Goal: Task Accomplishment & Management: Manage account settings

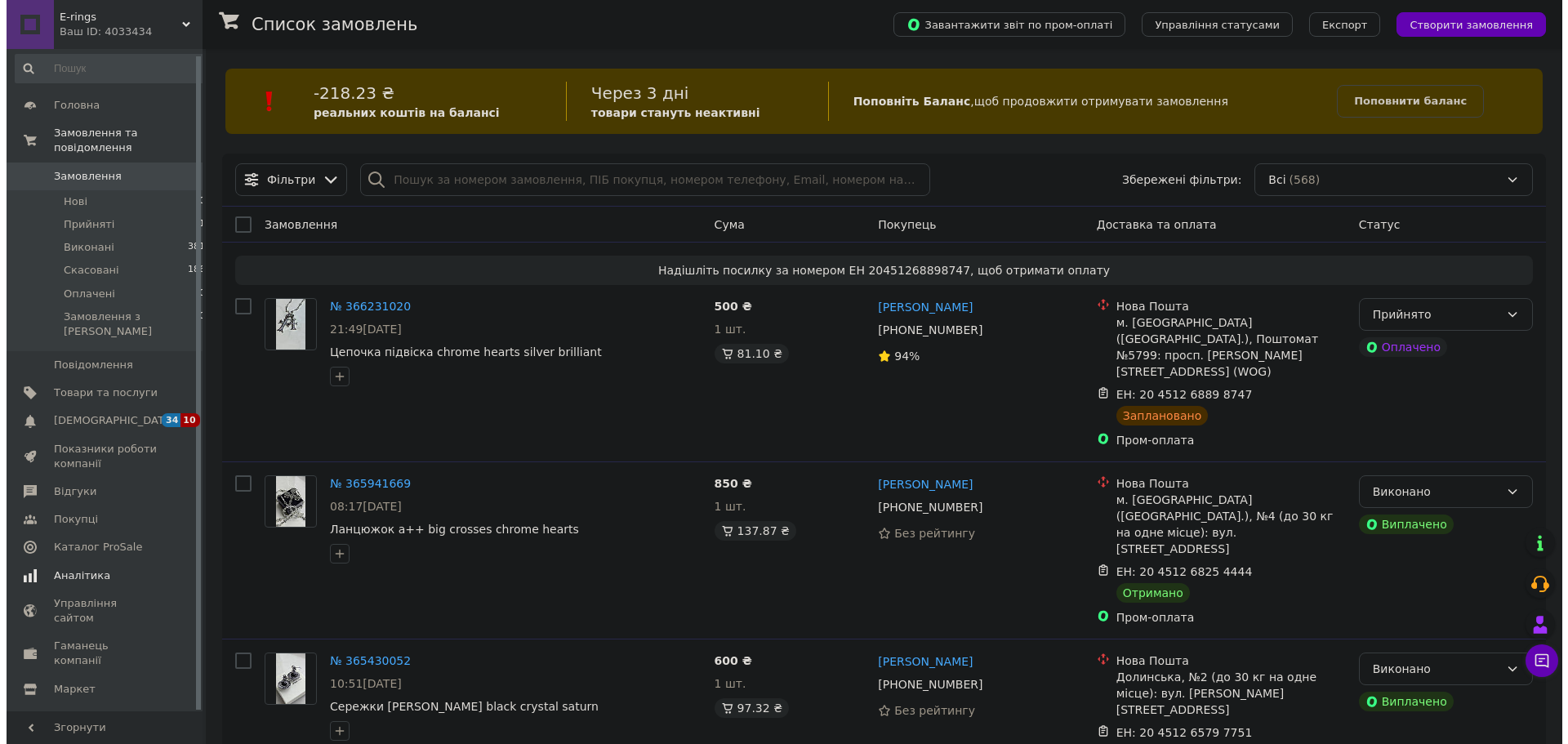
scroll to position [7, 0]
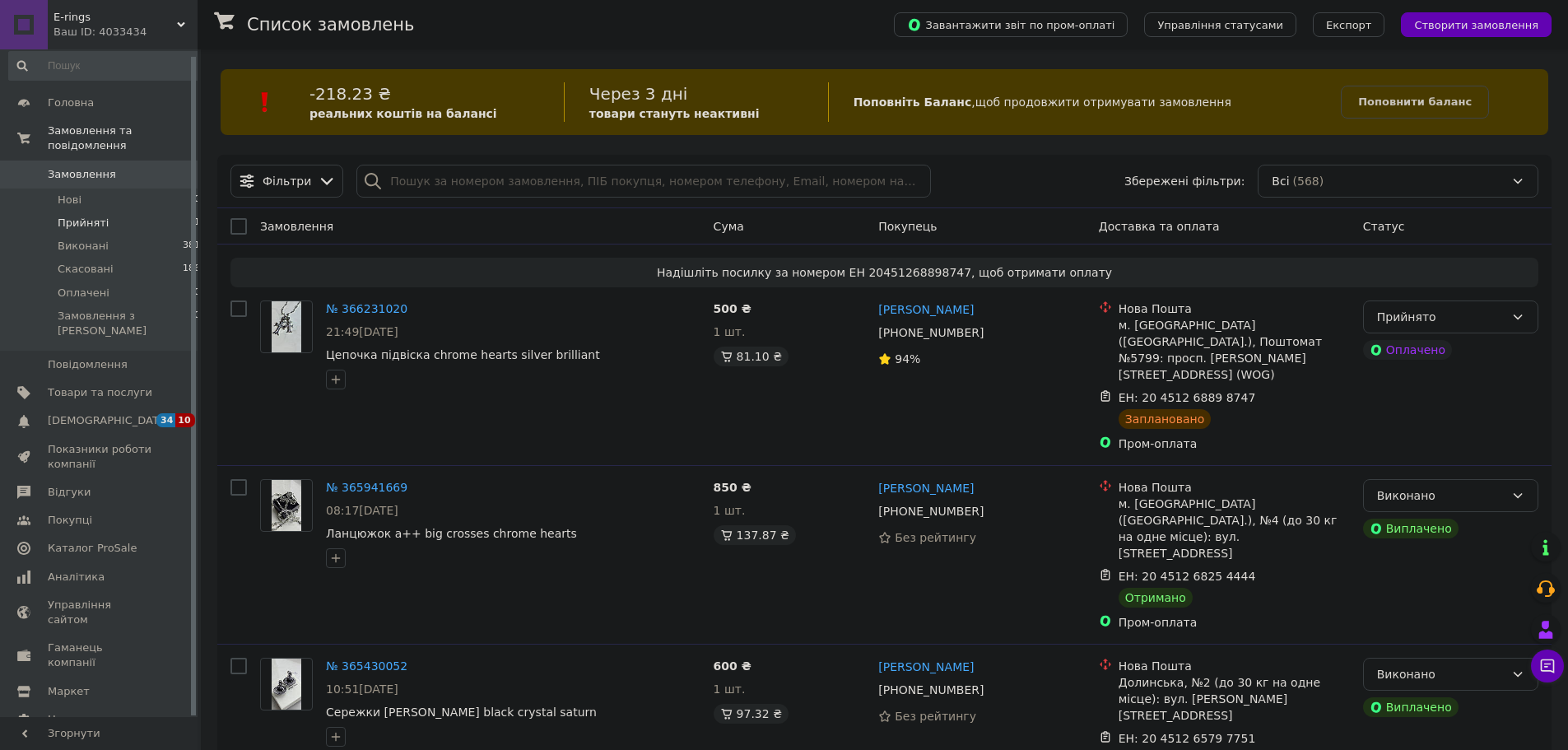
click at [124, 212] on li "Прийняті 1" at bounding box center [105, 224] width 210 height 23
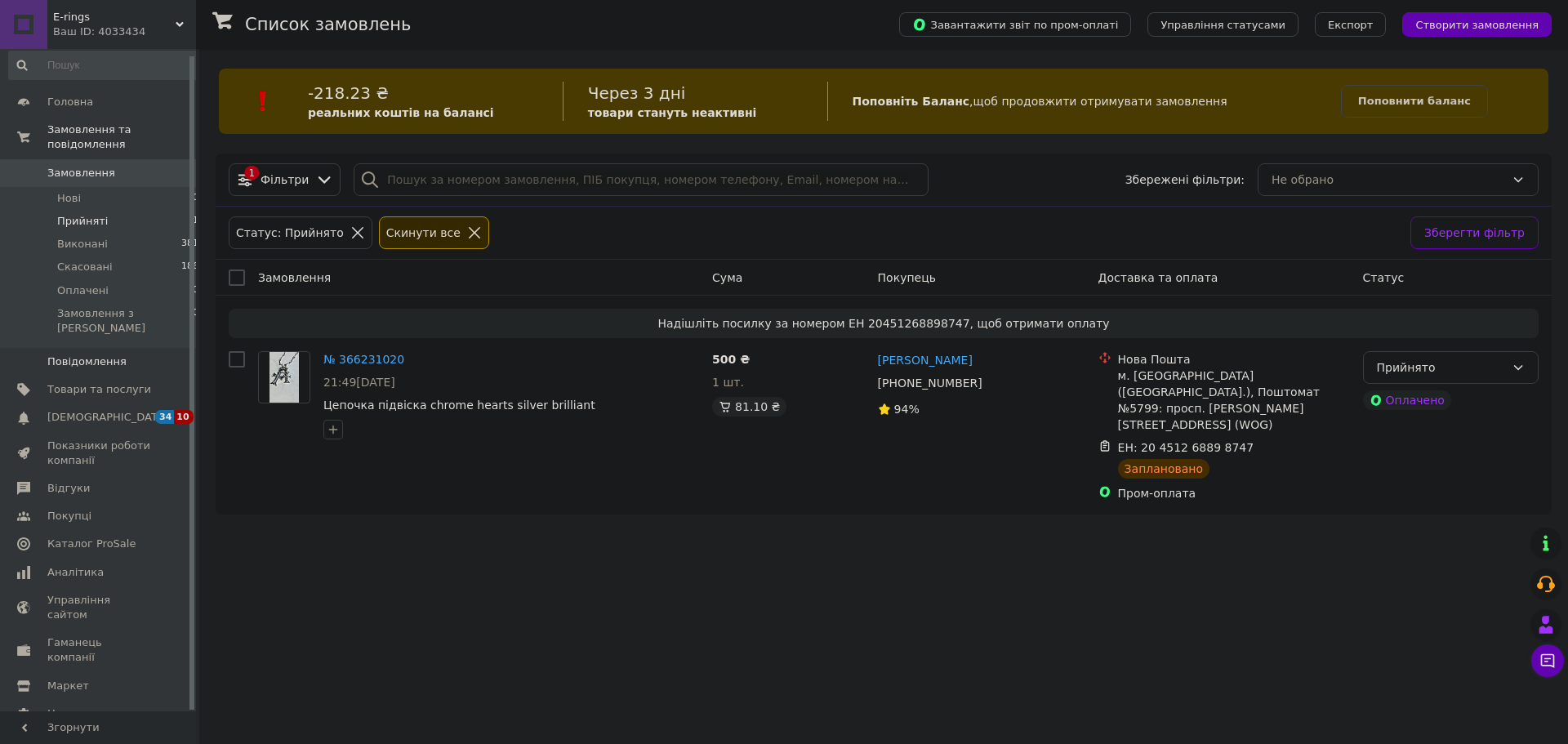
click at [134, 354] on span "Повідомлення" at bounding box center [99, 361] width 104 height 14
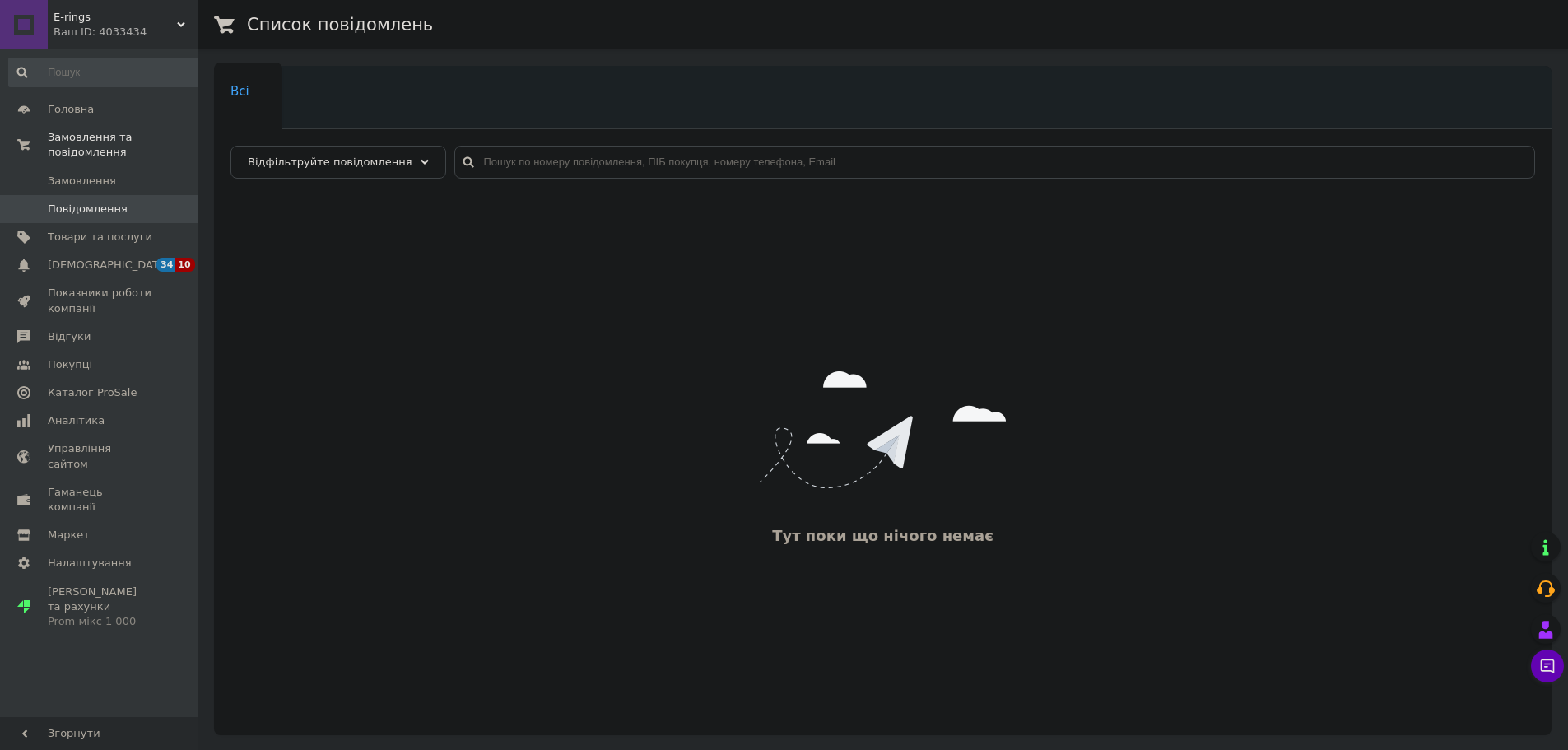
scroll to position [51, 0]
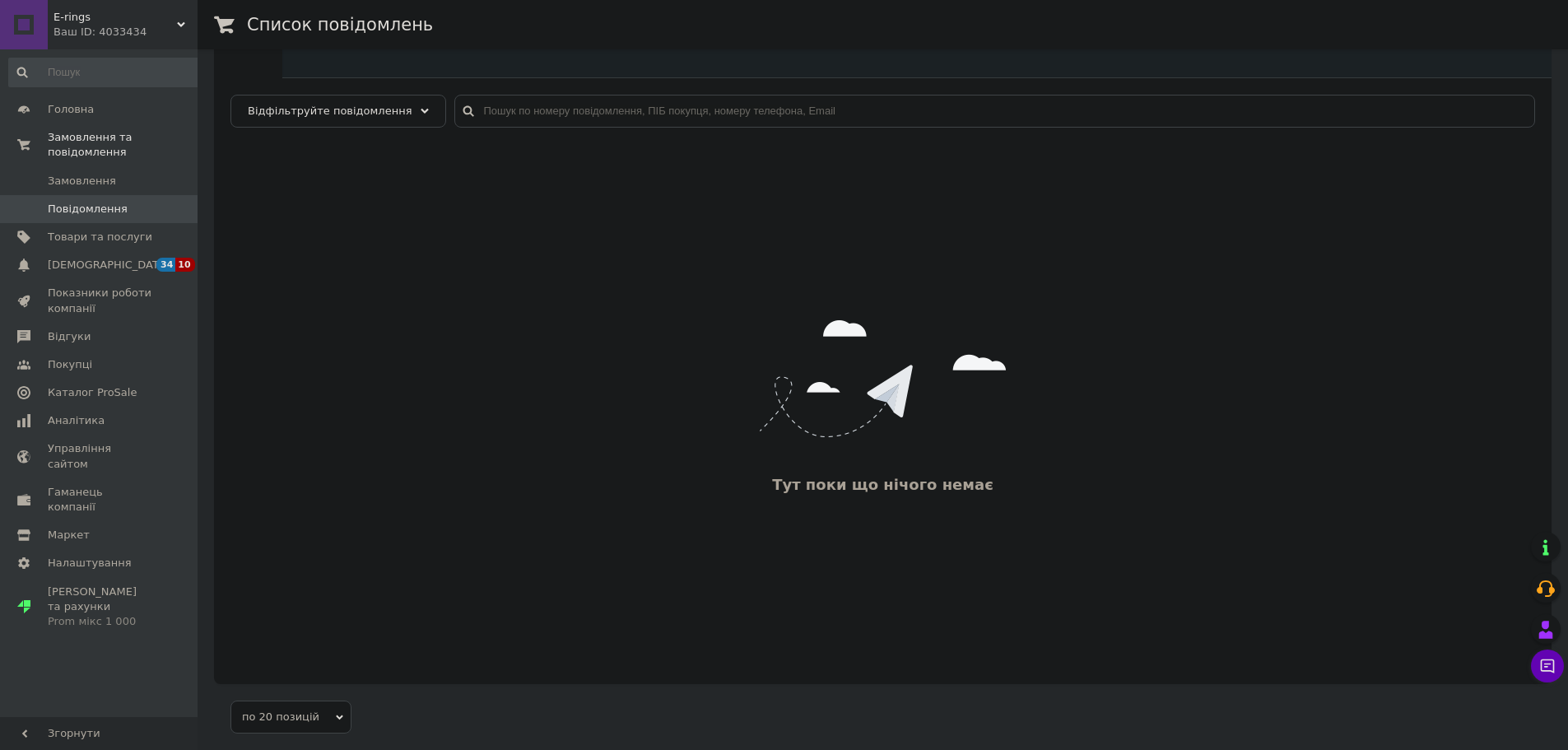
click at [173, 15] on span "E-rings" at bounding box center [115, 16] width 124 height 15
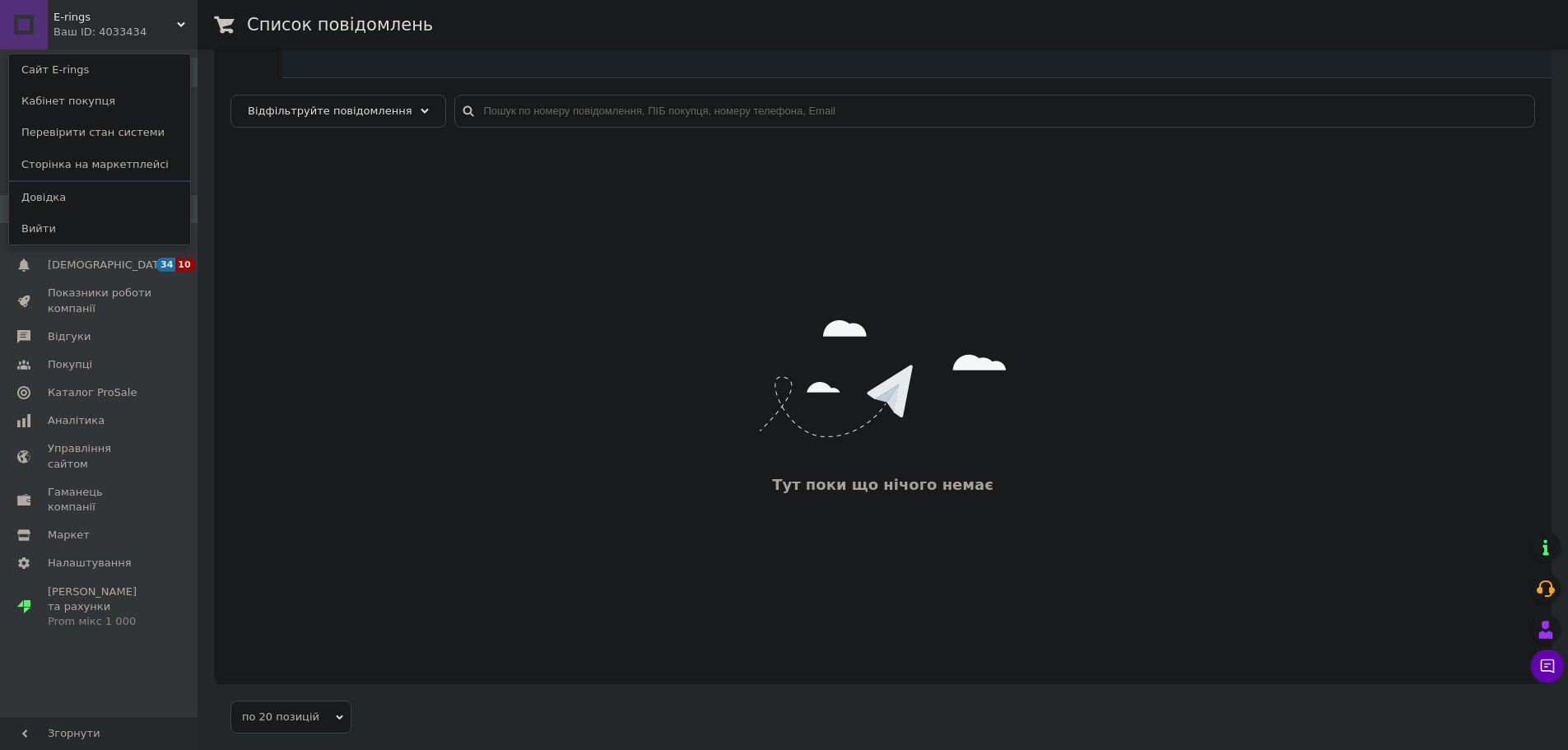
click at [279, 266] on div "Тут поки що нічого немає" at bounding box center [883, 409] width 1338 height 515
click at [105, 555] on span "Налаштування" at bounding box center [89, 562] width 84 height 15
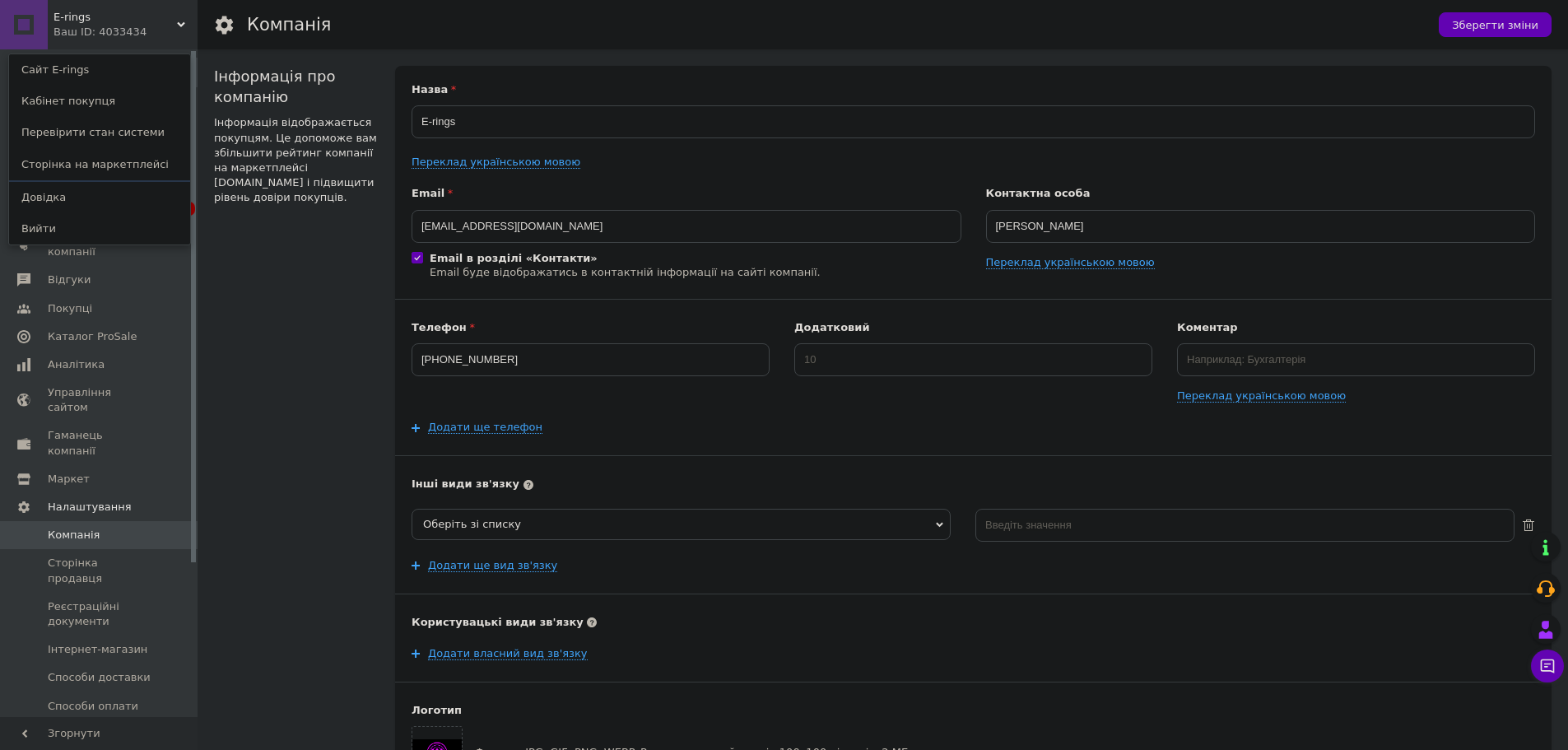
click at [643, 395] on div "Телефон [PHONE_NUMBER]" at bounding box center [590, 362] width 358 height 83
click at [178, 32] on div "E-rings Ваш ID: 4033434 Сайт E-rings Кабінет покупця Перевірити стан системи Ст…" at bounding box center [99, 24] width 197 height 49
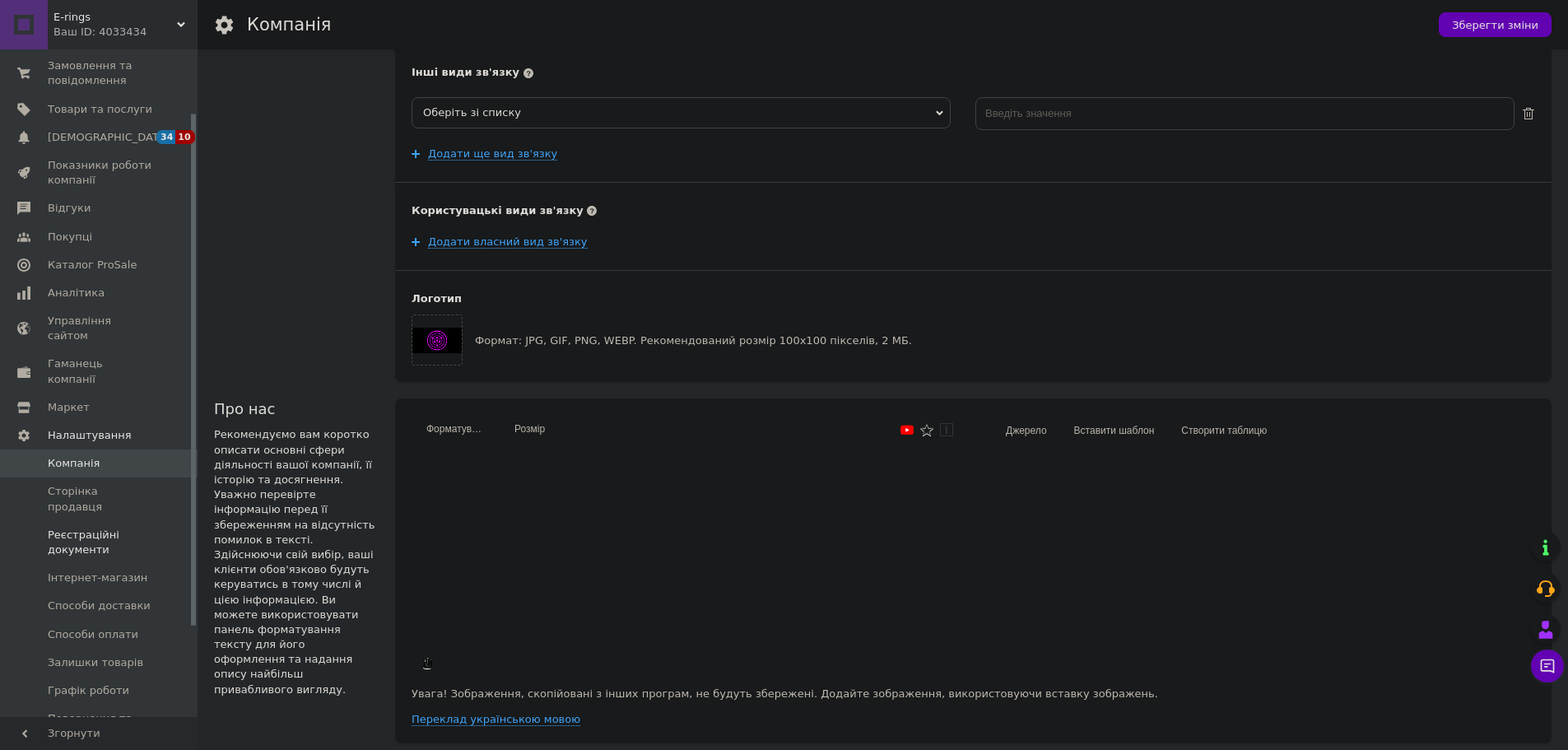
scroll to position [82, 0]
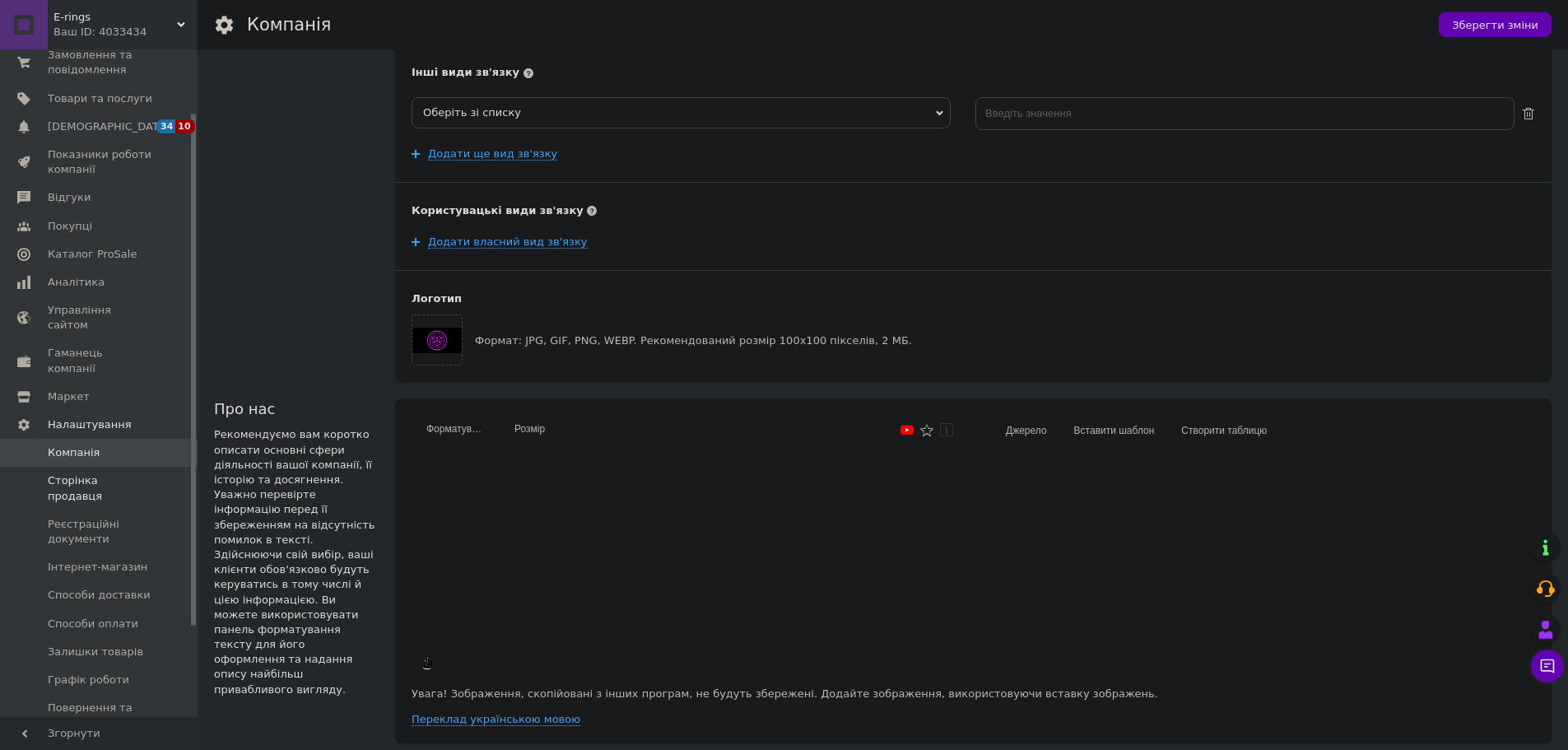
click at [109, 473] on span "Сторінка продавця" at bounding box center [100, 488] width 105 height 30
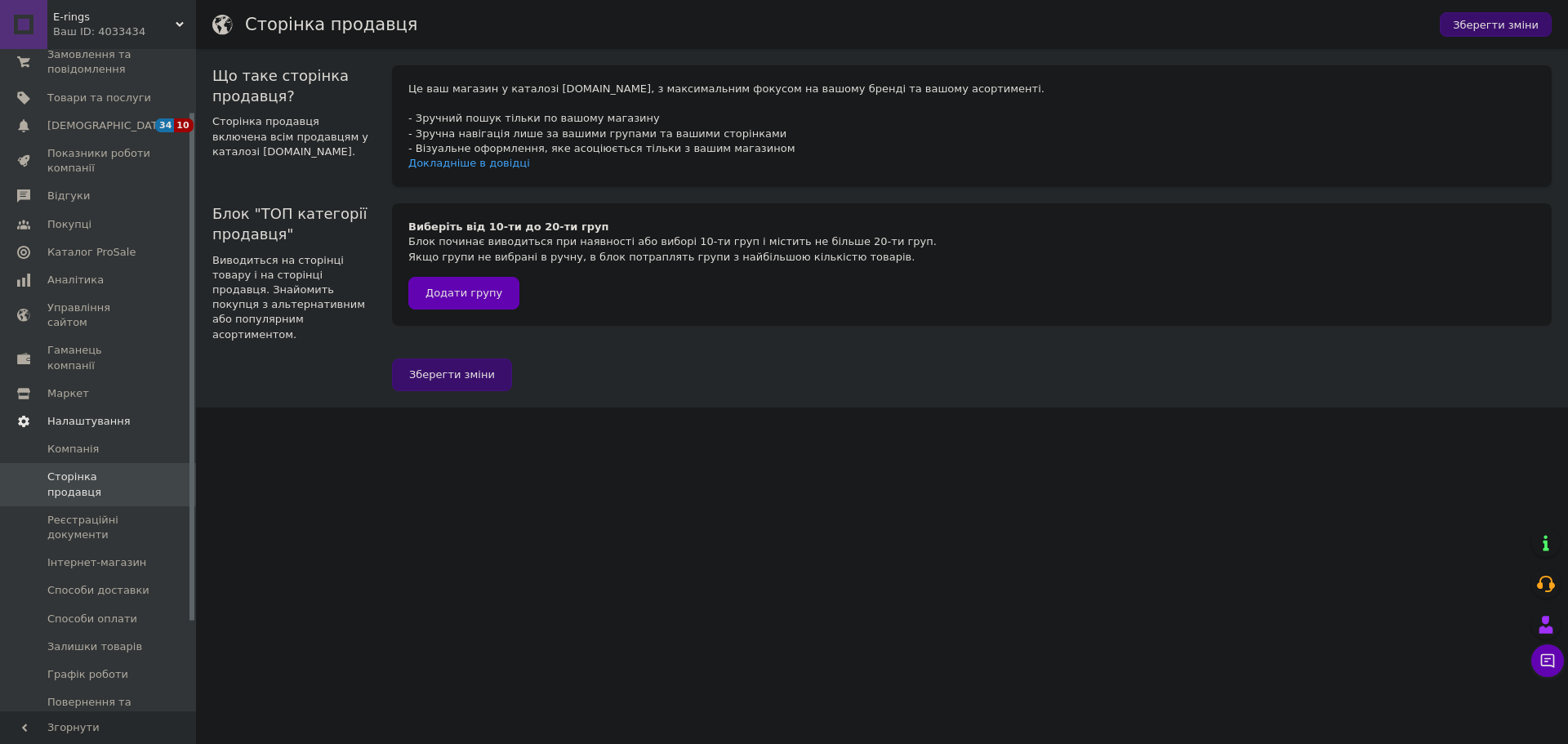
click at [109, 414] on span "Налаштування" at bounding box center [88, 420] width 84 height 14
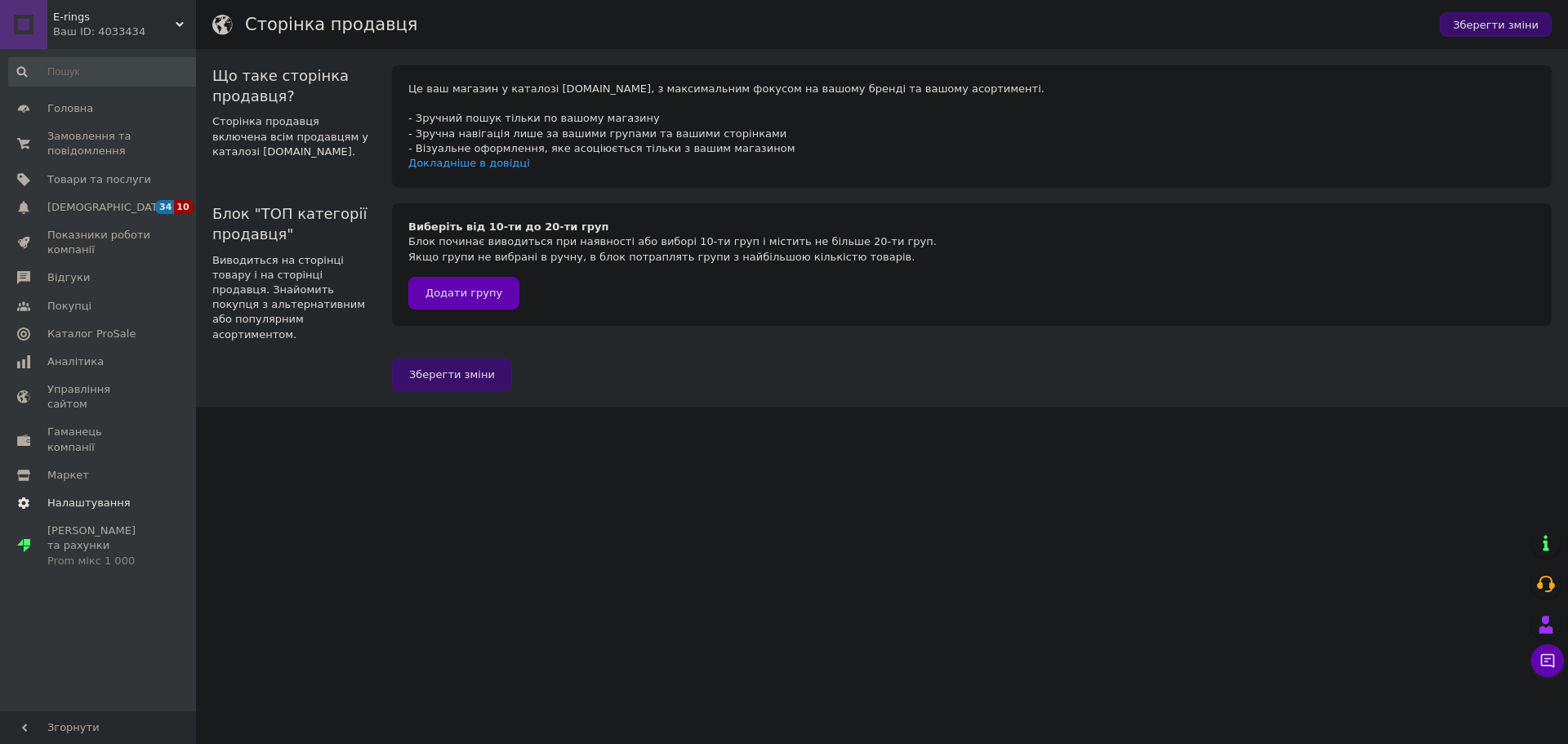
click at [80, 495] on span "Налаштування" at bounding box center [88, 502] width 84 height 14
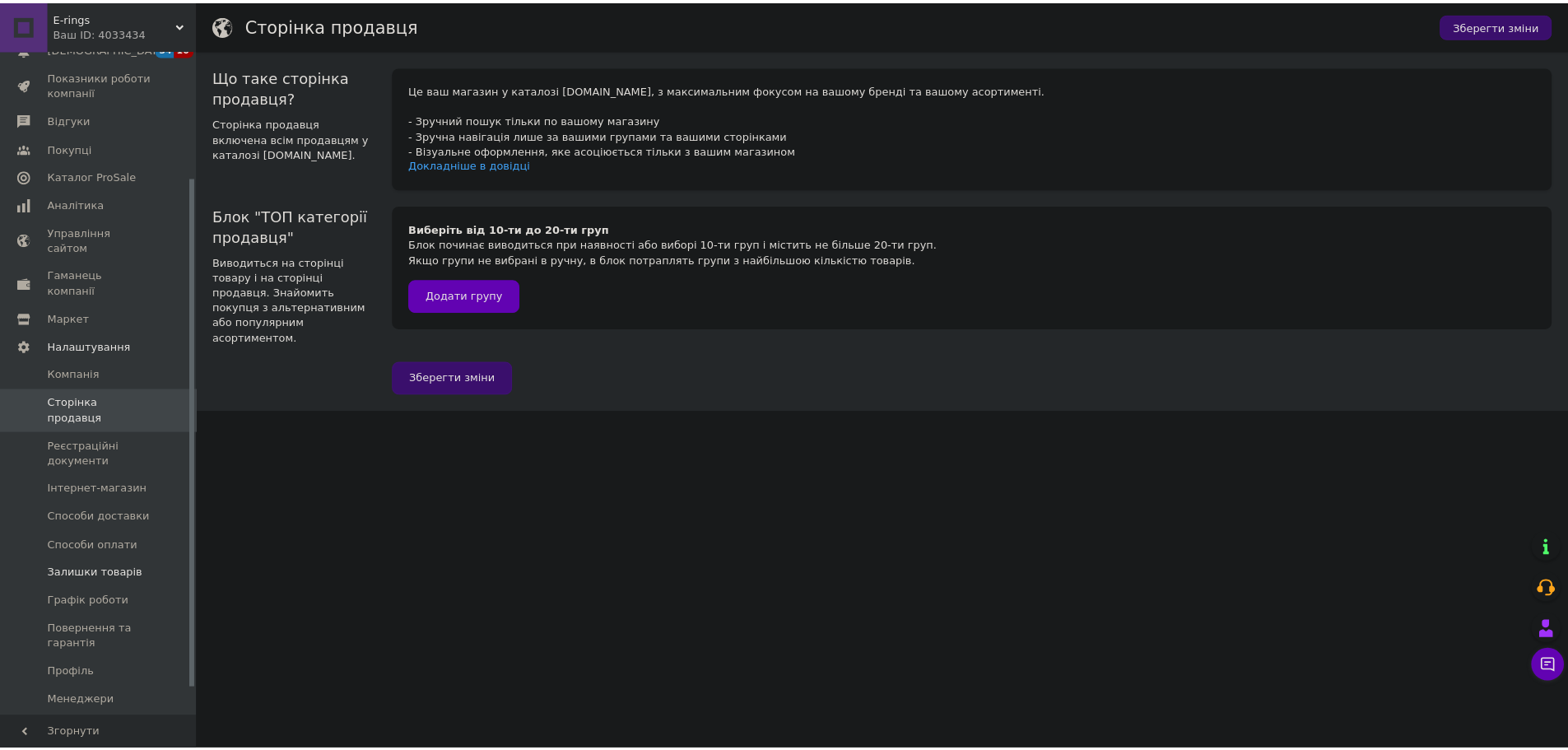
scroll to position [165, 0]
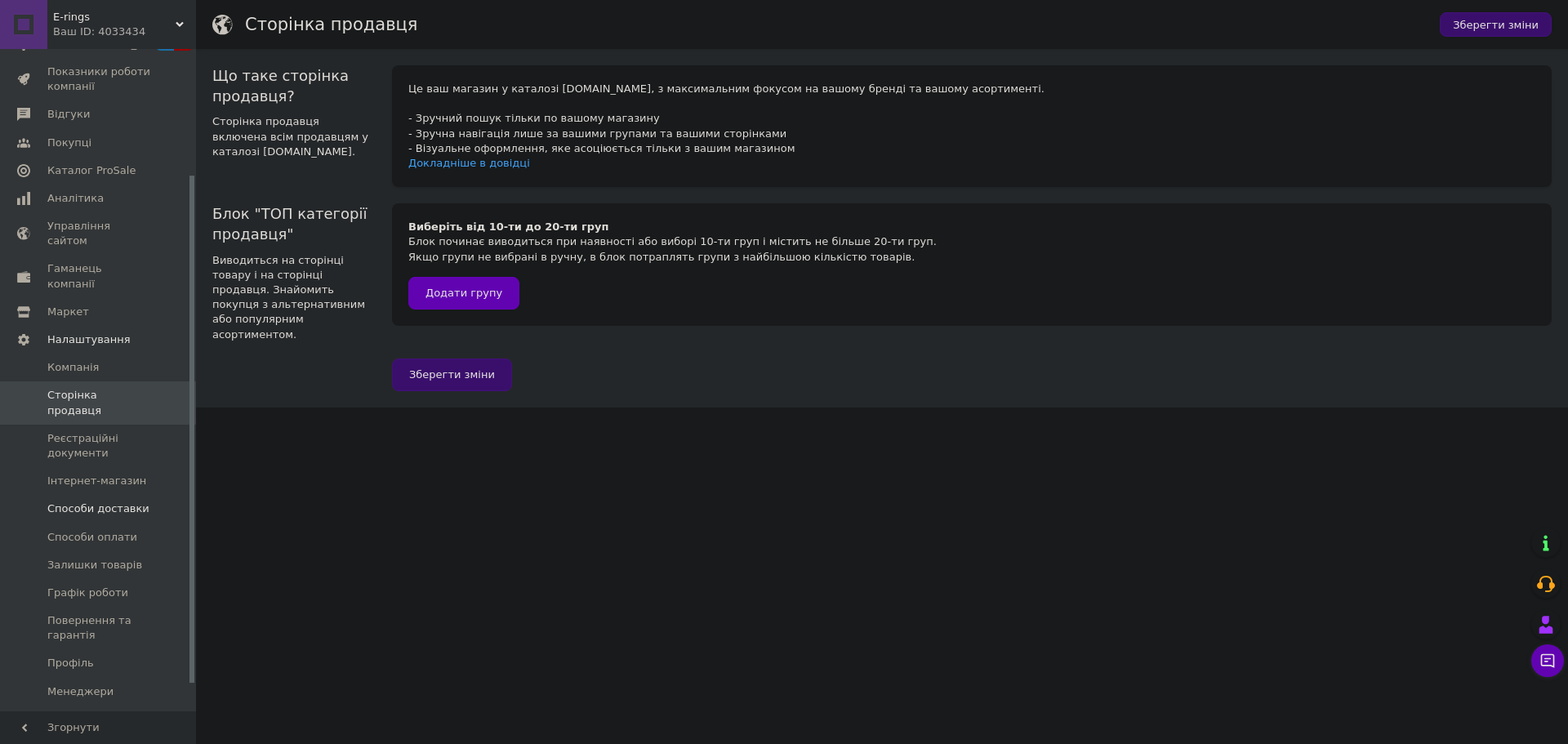
click at [108, 501] on span "Способи доставки" at bounding box center [98, 508] width 102 height 14
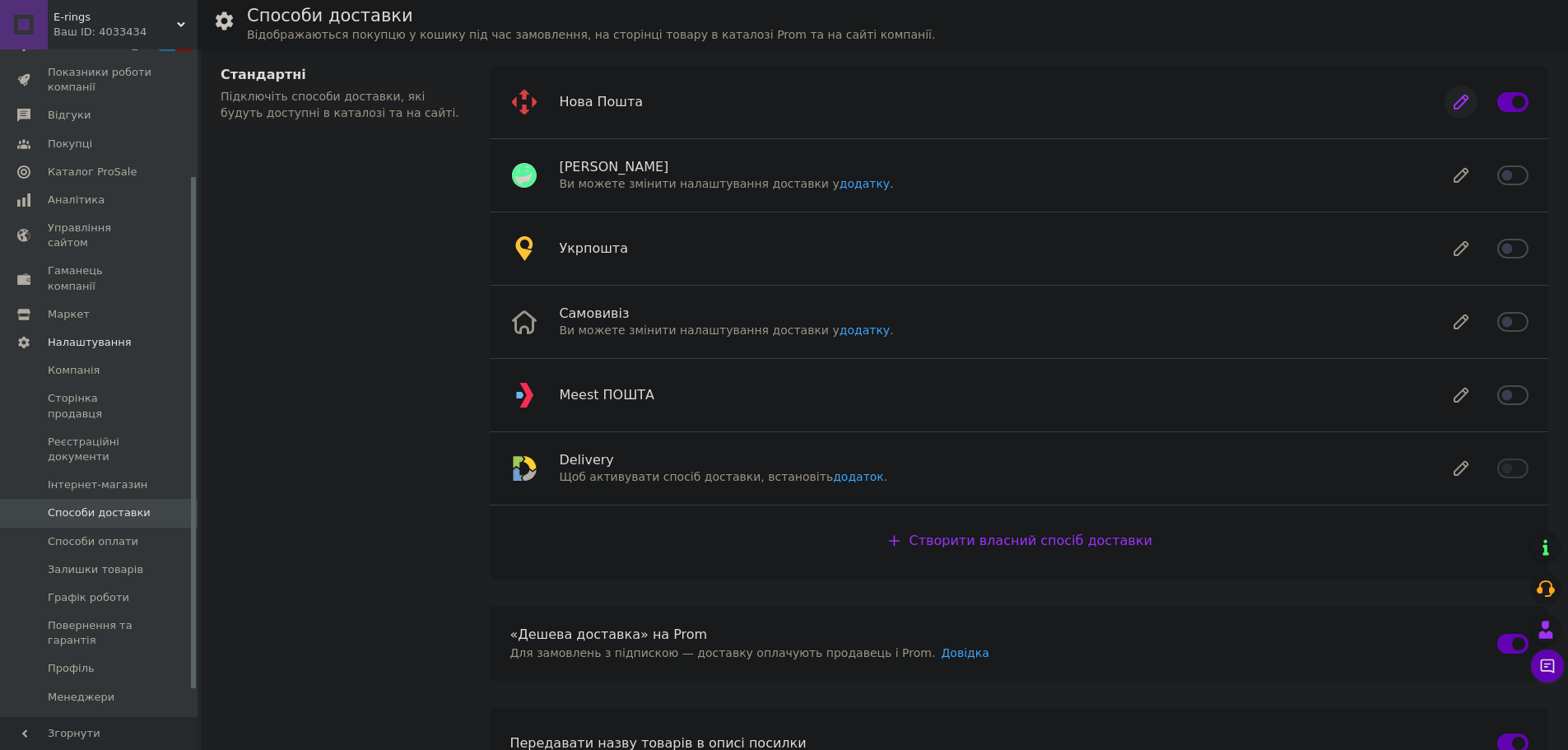
click at [1466, 93] on icon at bounding box center [1461, 102] width 33 height 33
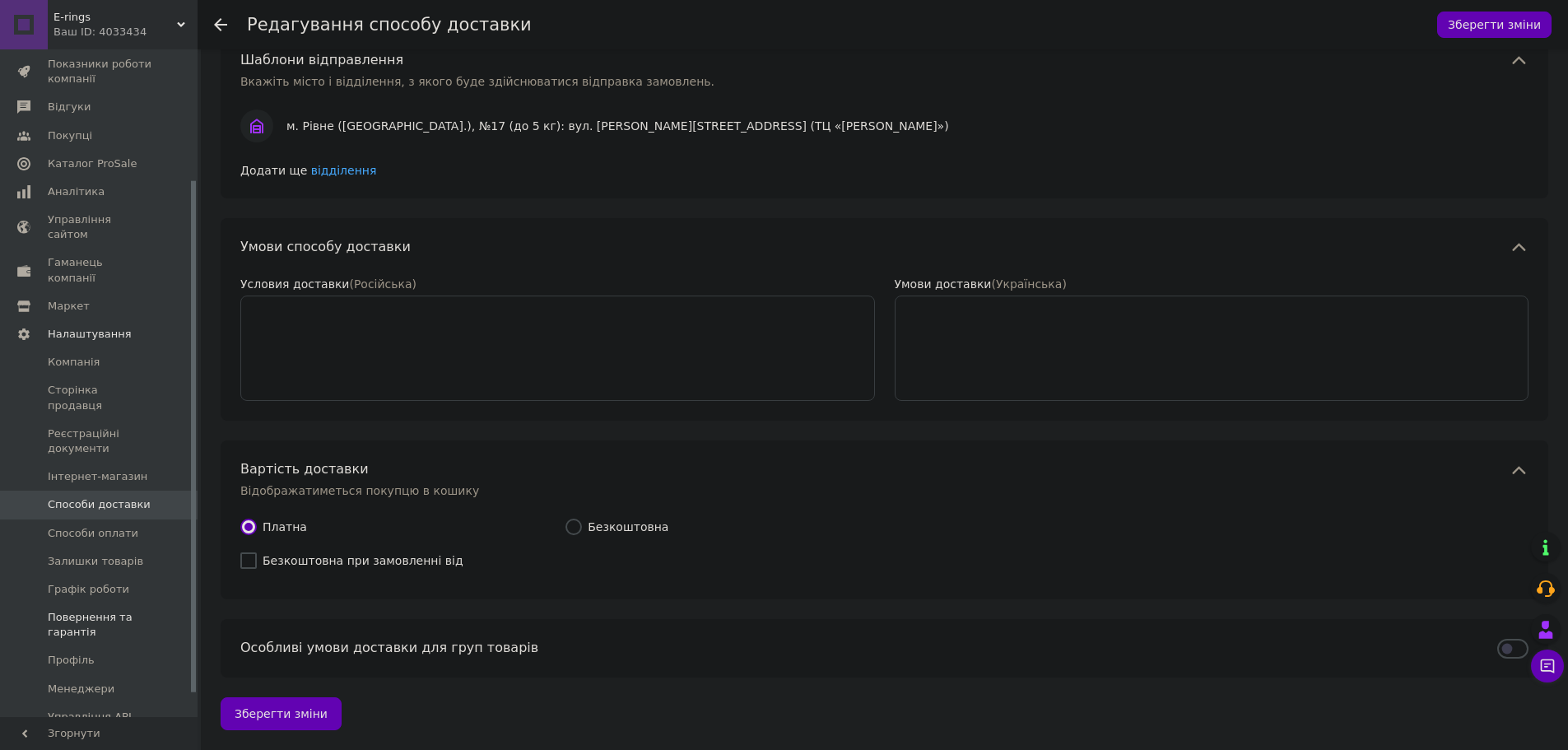
scroll to position [200, 0]
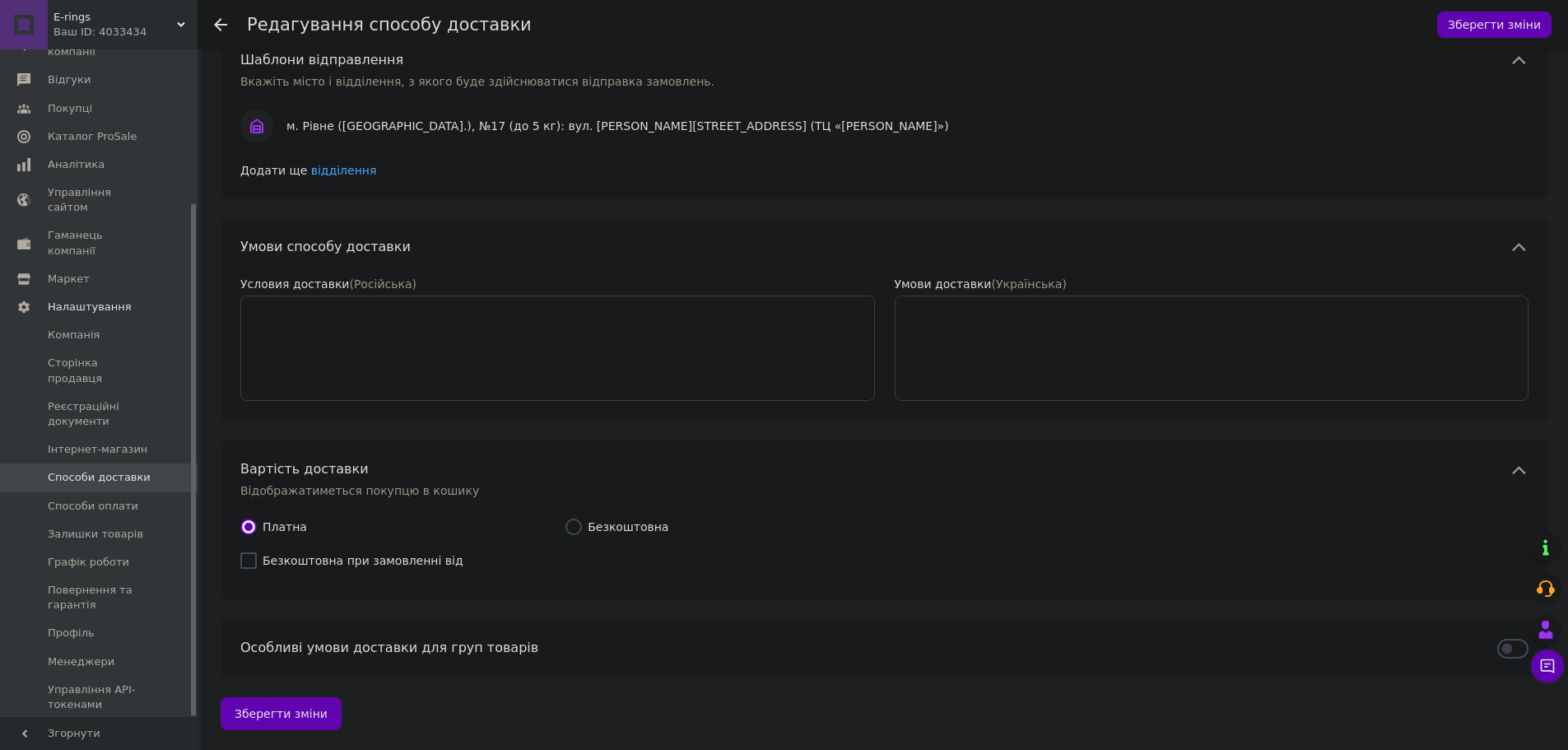
click at [114, 725] on span "[PERSON_NAME] та рахунки Prom мікс 1 000" at bounding box center [100, 747] width 105 height 45
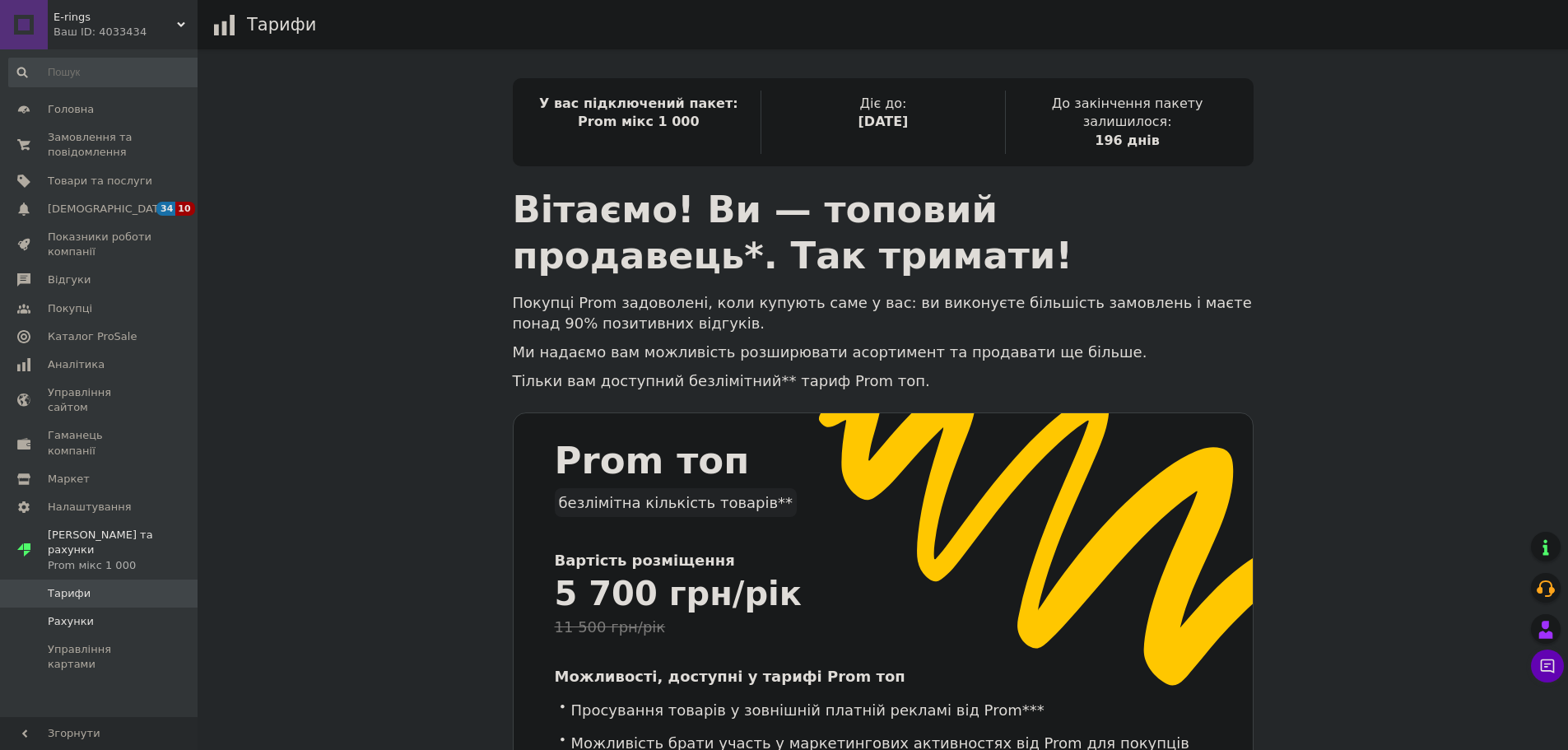
click at [102, 614] on span "Рахунки" at bounding box center [100, 620] width 105 height 15
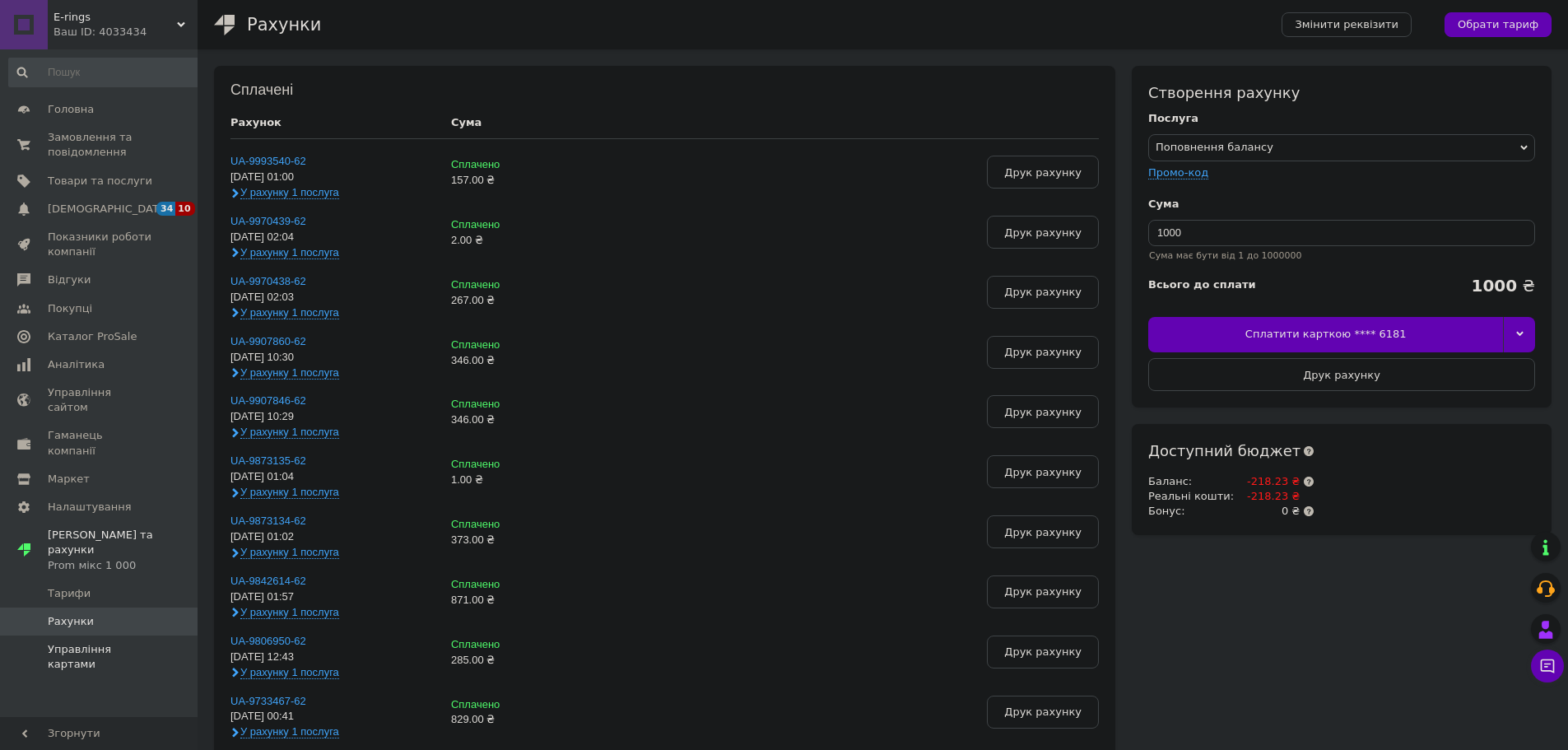
click at [113, 642] on span "Управління картами" at bounding box center [100, 656] width 105 height 30
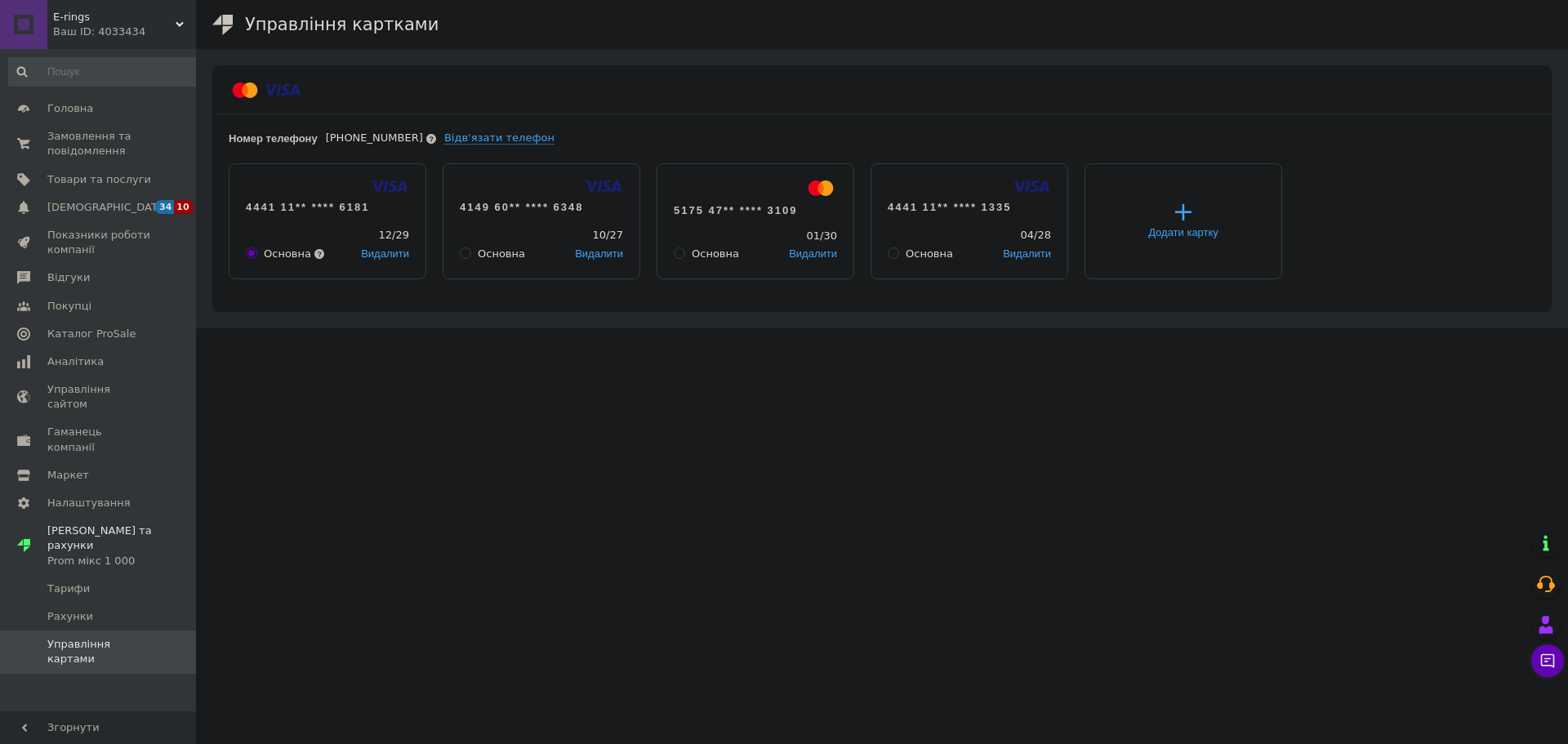
click at [1182, 231] on span "Додати картку" at bounding box center [1183, 232] width 70 height 12
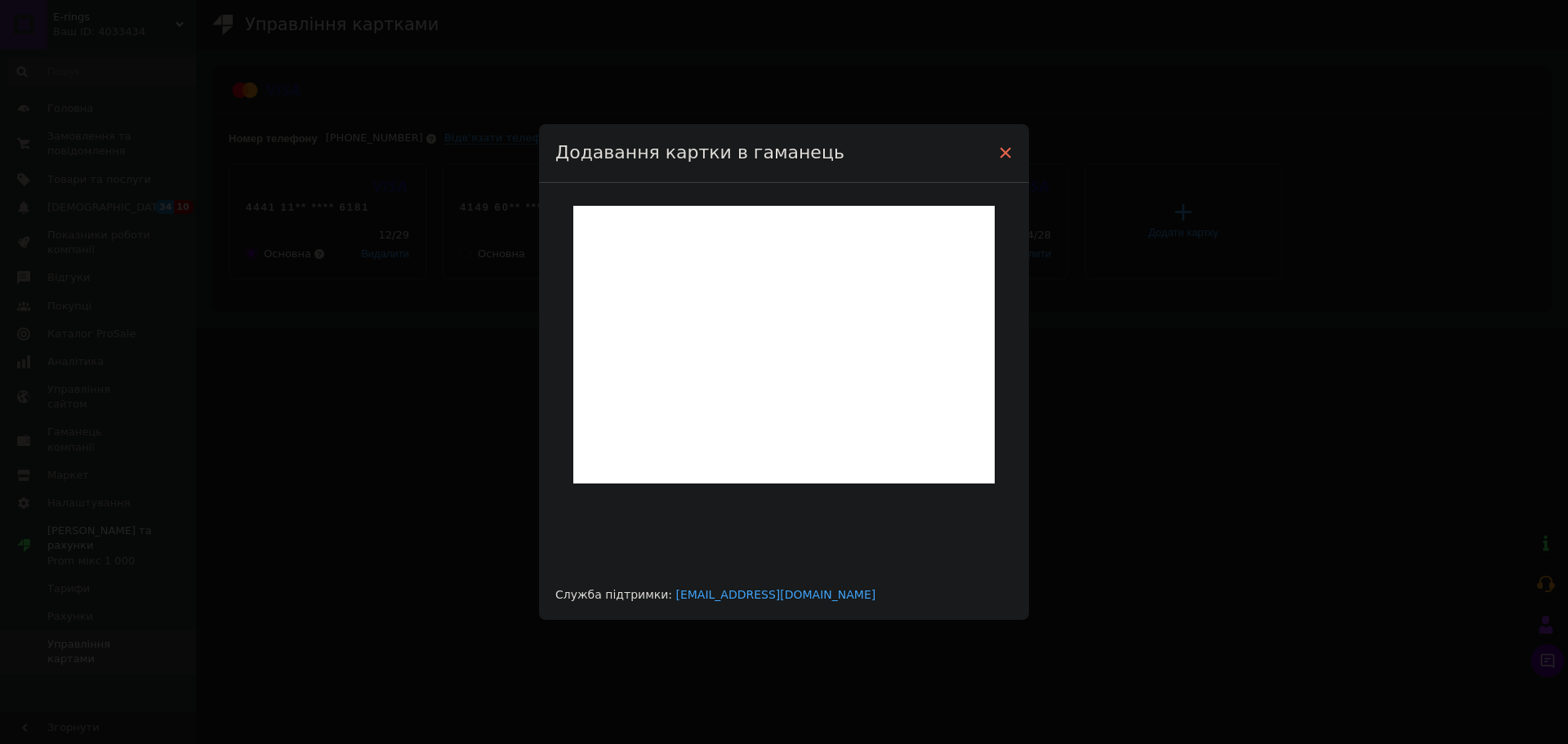
click at [1001, 153] on span "×" at bounding box center [1004, 153] width 14 height 28
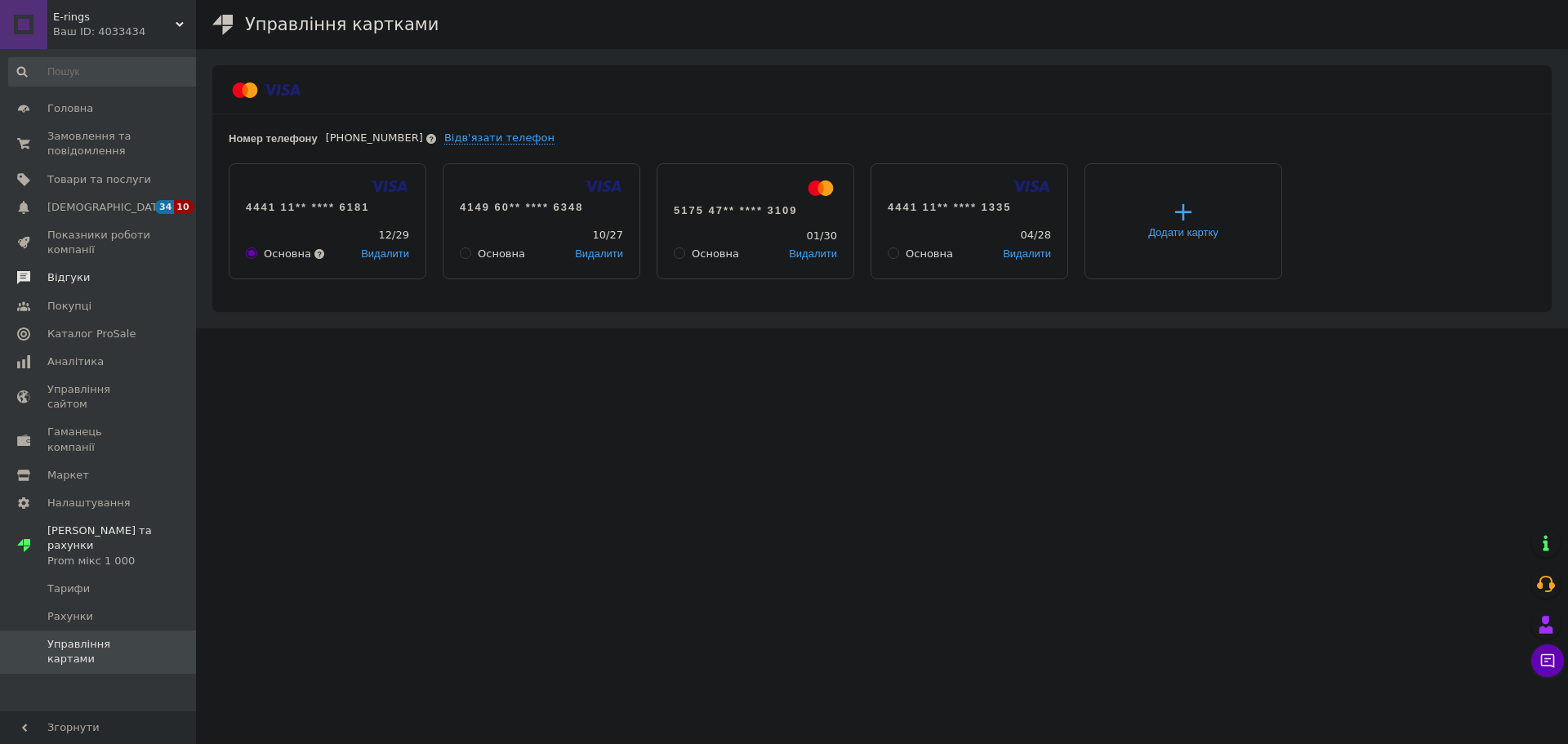
click at [102, 269] on link "Відгуки" at bounding box center [104, 277] width 208 height 28
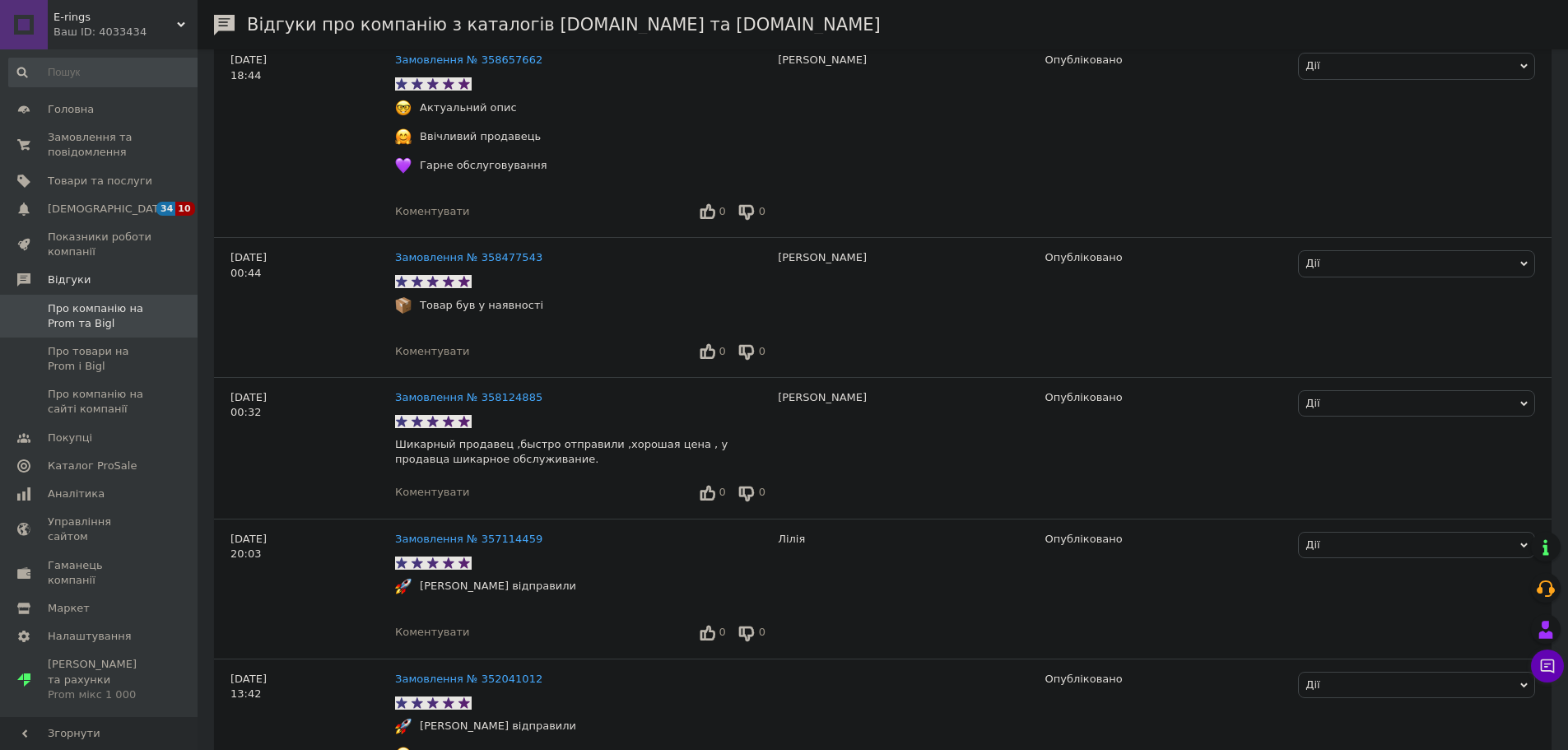
scroll to position [987, 0]
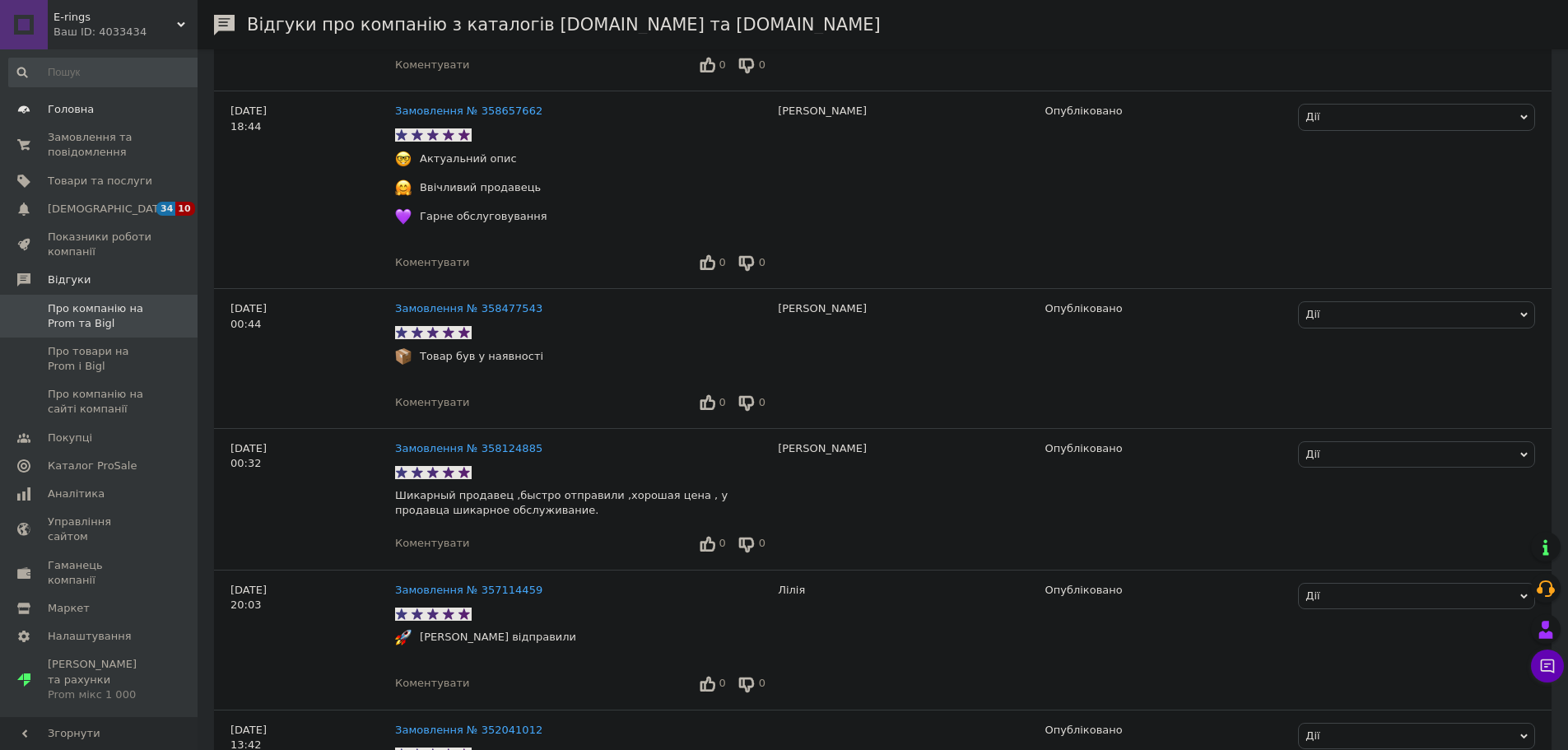
click at [85, 111] on span "Головна" at bounding box center [71, 108] width 46 height 15
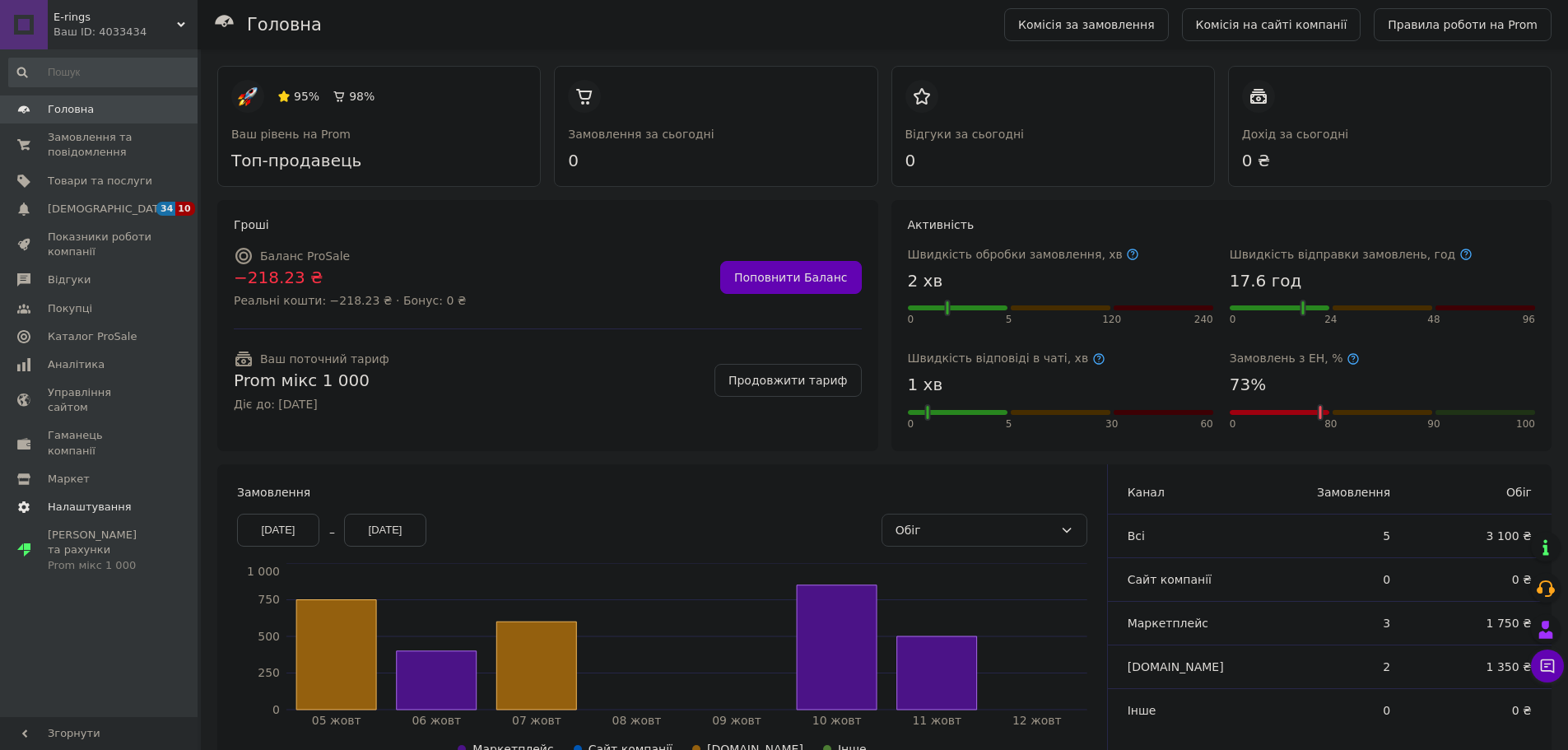
click at [118, 499] on span "Налаштування" at bounding box center [89, 506] width 84 height 15
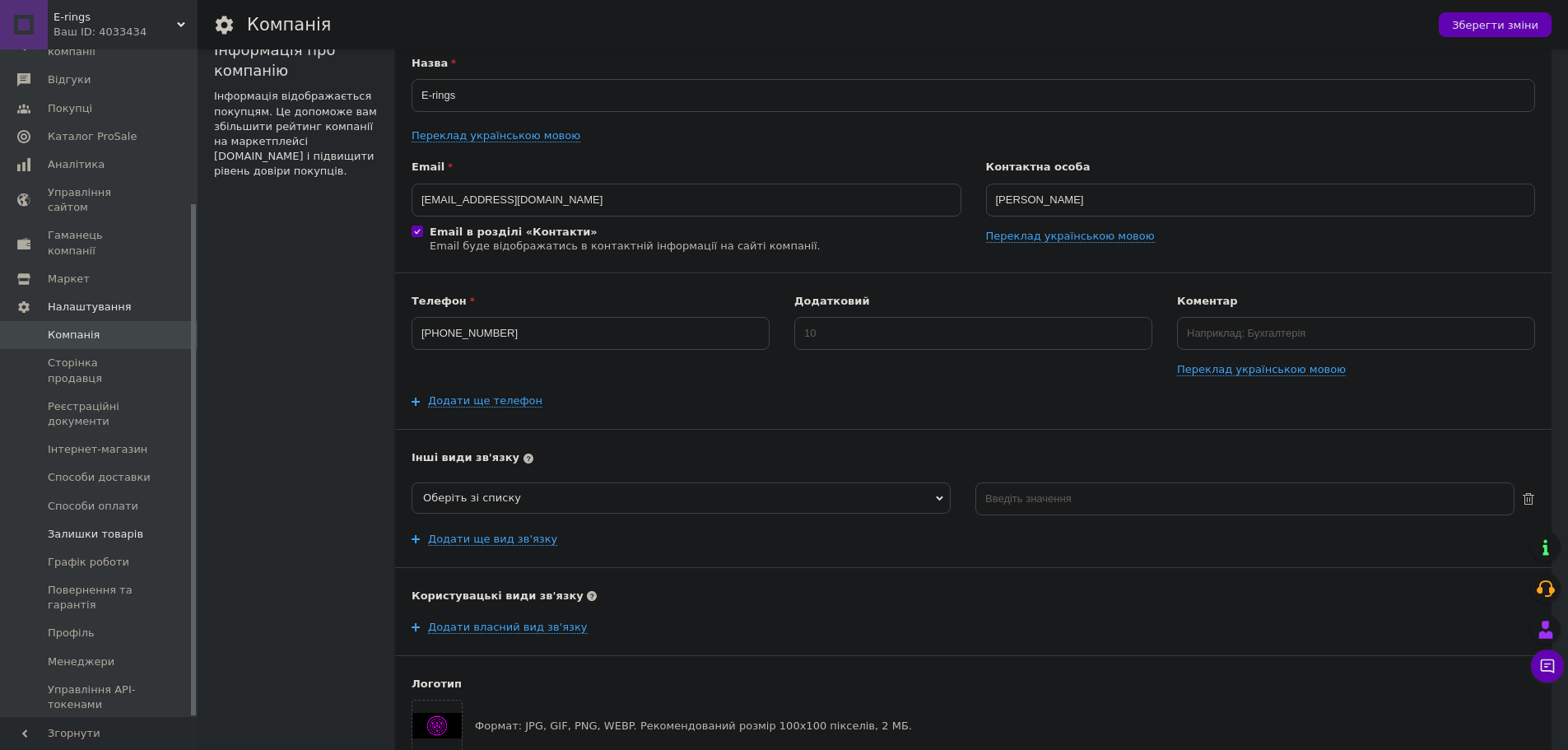
scroll to position [82, 0]
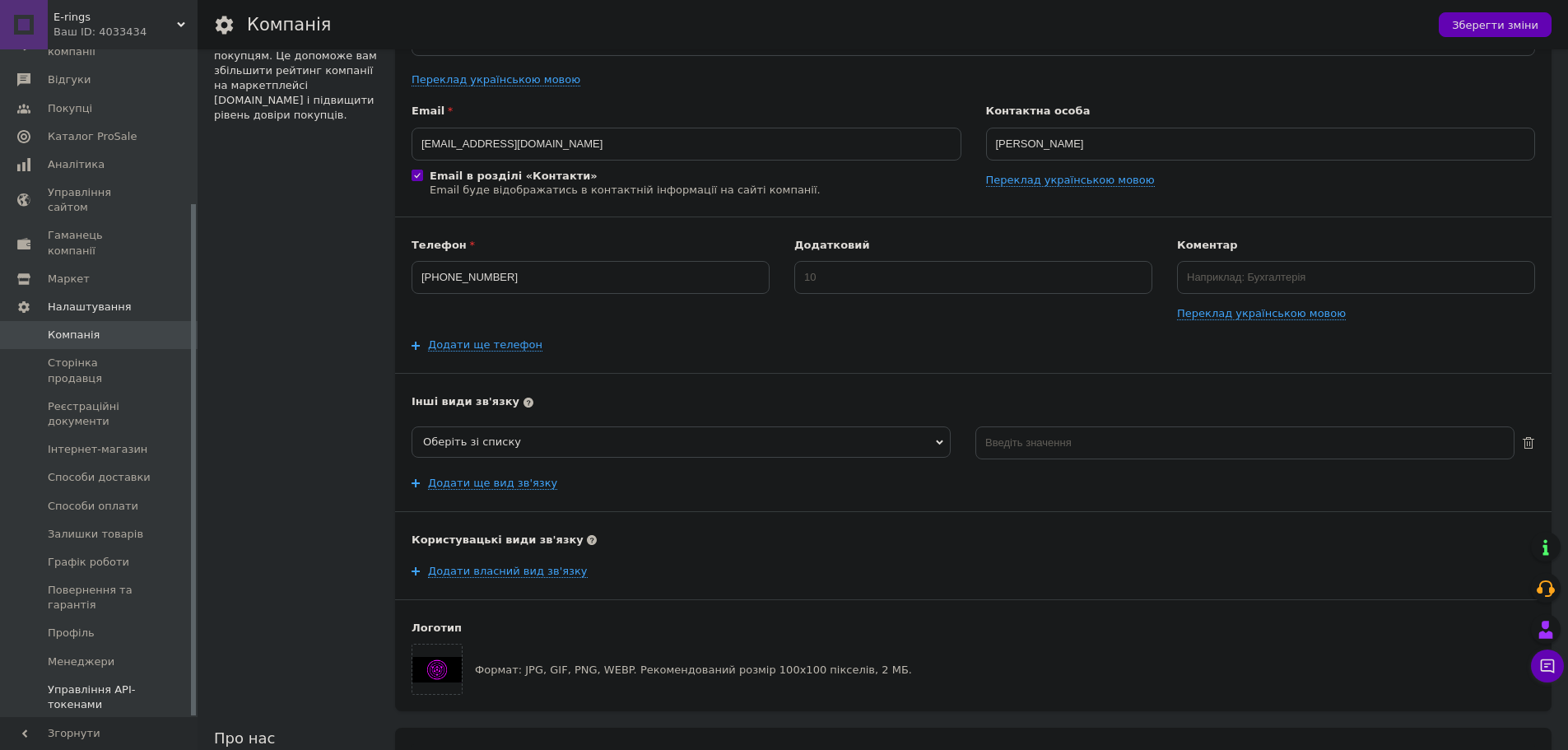
click at [109, 682] on span "Управління API-токенами" at bounding box center [100, 697] width 105 height 30
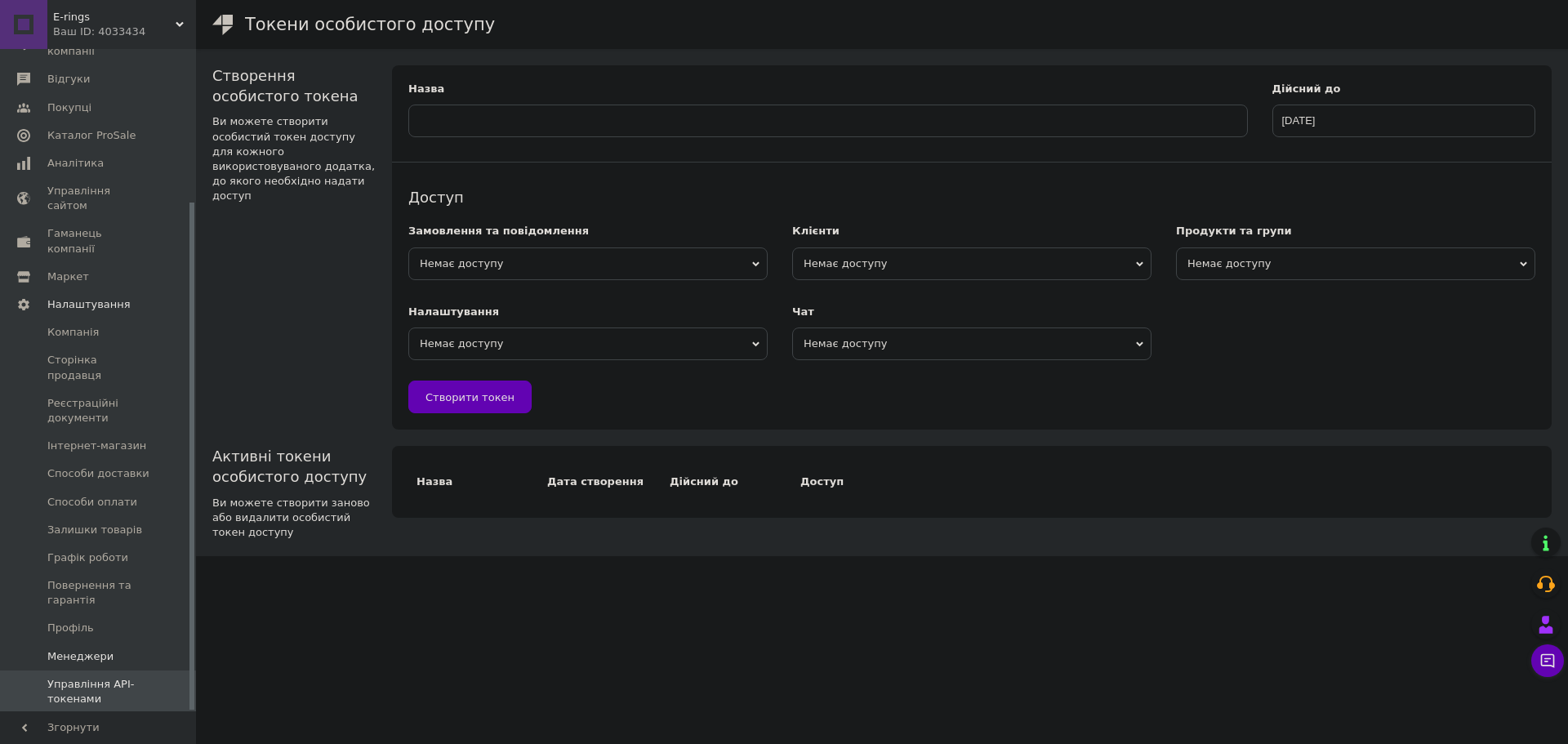
click at [95, 649] on span "Менеджери" at bounding box center [80, 656] width 66 height 14
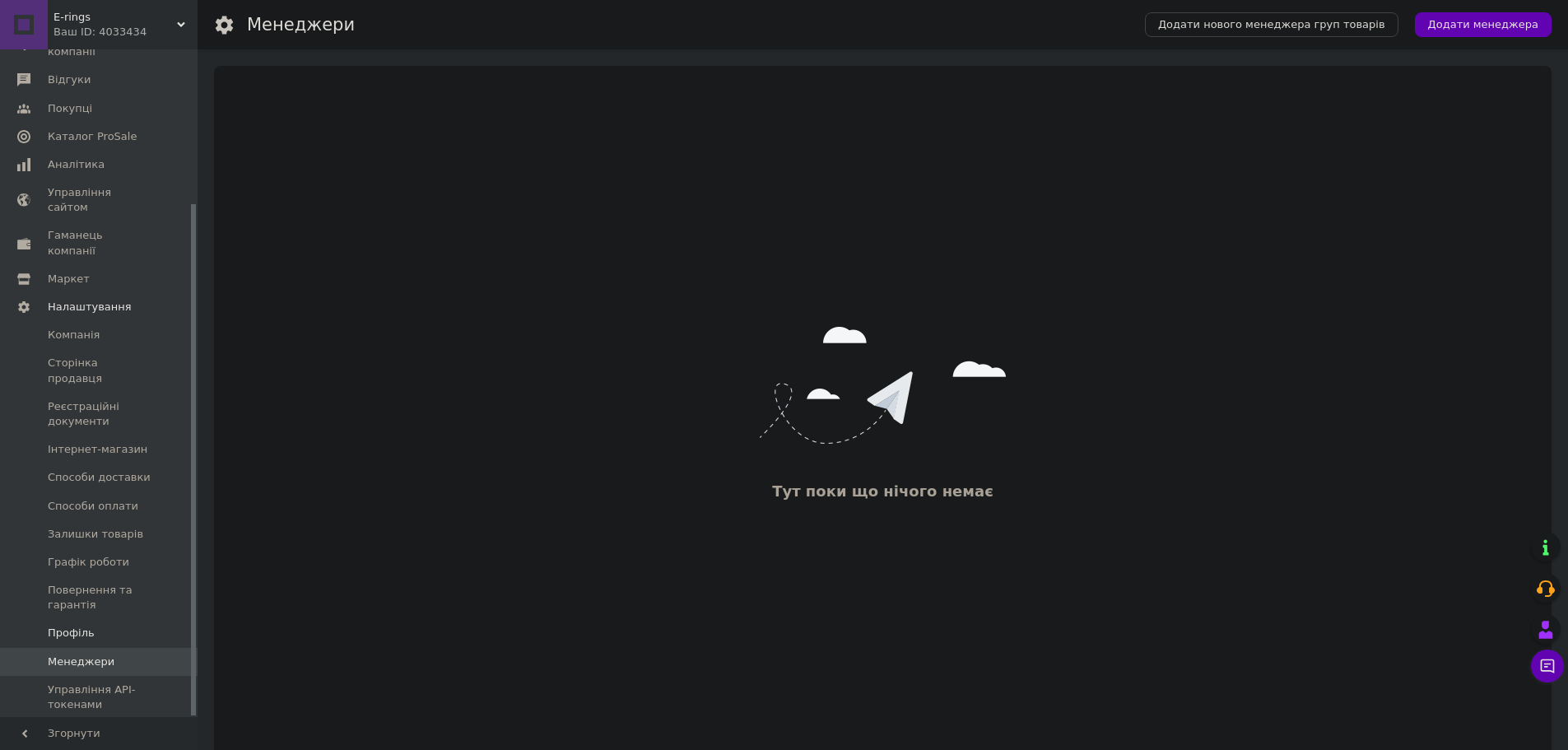
click at [102, 625] on span "Профіль" at bounding box center [100, 632] width 105 height 15
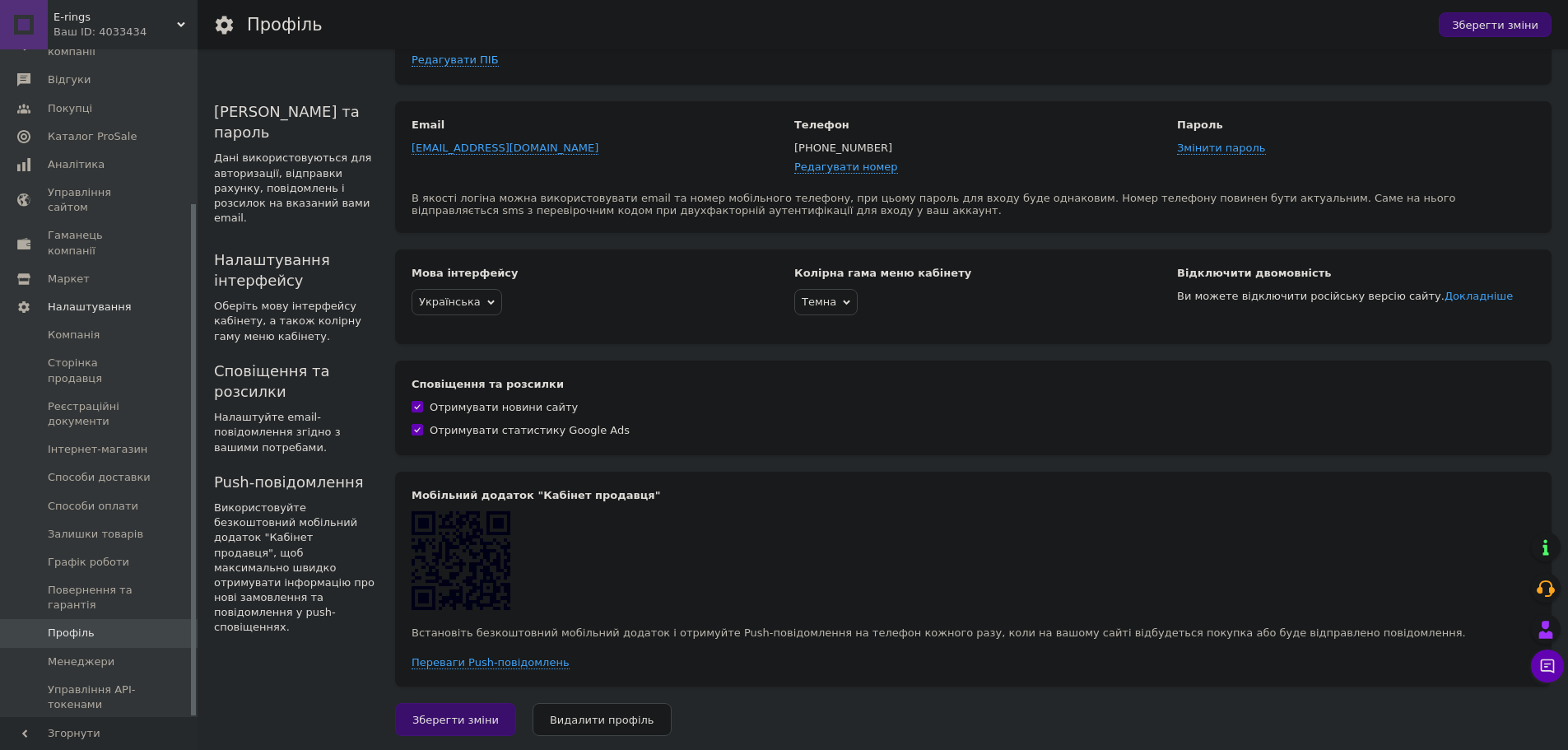
scroll to position [172, 0]
click at [92, 583] on span "Повернення та гарантія" at bounding box center [100, 597] width 105 height 30
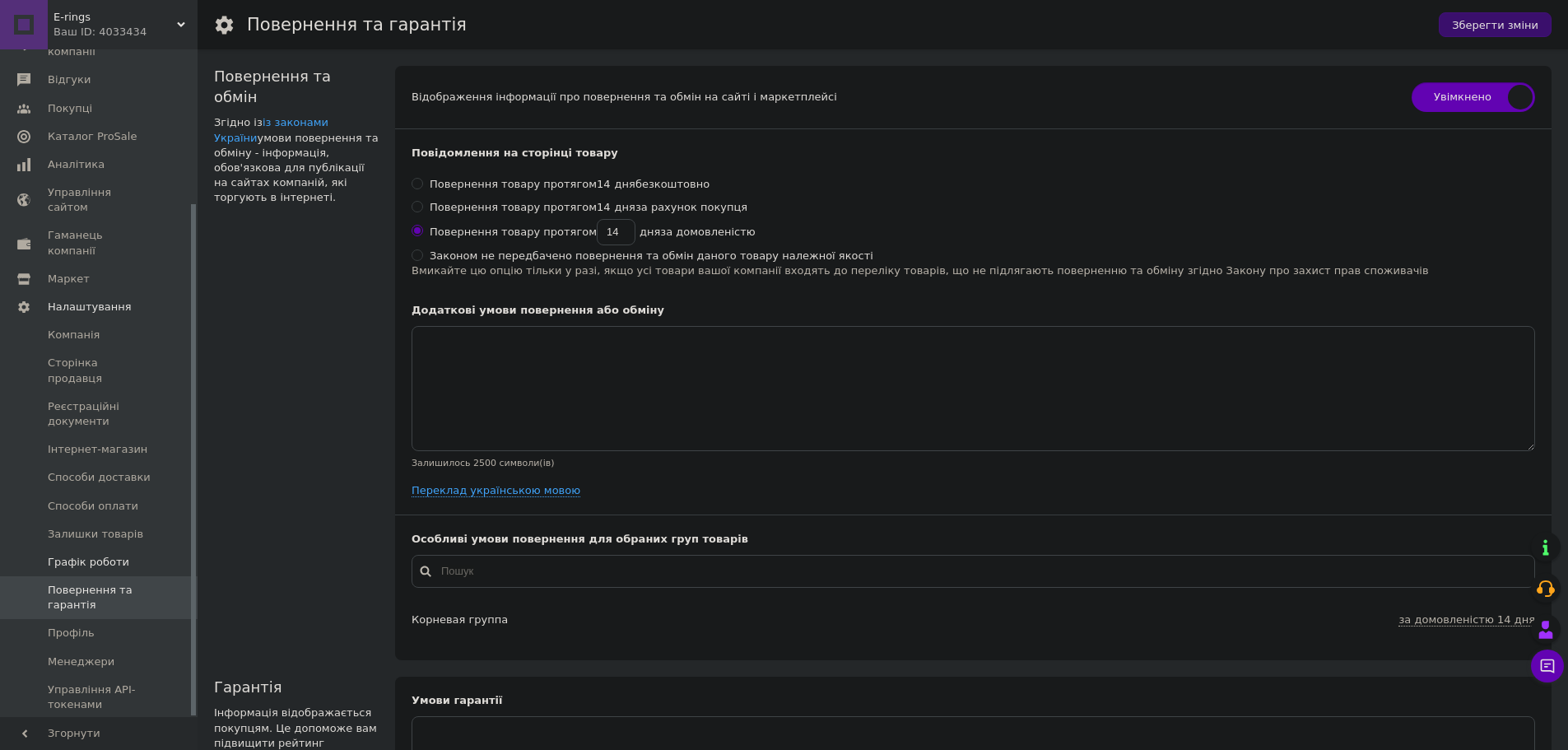
click at [106, 548] on link "Графік роботи" at bounding box center [105, 561] width 210 height 28
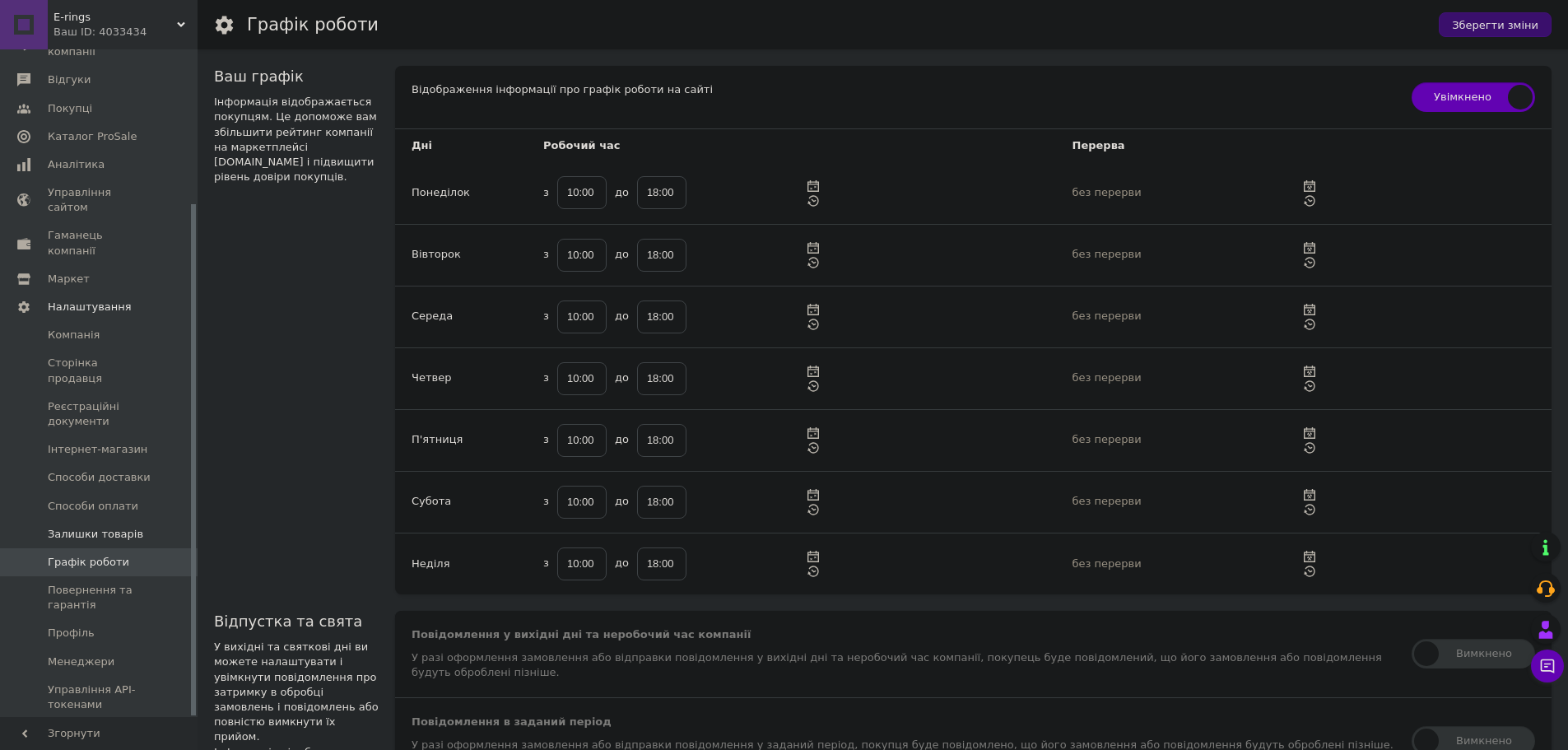
click at [120, 526] on span "Залишки товарів" at bounding box center [95, 533] width 96 height 15
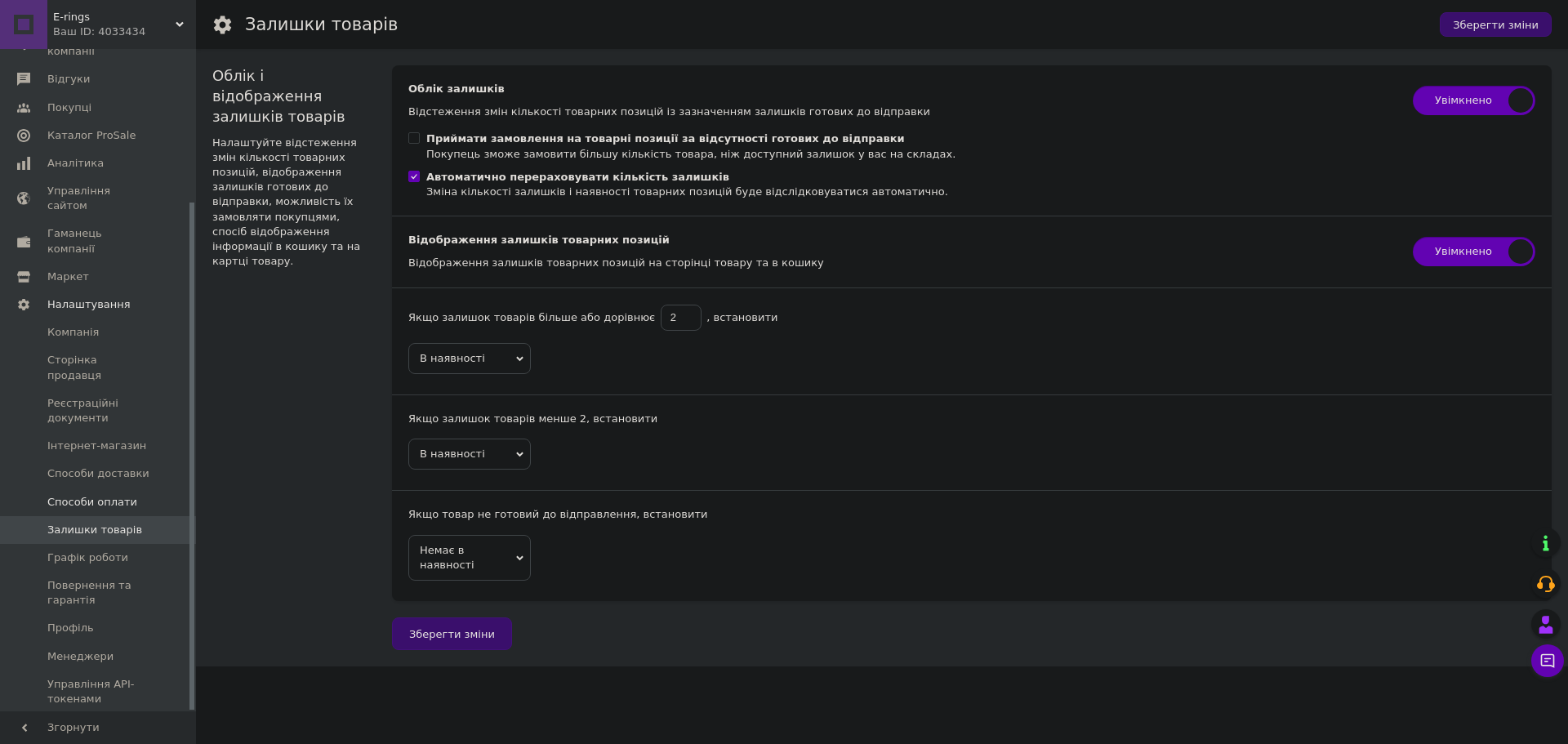
click at [123, 494] on span "Способи оплати" at bounding box center [92, 501] width 90 height 14
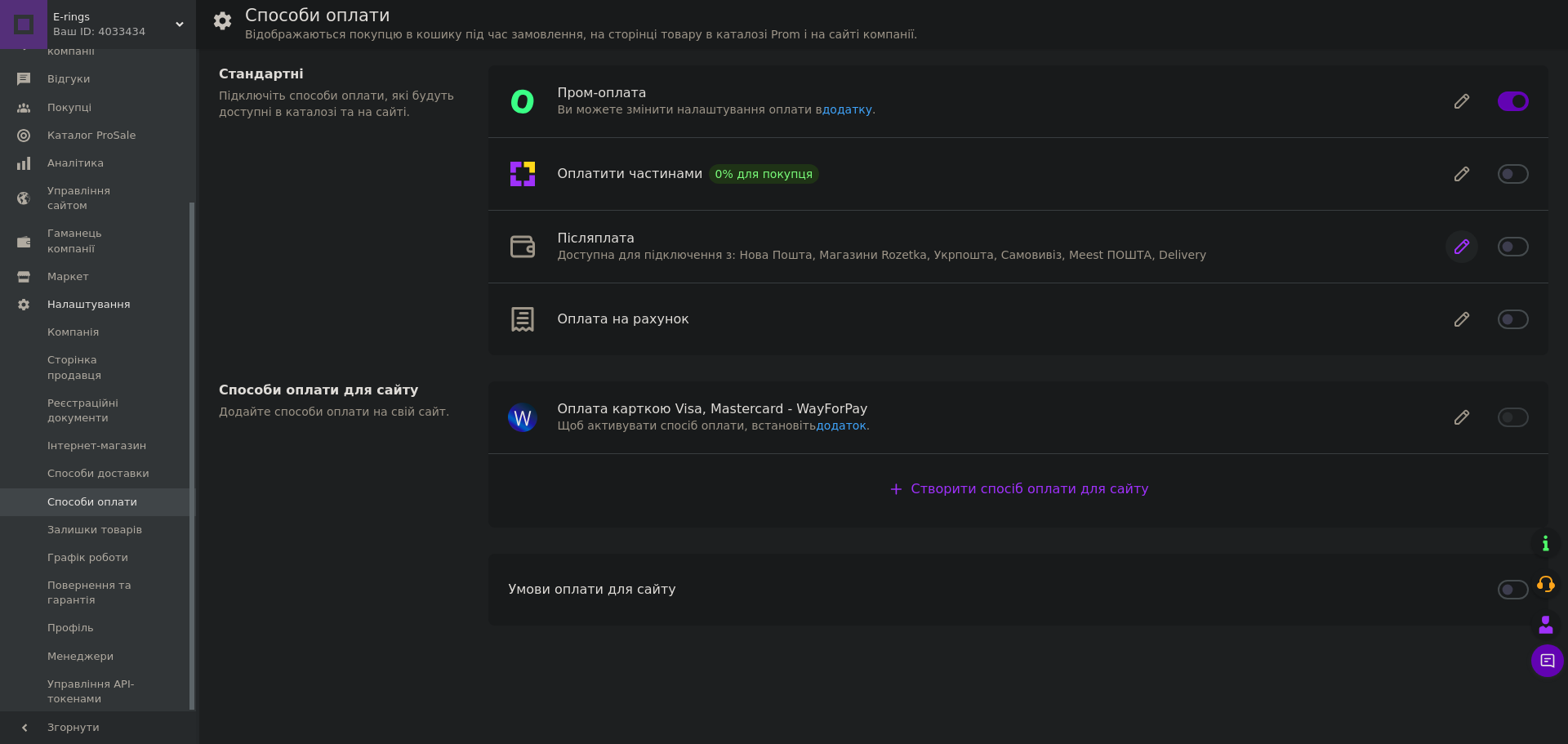
click at [1465, 245] on icon at bounding box center [1461, 247] width 13 height 13
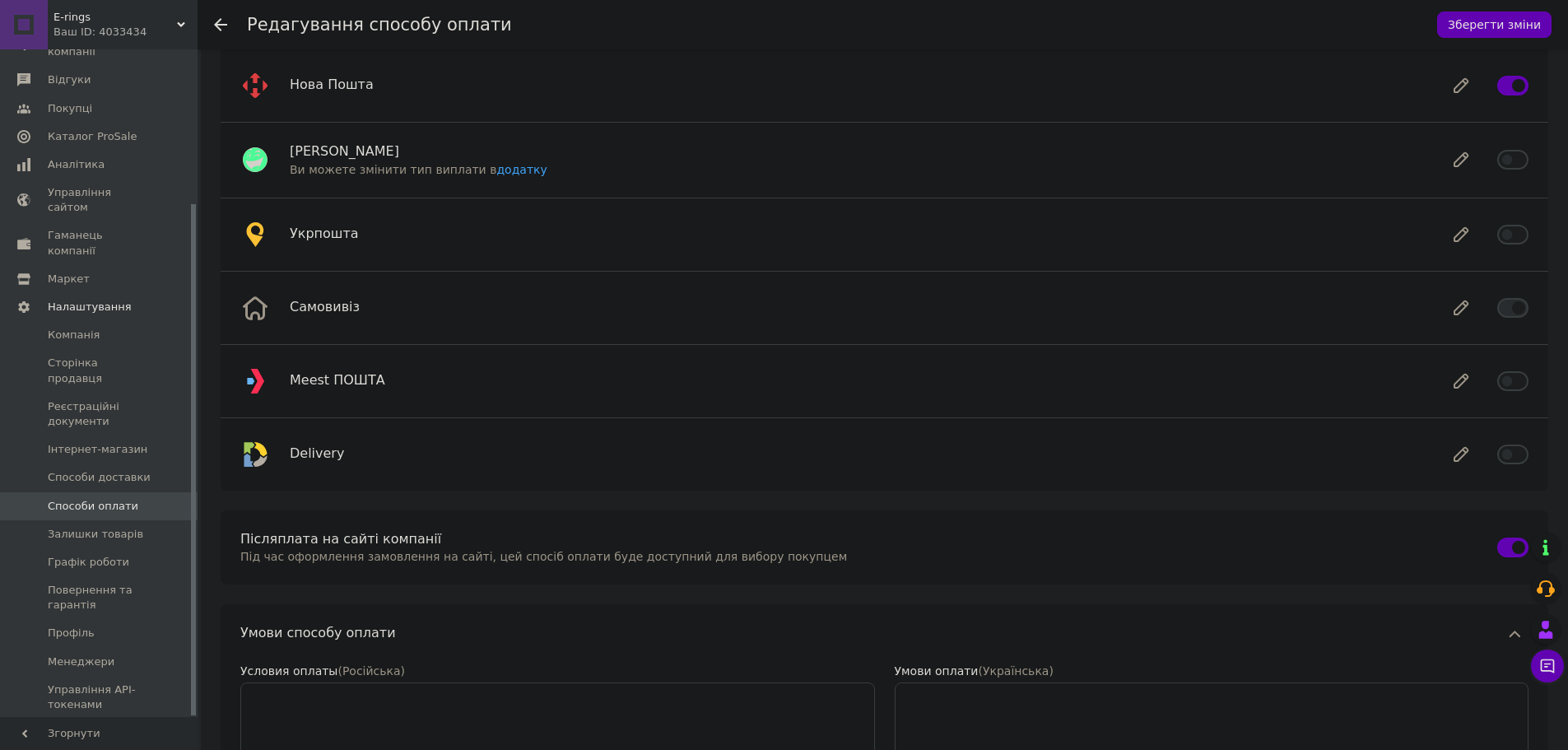
scroll to position [247, 0]
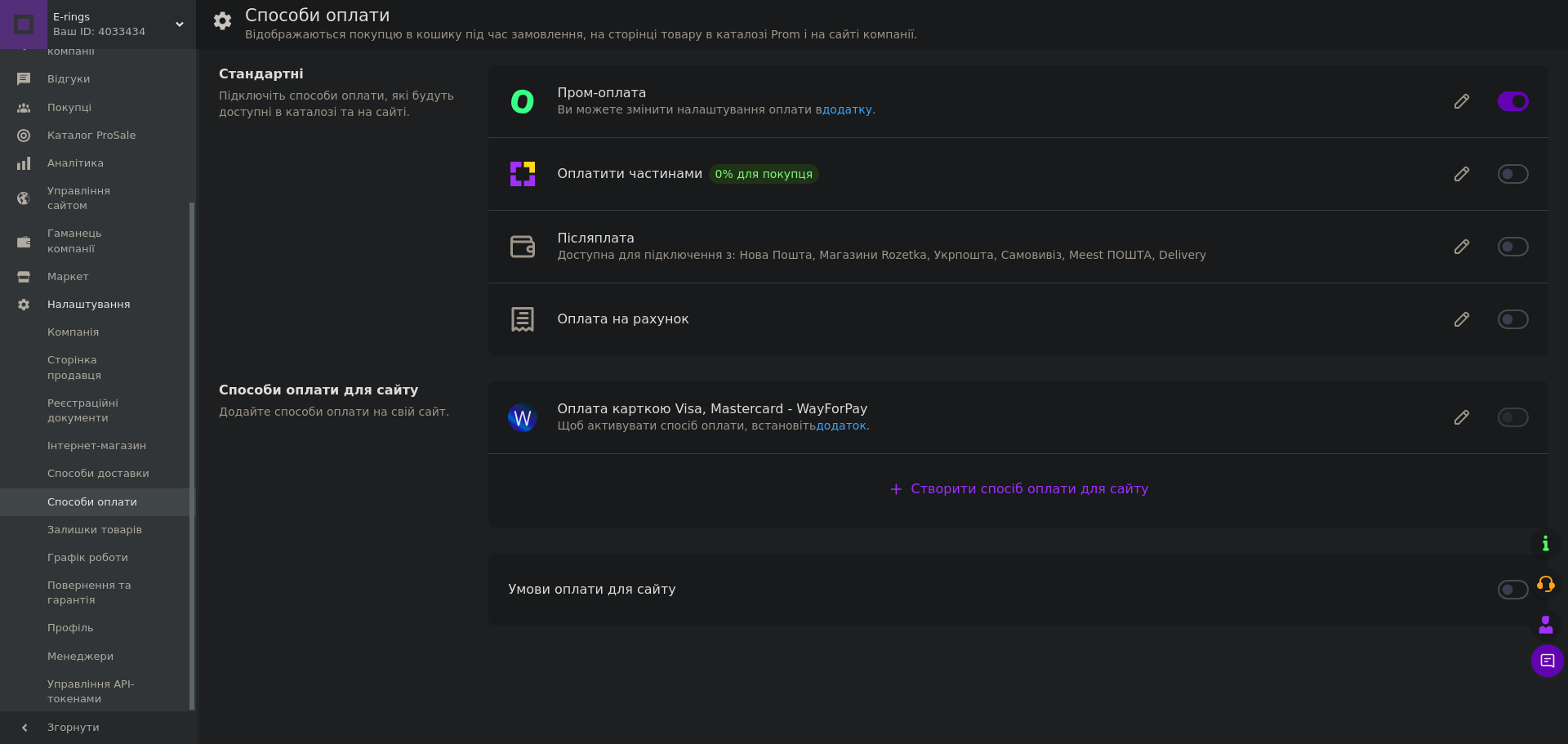
click at [1508, 320] on input "checkbox" at bounding box center [1513, 319] width 31 height 16
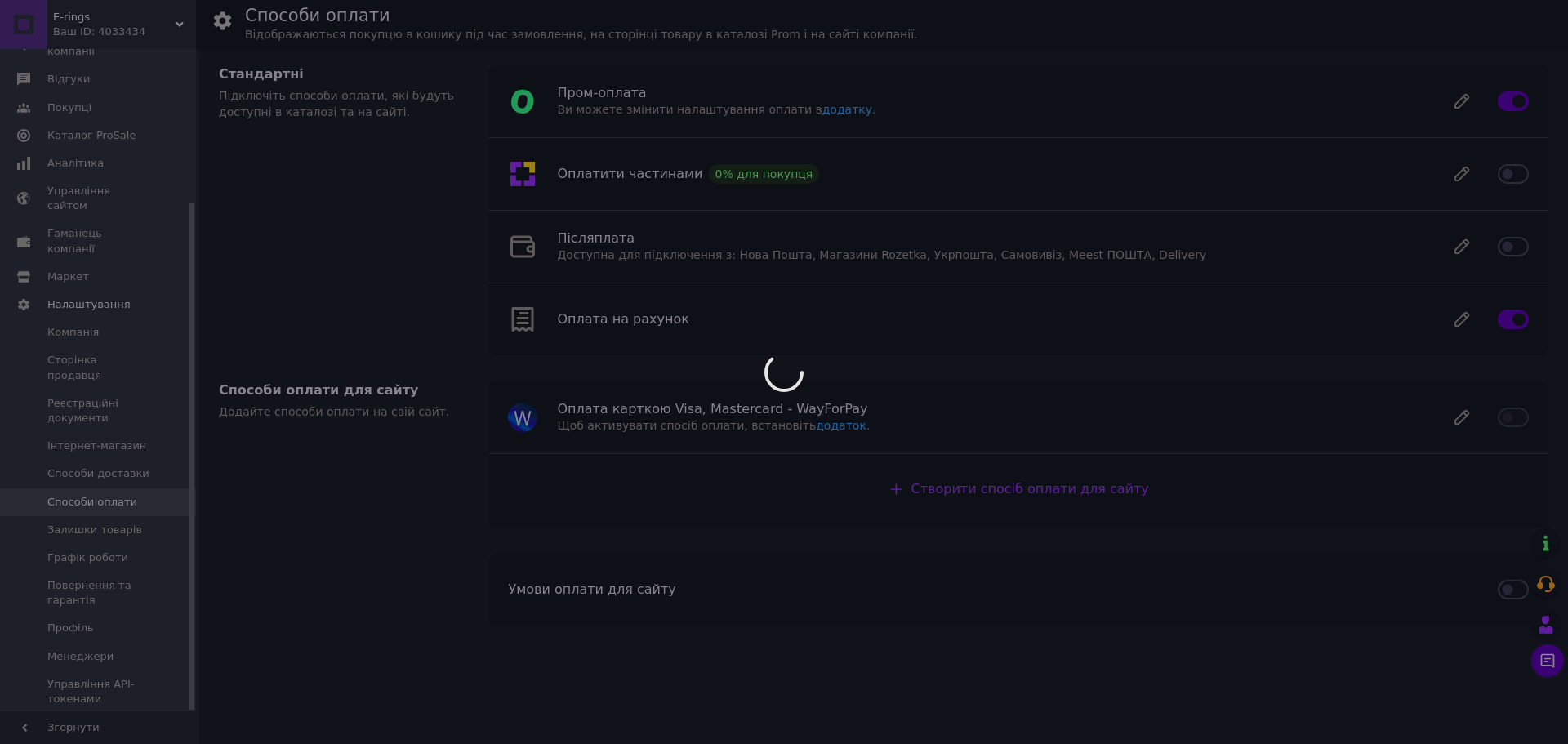
checkbox input "false"
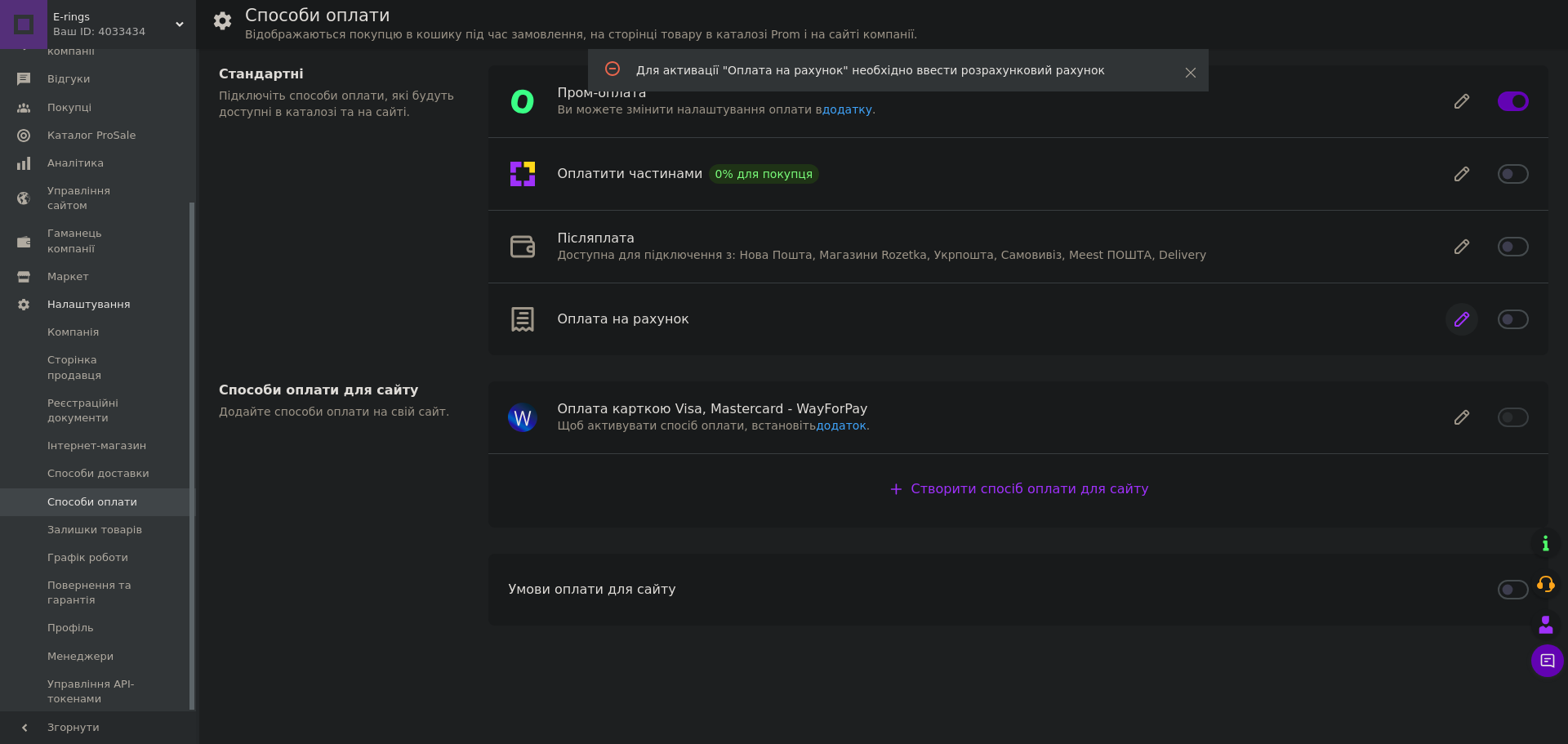
click at [1467, 323] on icon at bounding box center [1461, 320] width 33 height 33
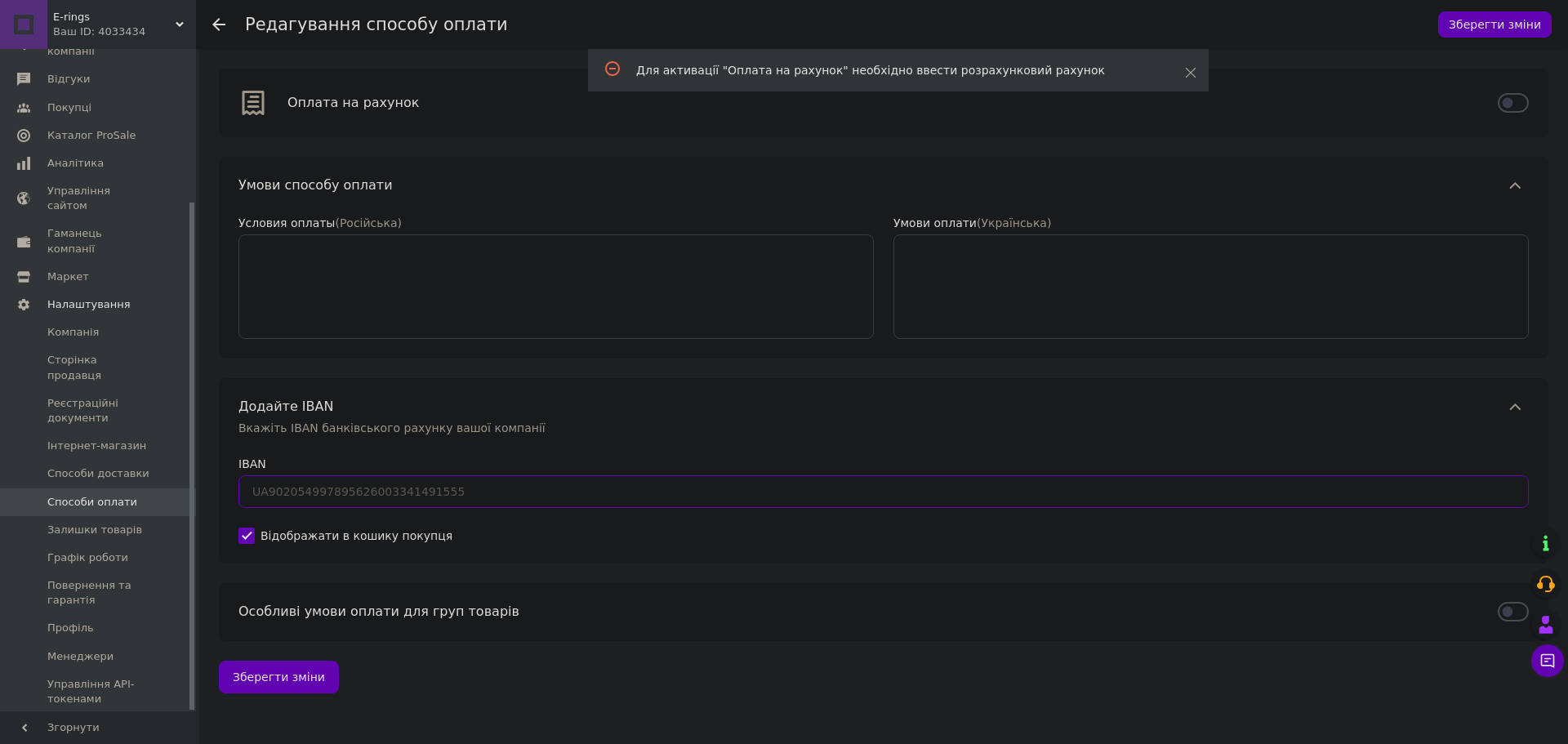
type input "UA"
click at [699, 504] on input "UA" at bounding box center [883, 492] width 1291 height 33
click at [1501, 412] on span at bounding box center [1514, 406] width 28 height 16
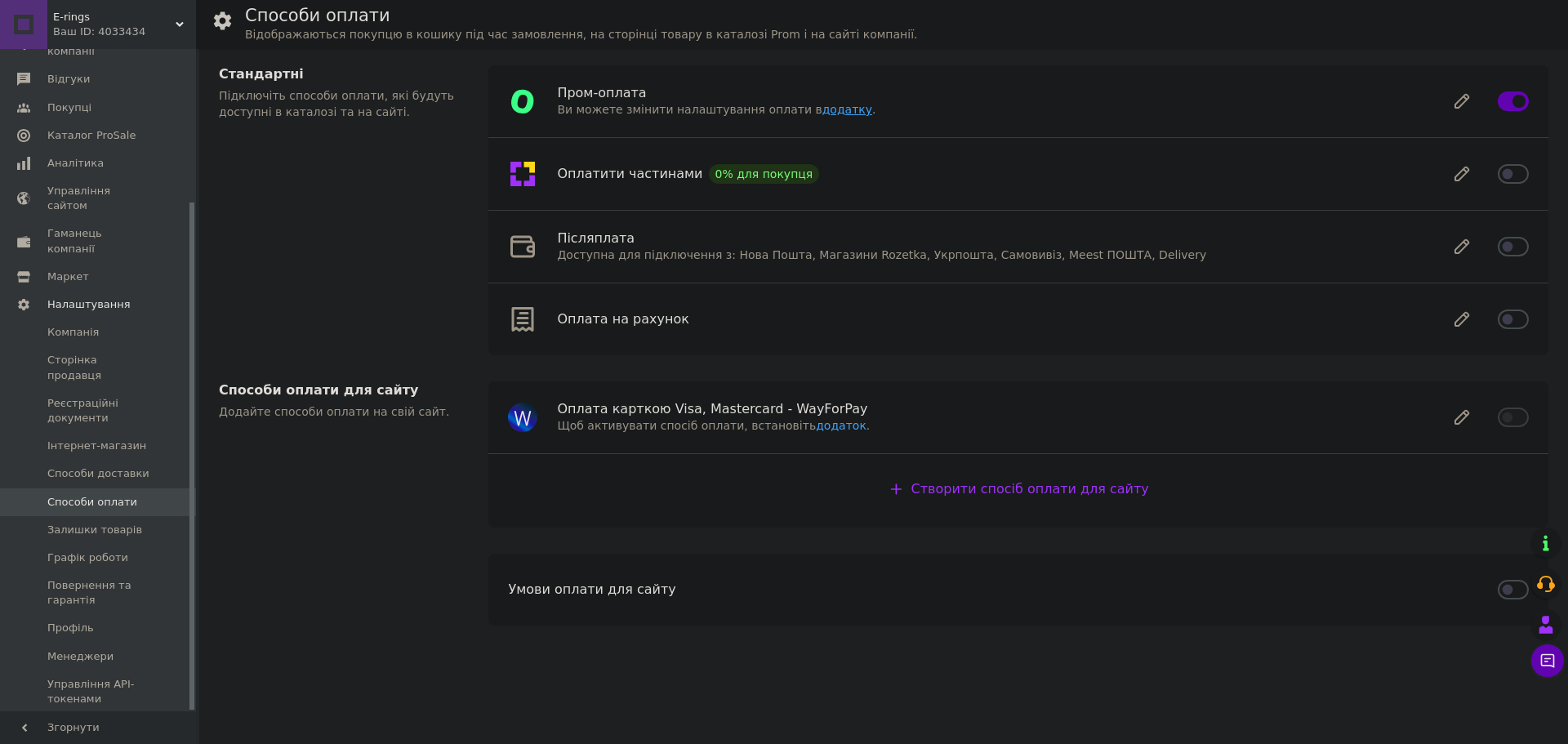
click at [822, 109] on link "додатку" at bounding box center [847, 109] width 50 height 13
click at [125, 467] on span "Способи доставки" at bounding box center [98, 473] width 102 height 14
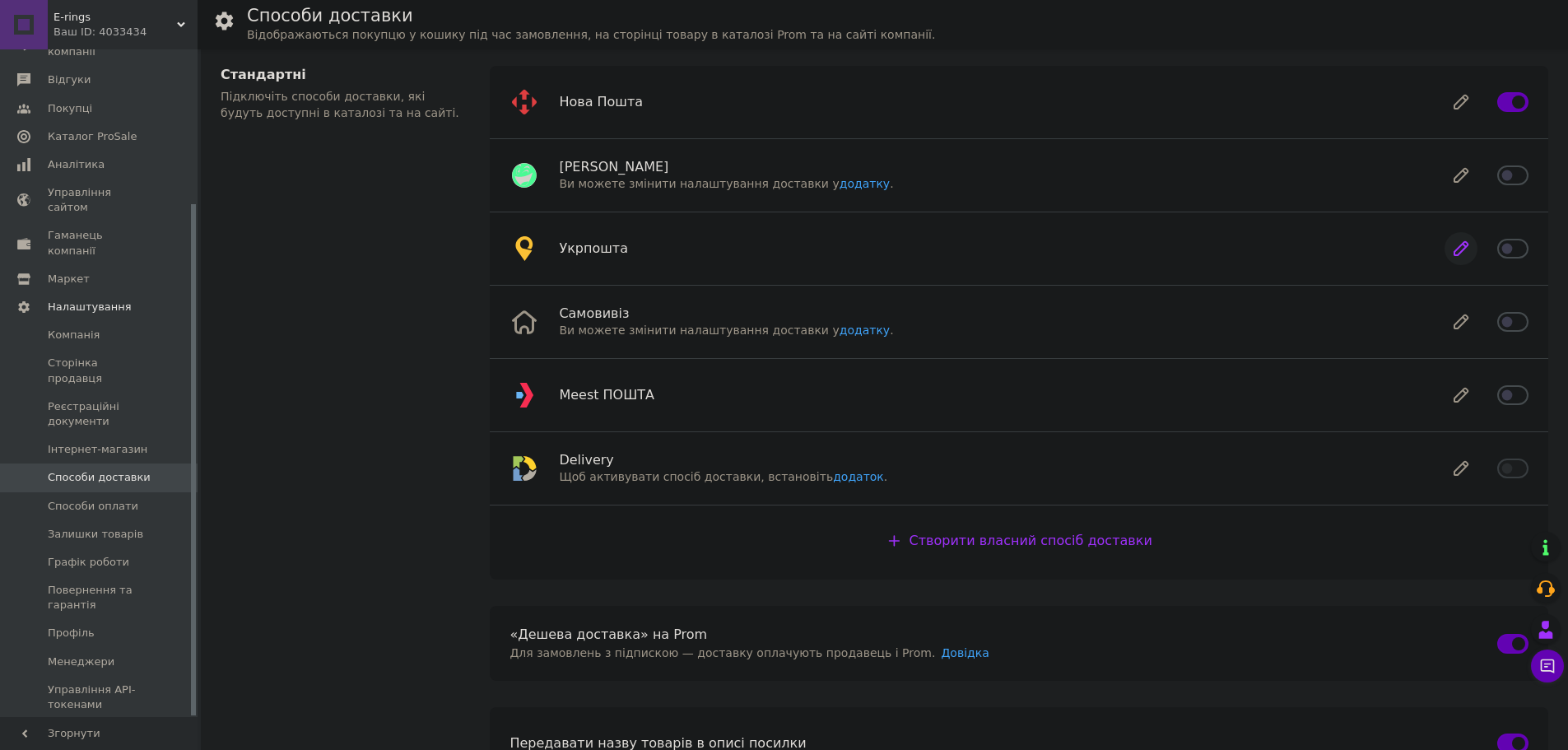
click at [1470, 251] on icon at bounding box center [1461, 249] width 33 height 33
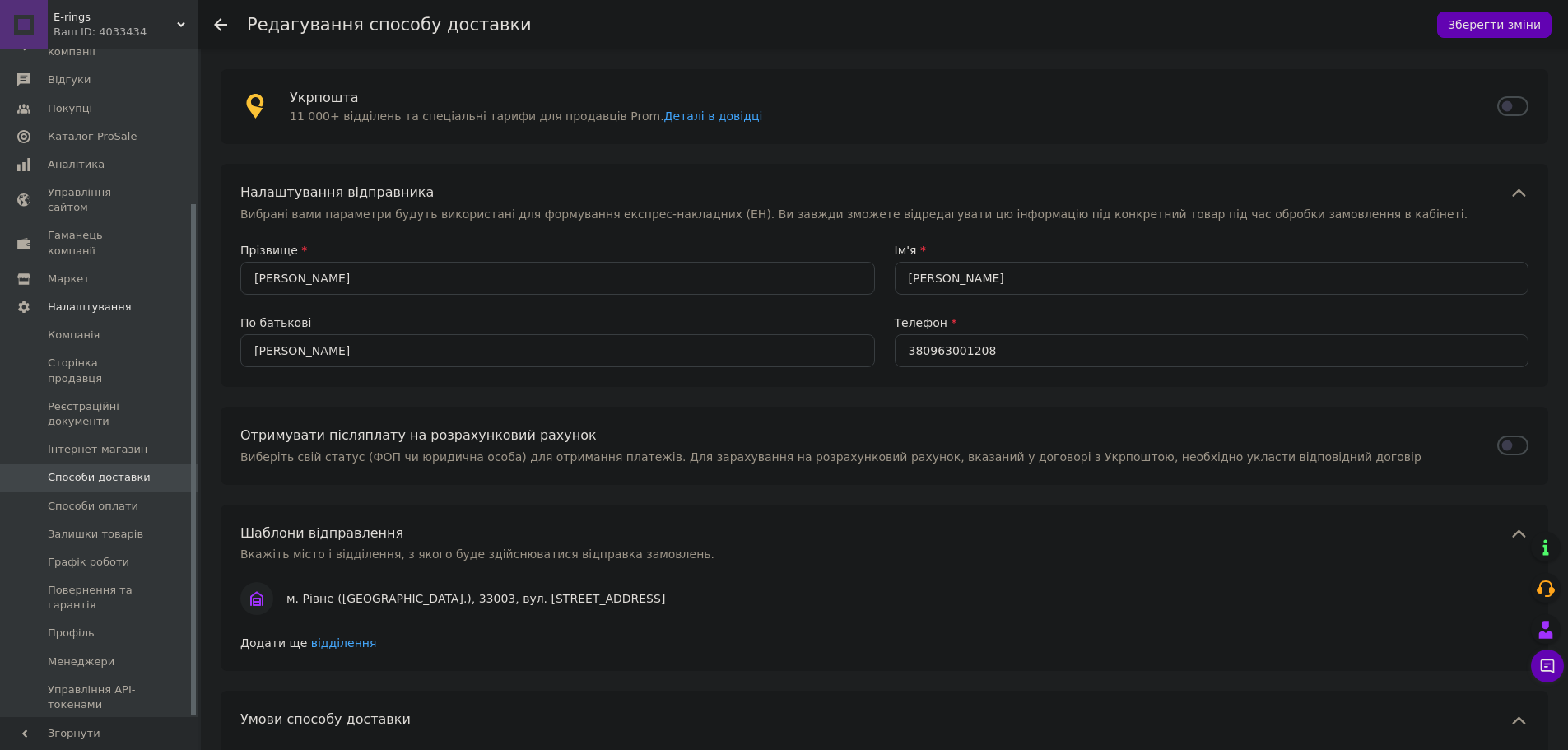
drag, startPoint x: 1310, startPoint y: 233, endPoint x: 1308, endPoint y: 223, distance: 10.2
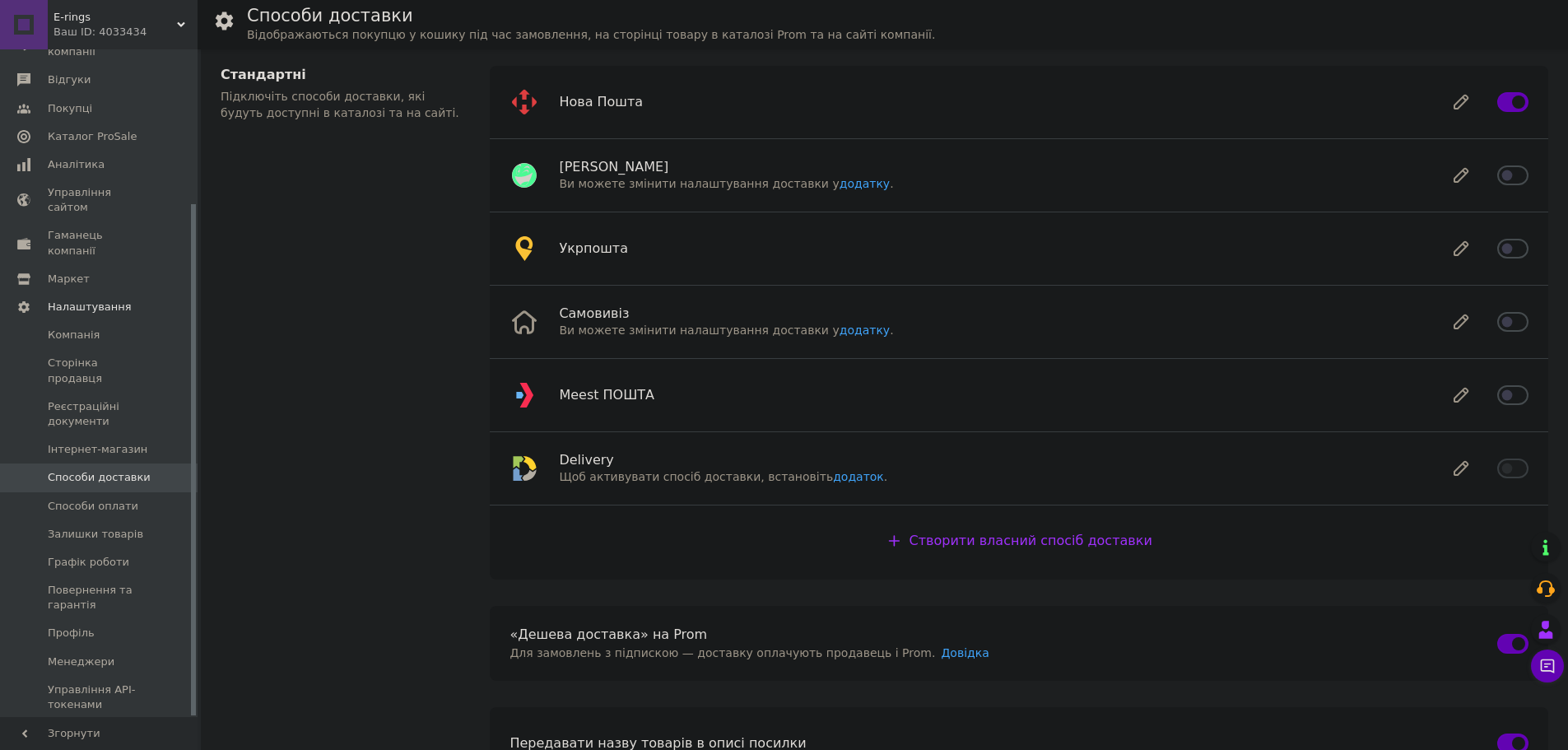
click at [1505, 251] on input "checkbox" at bounding box center [1513, 248] width 31 height 16
checkbox input "true"
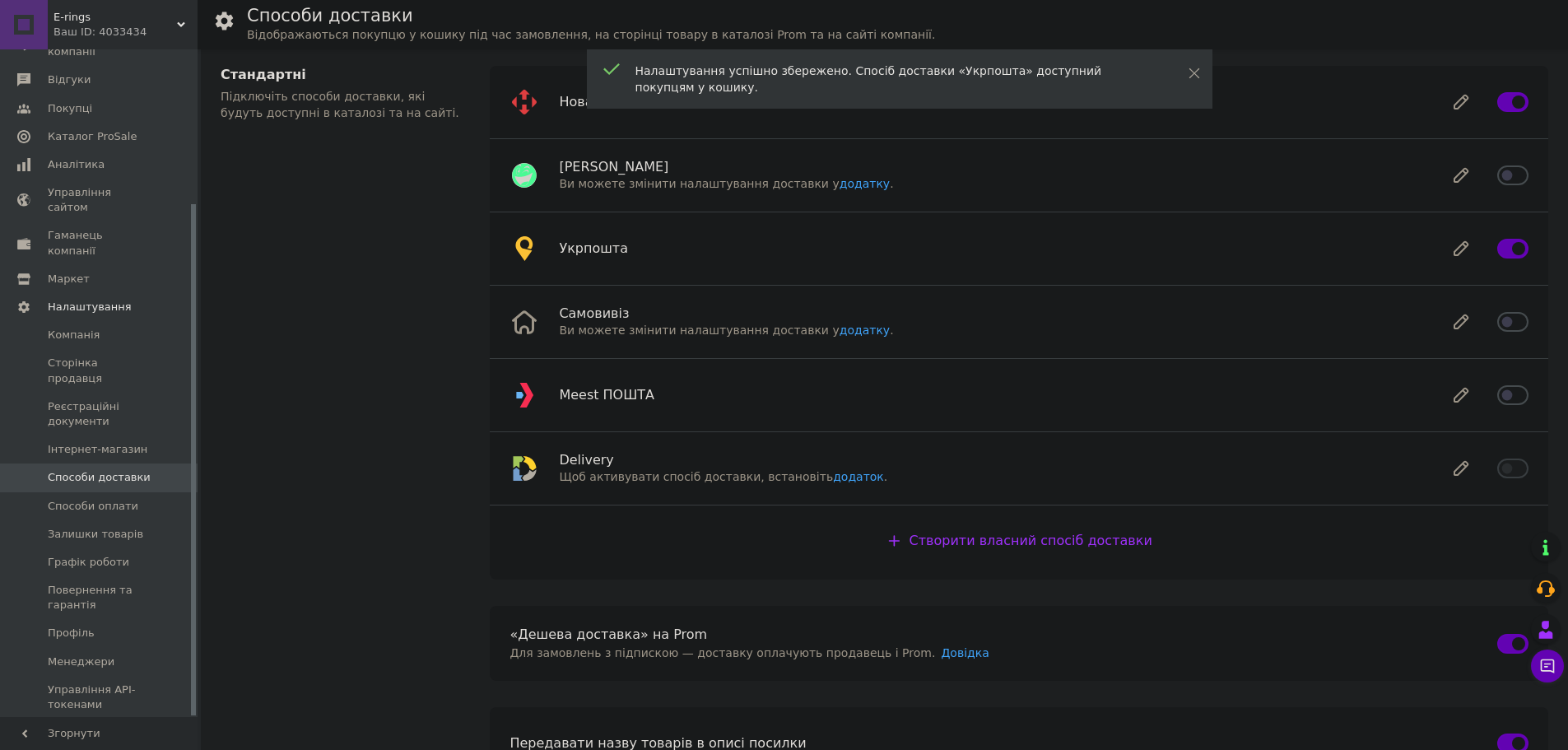
click at [1504, 177] on input "checkbox" at bounding box center [1513, 175] width 31 height 16
checkbox input "true"
click at [1516, 398] on input "checkbox" at bounding box center [1513, 395] width 31 height 16
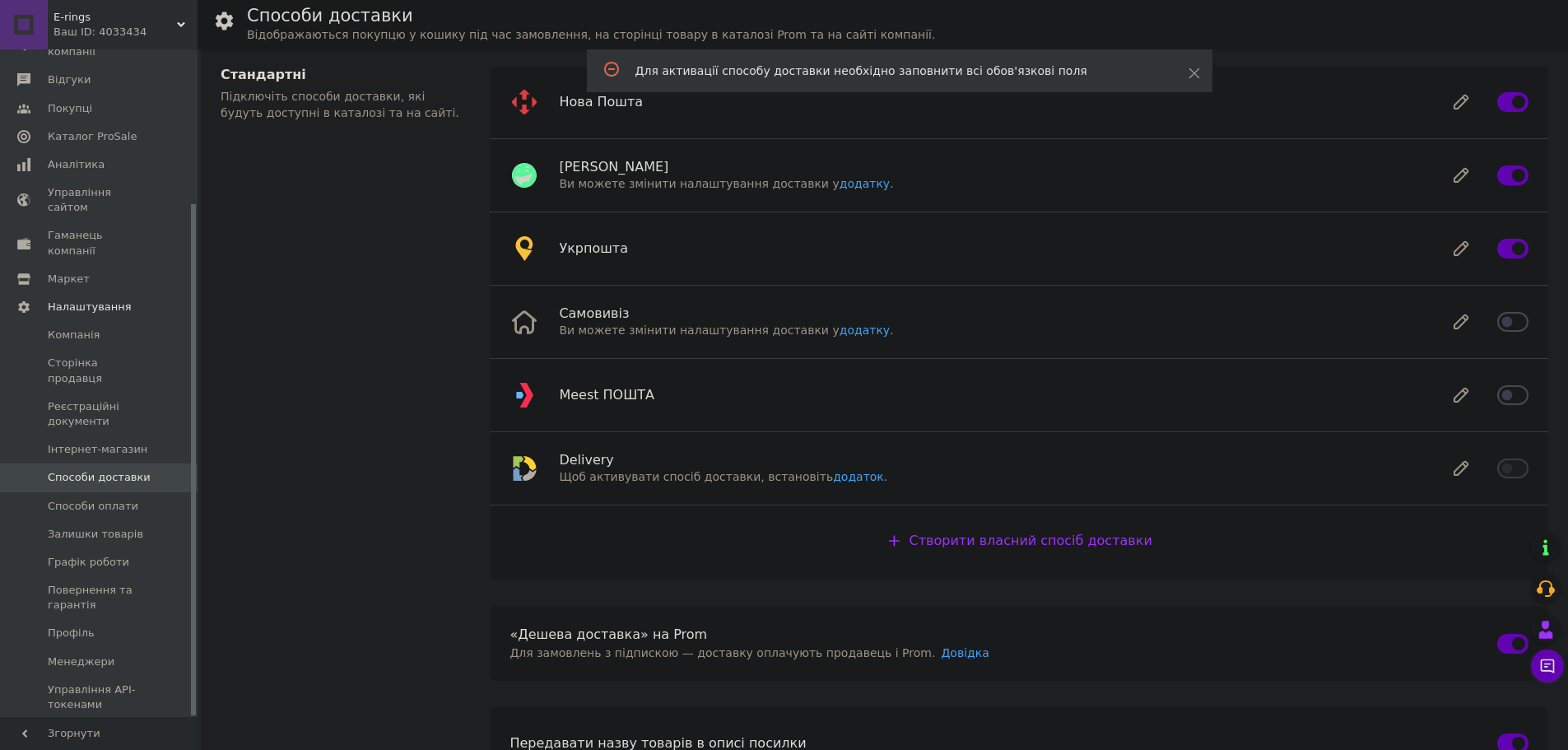
click at [1505, 399] on input "checkbox" at bounding box center [1513, 395] width 31 height 16
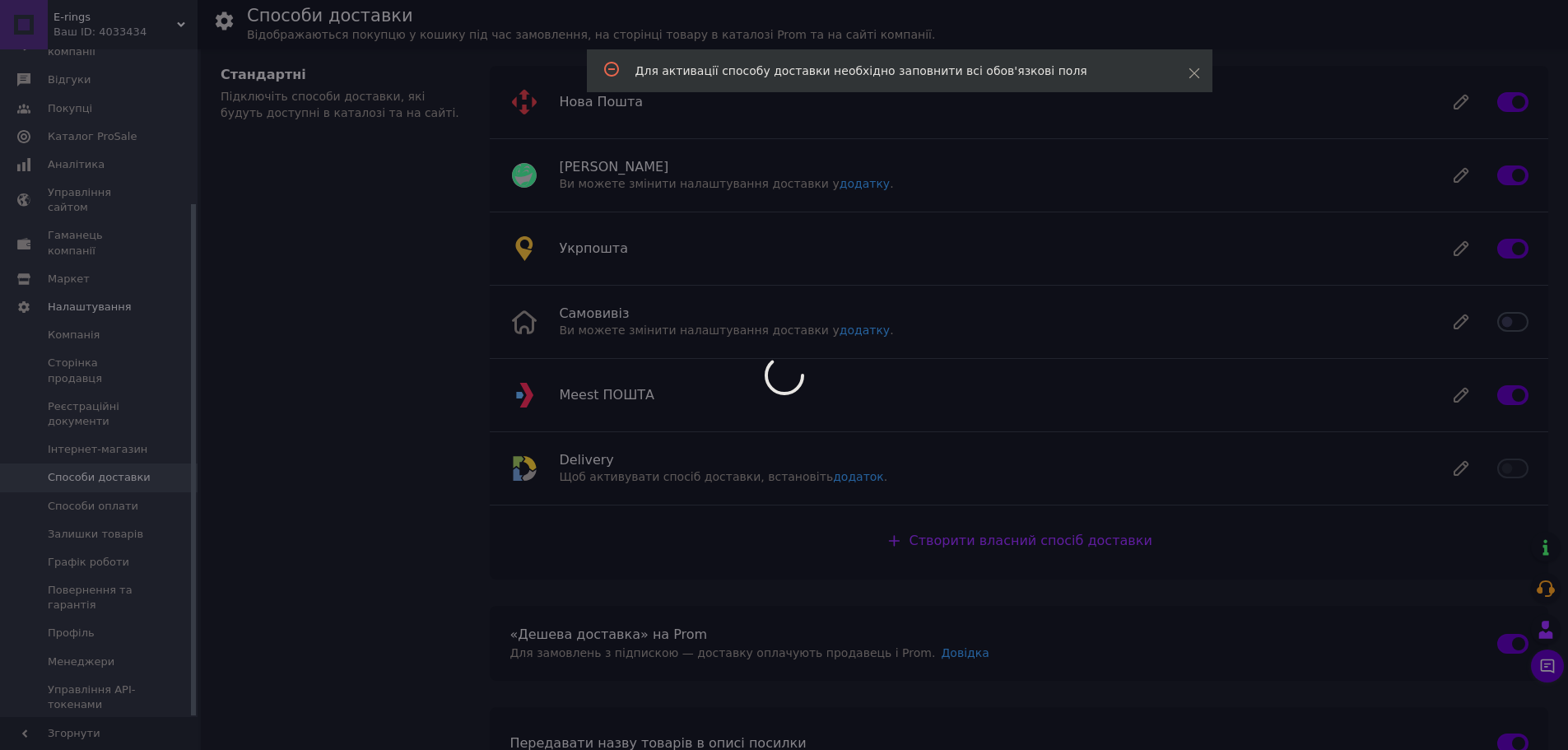
checkbox input "false"
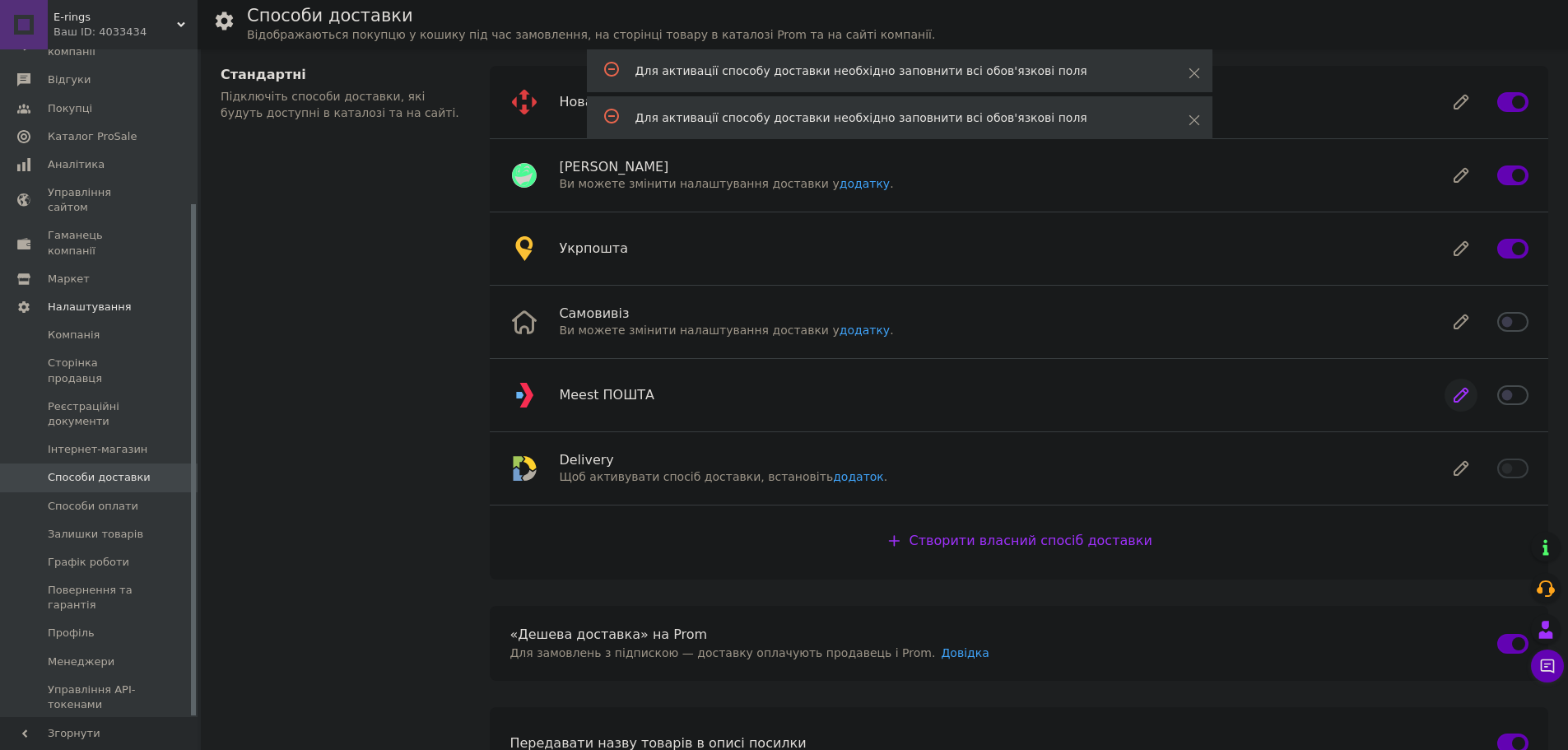
click at [1455, 401] on icon at bounding box center [1462, 395] width 14 height 14
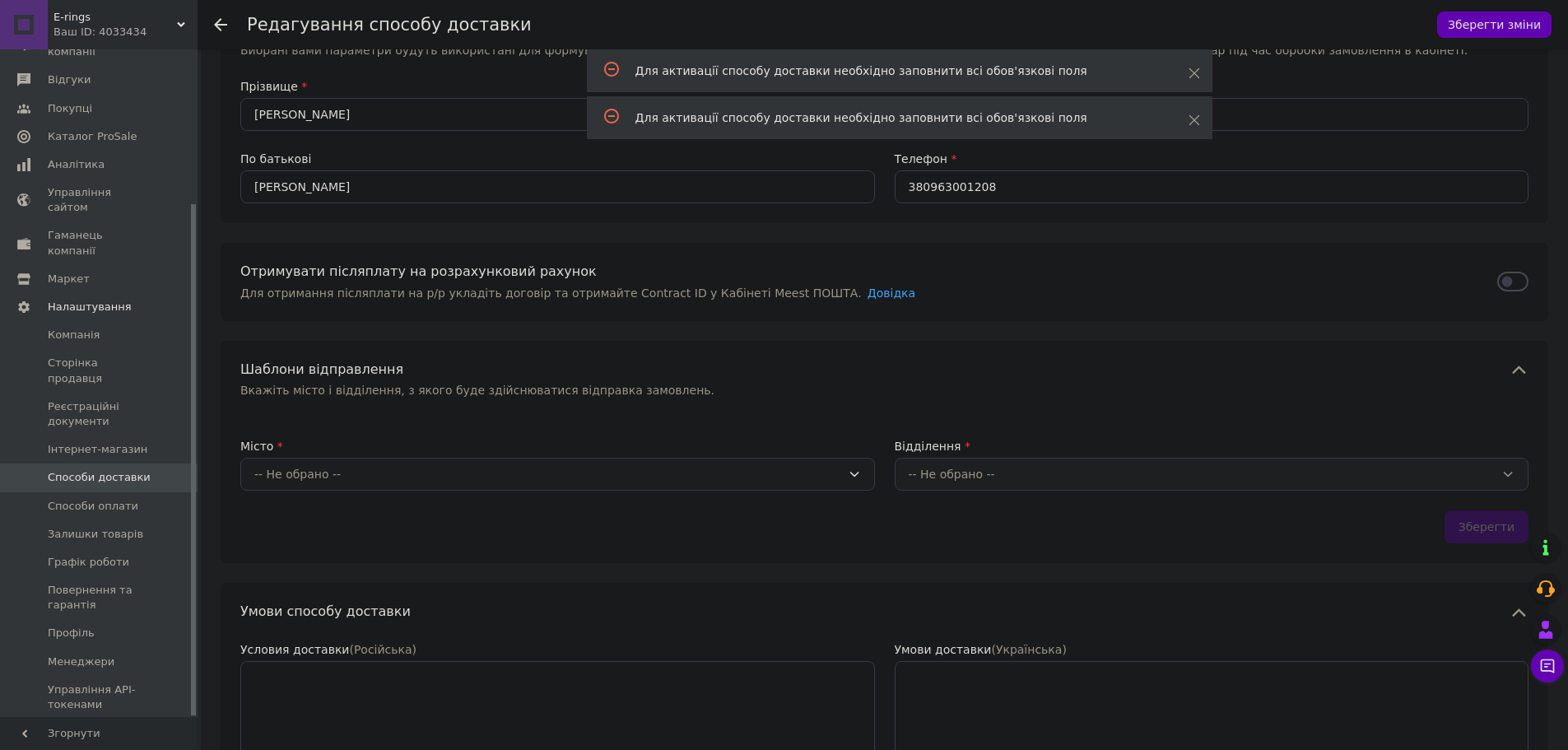
scroll to position [165, 0]
click at [520, 472] on div "-- Не обрано --" at bounding box center [548, 473] width 587 height 18
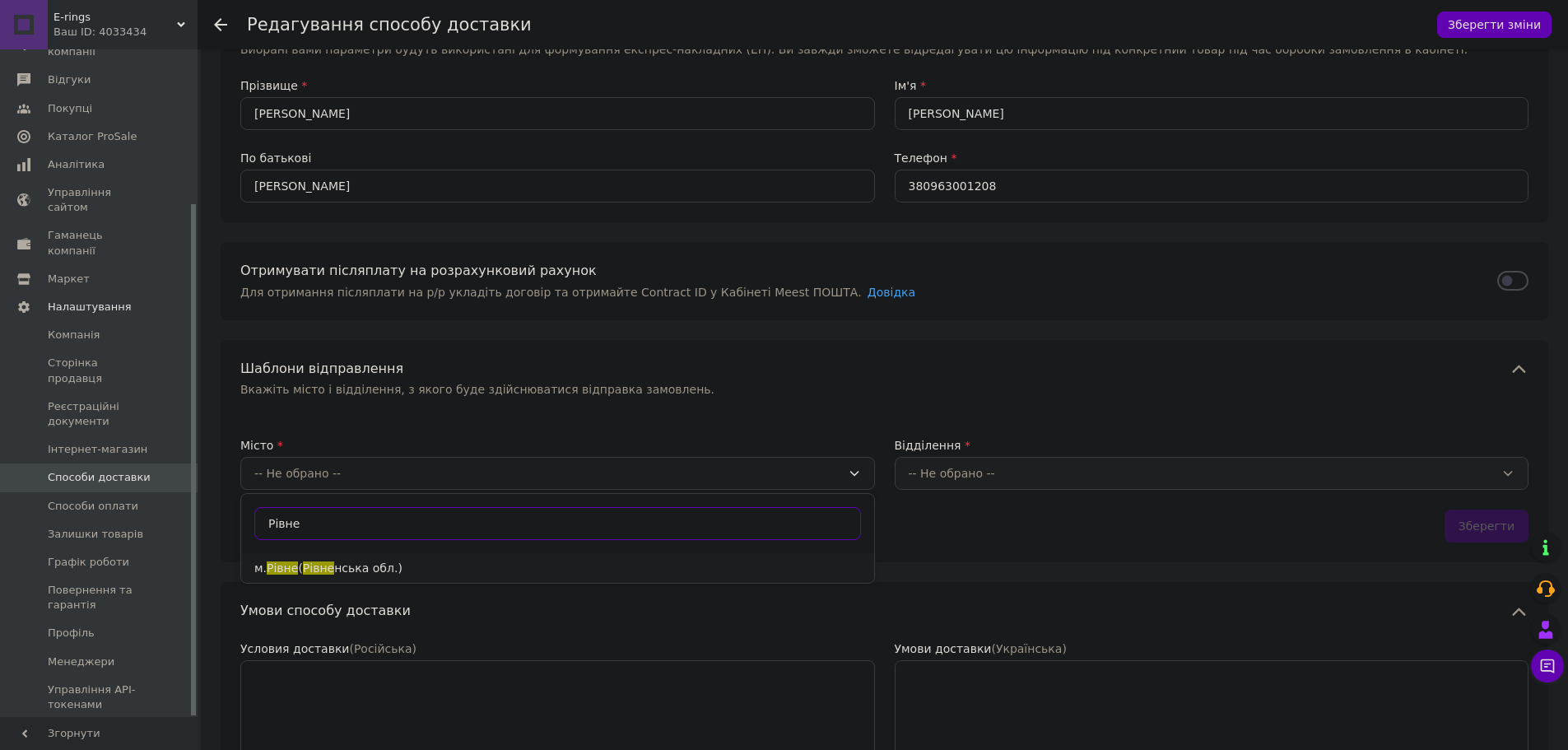
type input "Рівне"
click at [342, 565] on span "нська обл.)" at bounding box center [368, 568] width 69 height 14
click at [929, 476] on div "-- Не обрано --" at bounding box center [1202, 473] width 587 height 18
click at [982, 465] on div "-- Не обрано --" at bounding box center [1202, 473] width 587 height 18
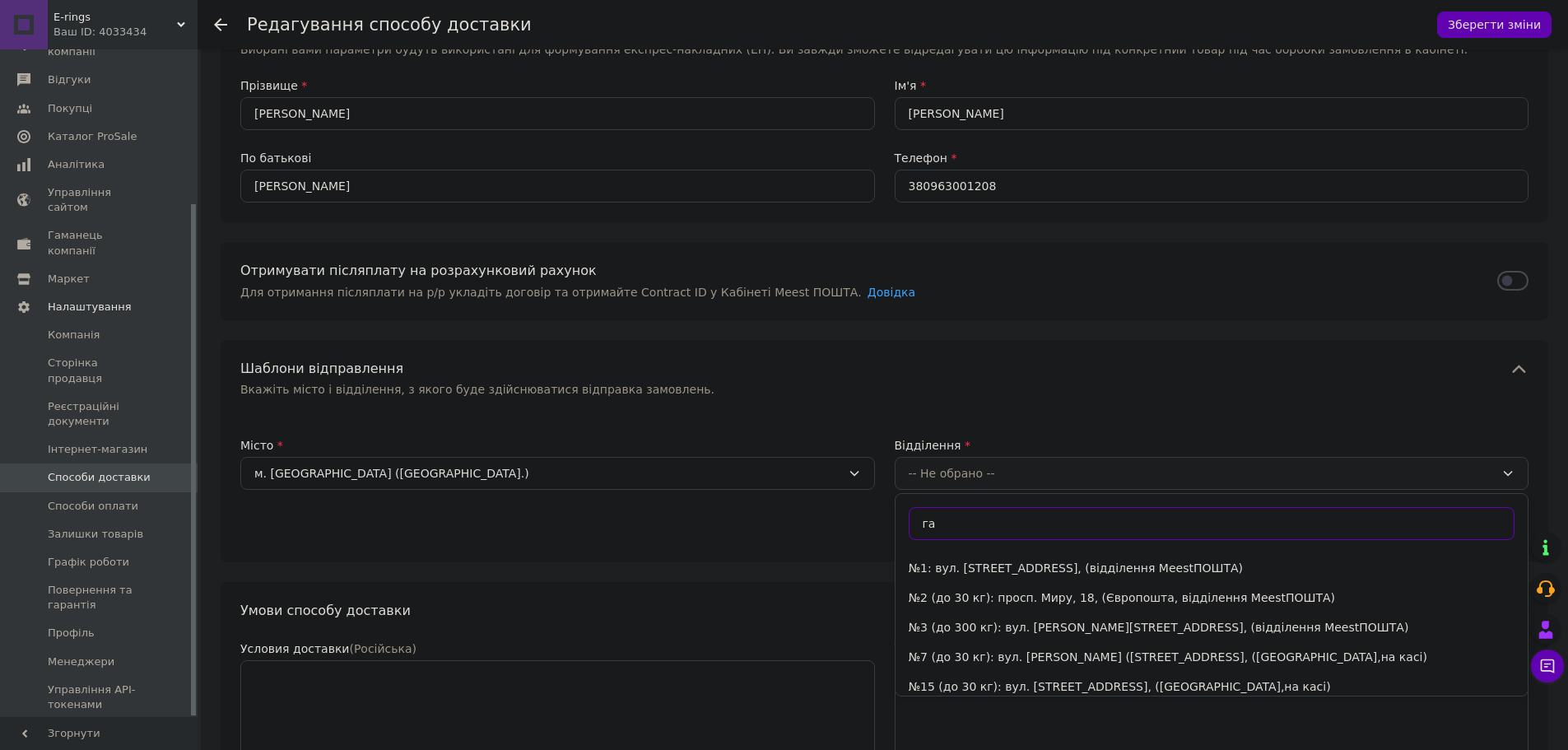
type input "г"
type input "ч"
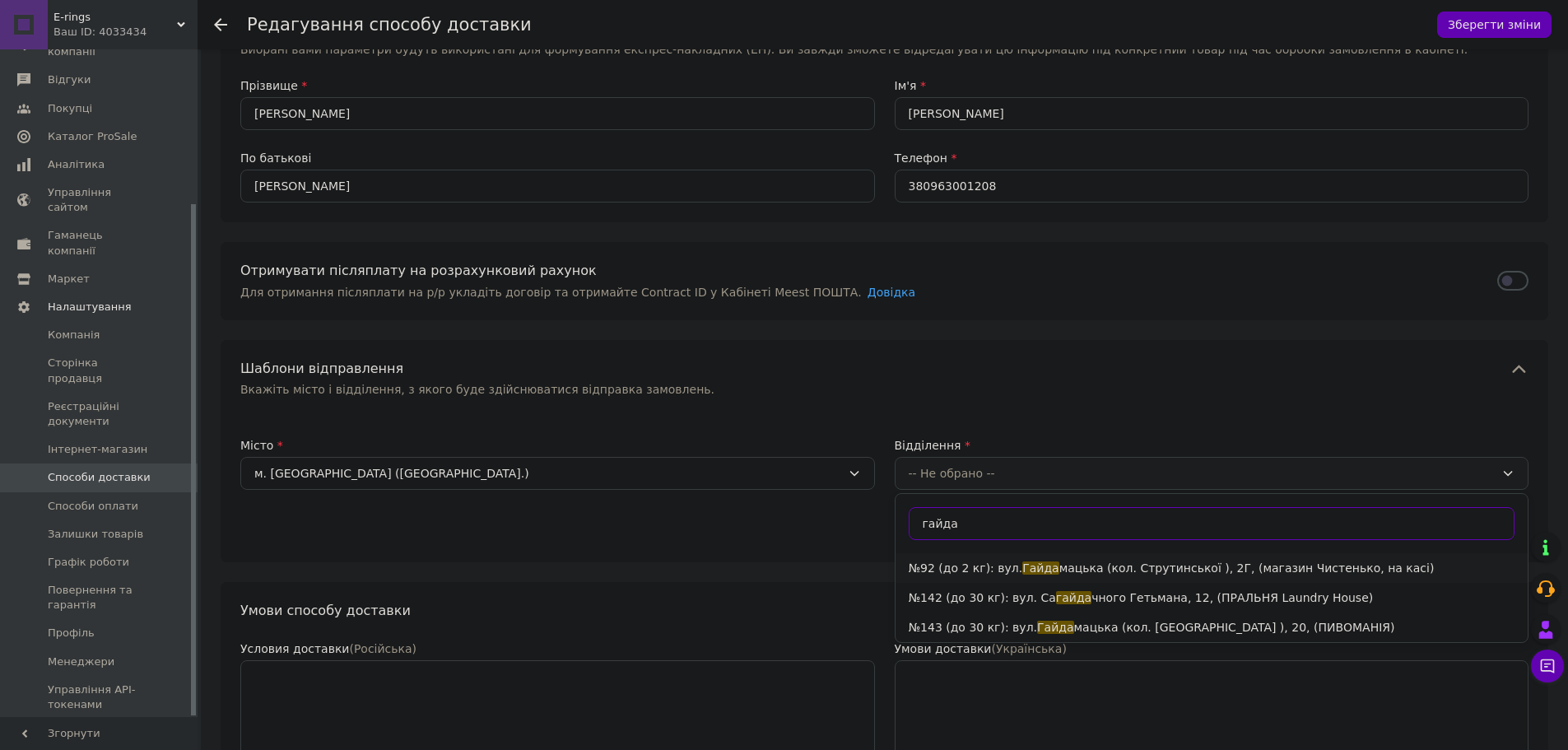
type input "гайда"
click at [1195, 564] on li "№92 (до 2 кг): вул. [PERSON_NAME] (кол. Струтинської ), 2Г, (магазин Чистенько,…" at bounding box center [1212, 567] width 633 height 30
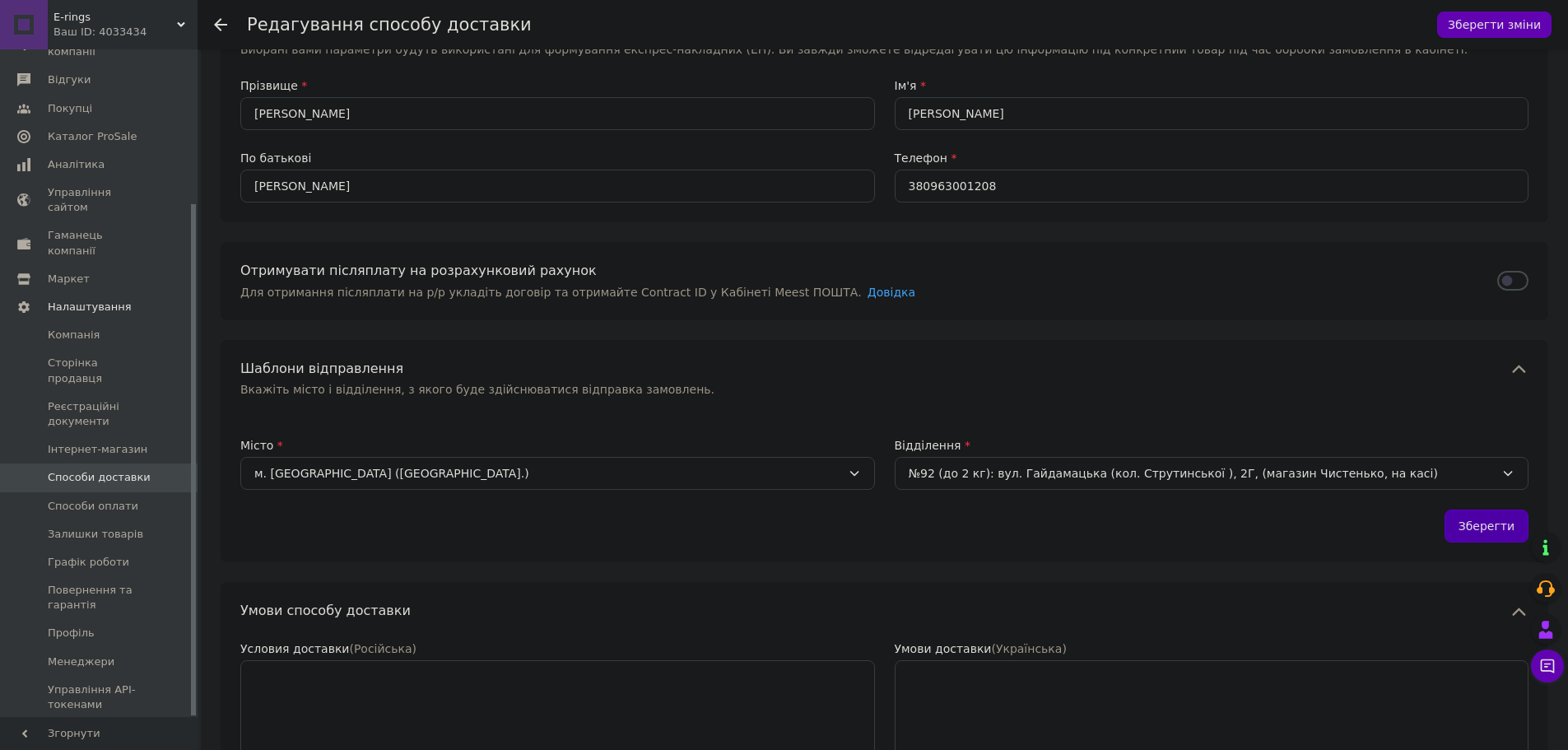
click at [1477, 531] on button "Зберегти" at bounding box center [1486, 525] width 84 height 33
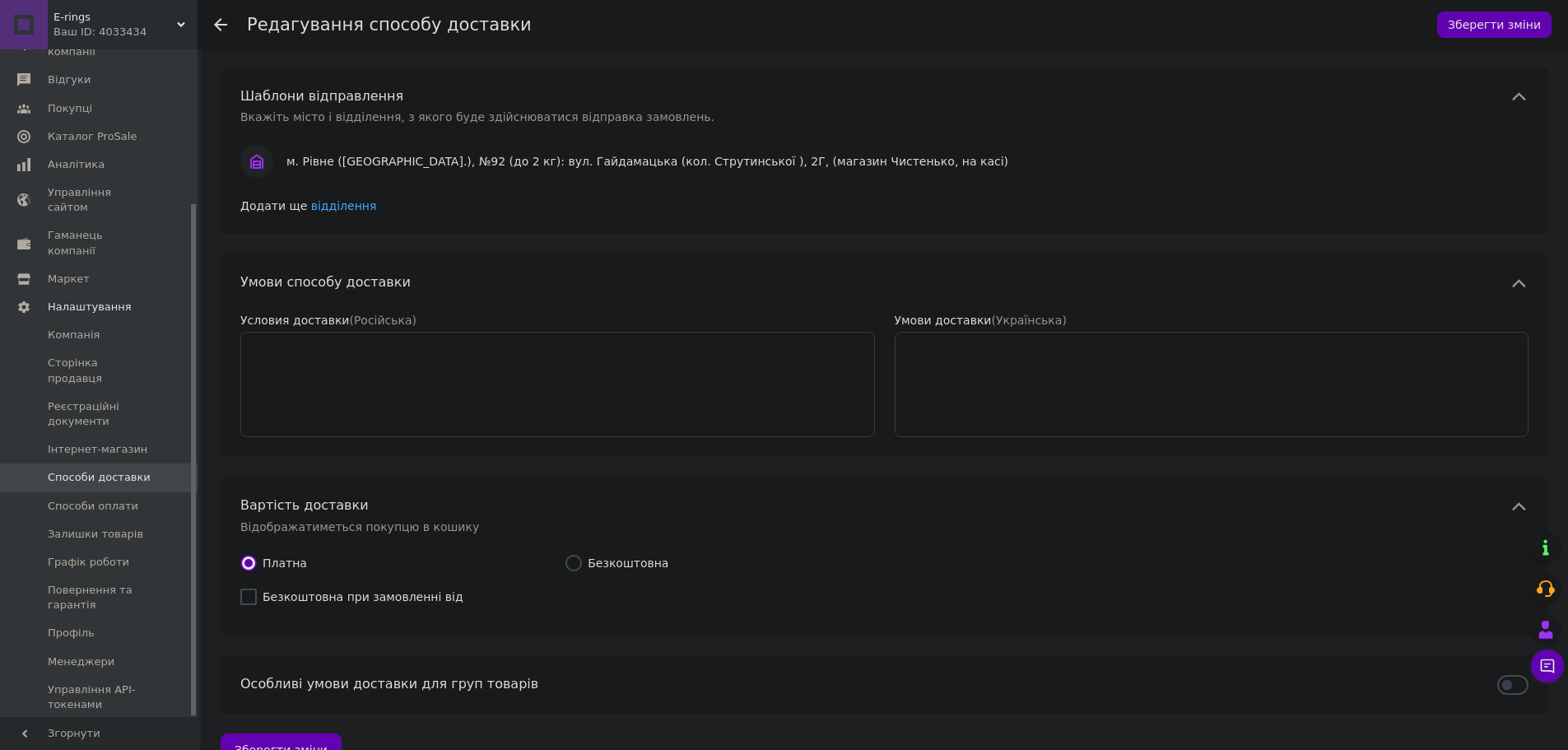
scroll to position [473, 0]
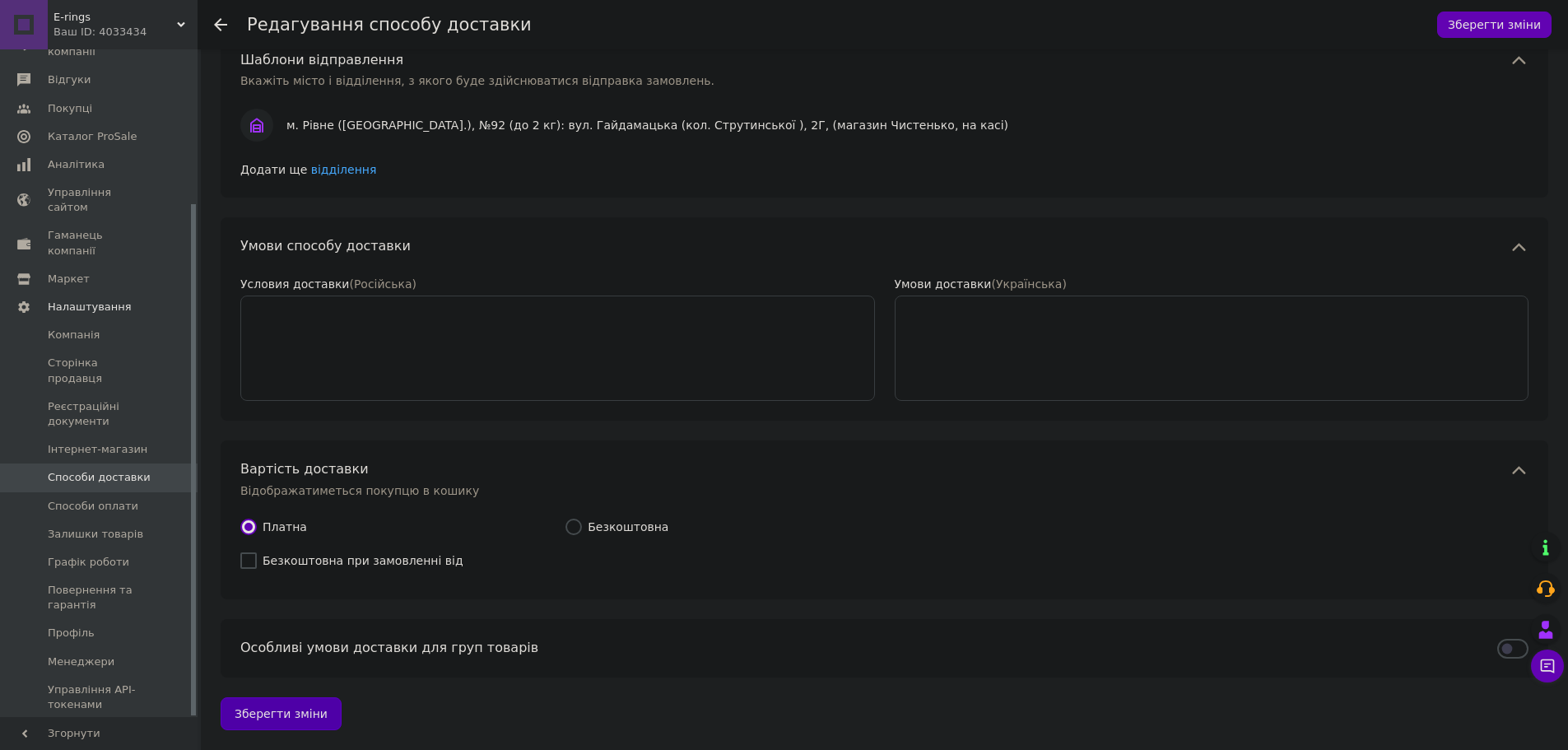
click at [281, 713] on button "Зберегти зміни" at bounding box center [281, 713] width 121 height 33
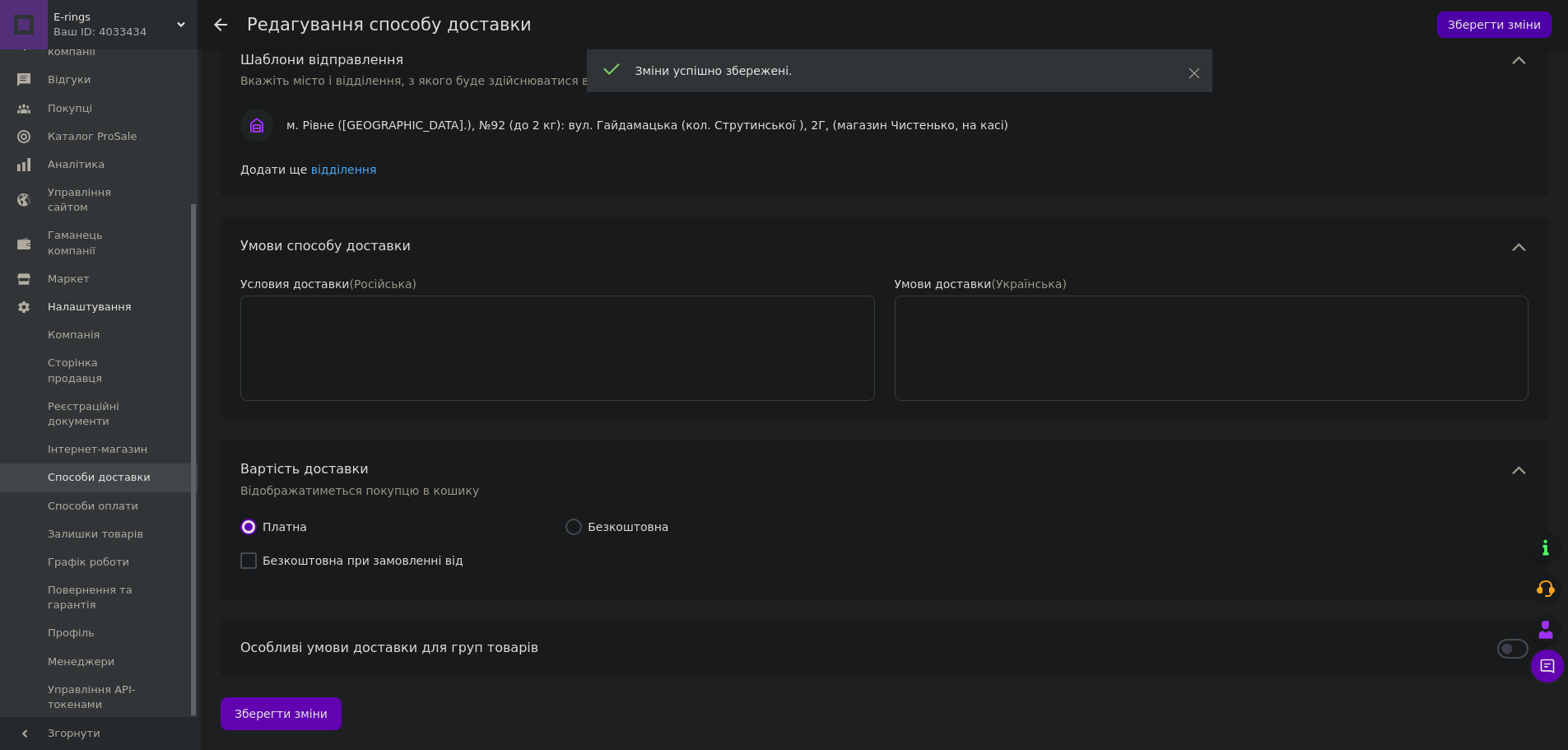
click at [1487, 22] on button "Зберегти зміни" at bounding box center [1494, 24] width 114 height 26
click at [121, 470] on span "Способи доставки" at bounding box center [99, 477] width 103 height 15
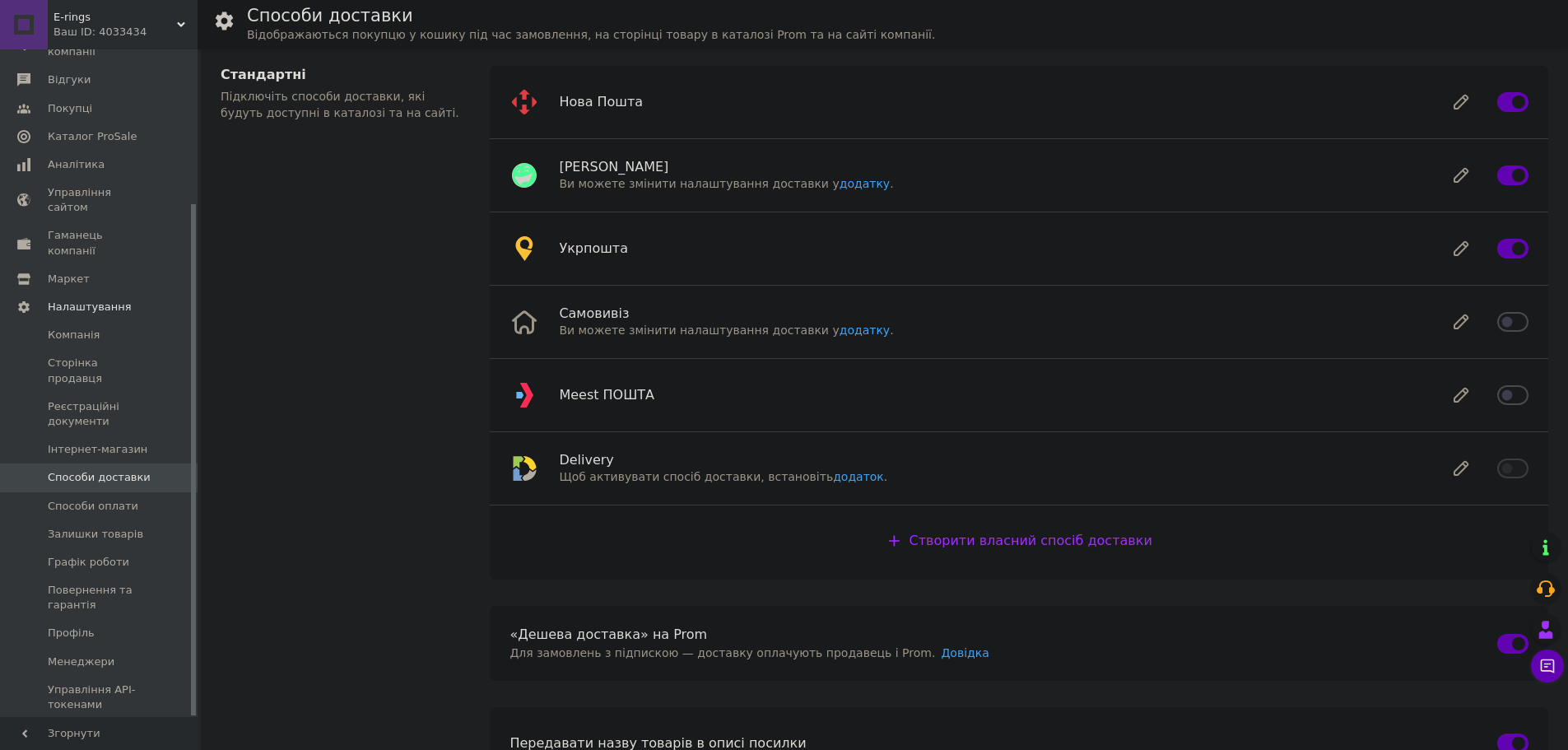
click at [1517, 399] on input "checkbox" at bounding box center [1513, 395] width 31 height 16
checkbox input "true"
click at [1461, 246] on icon at bounding box center [1462, 249] width 14 height 14
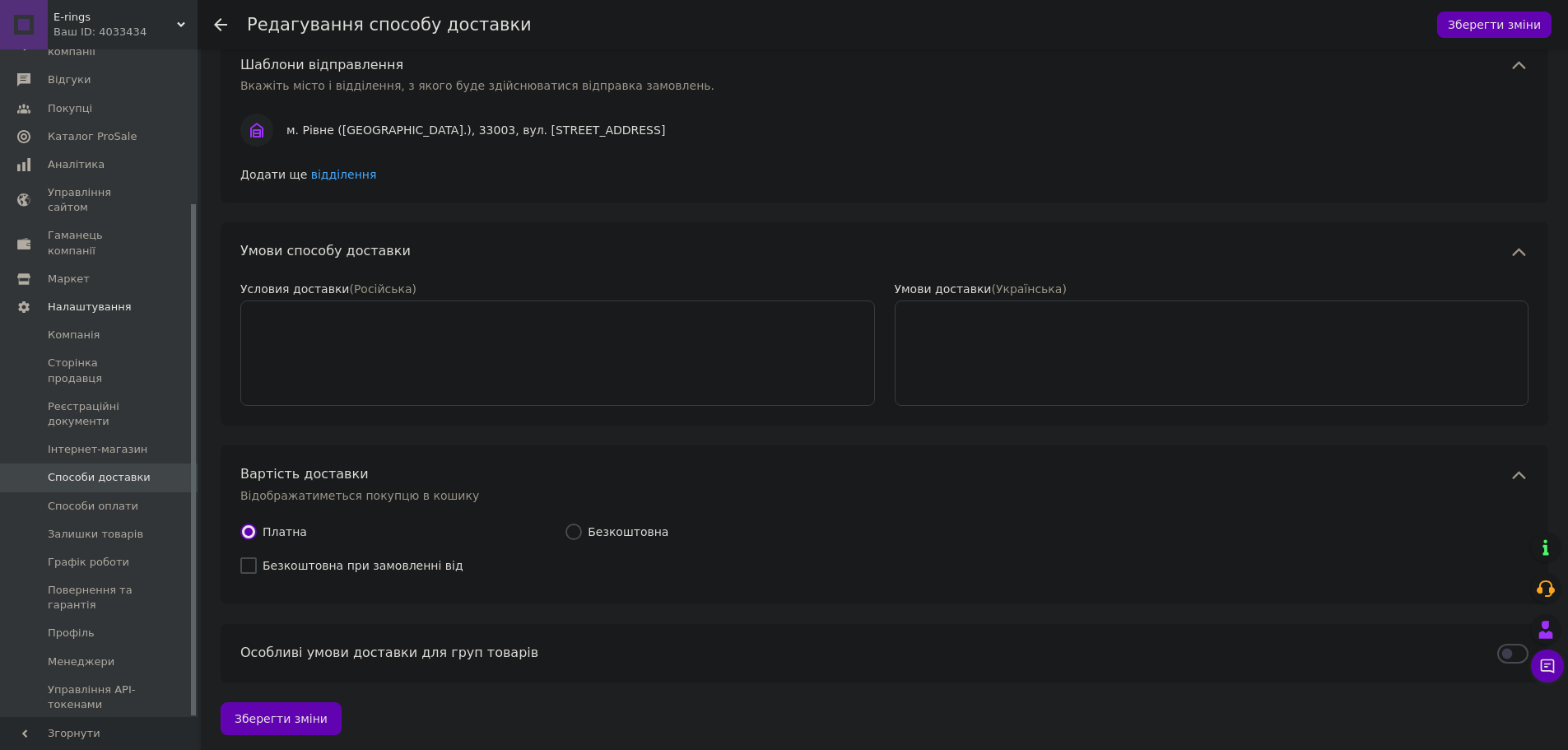
scroll to position [473, 0]
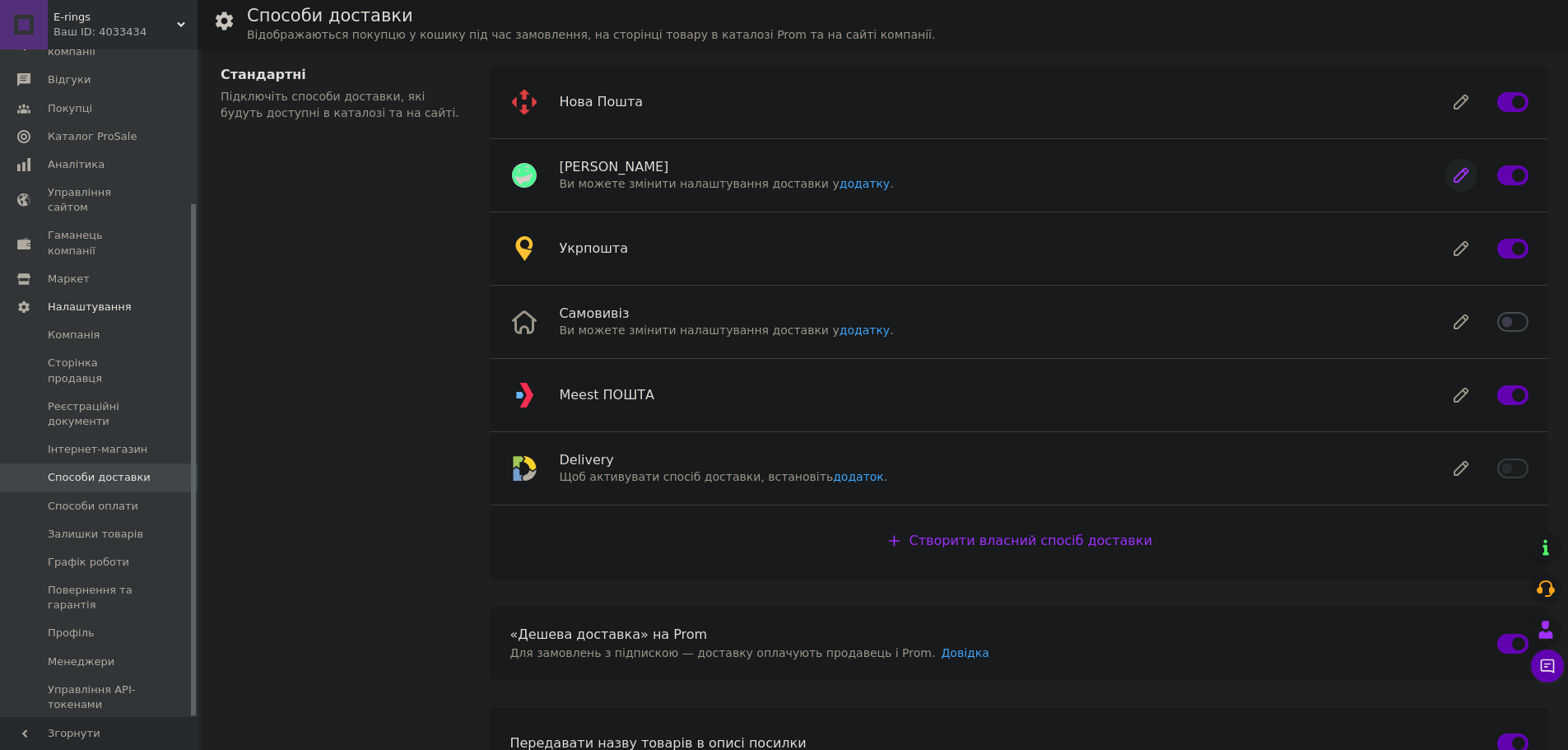
click at [1467, 184] on icon at bounding box center [1461, 175] width 33 height 33
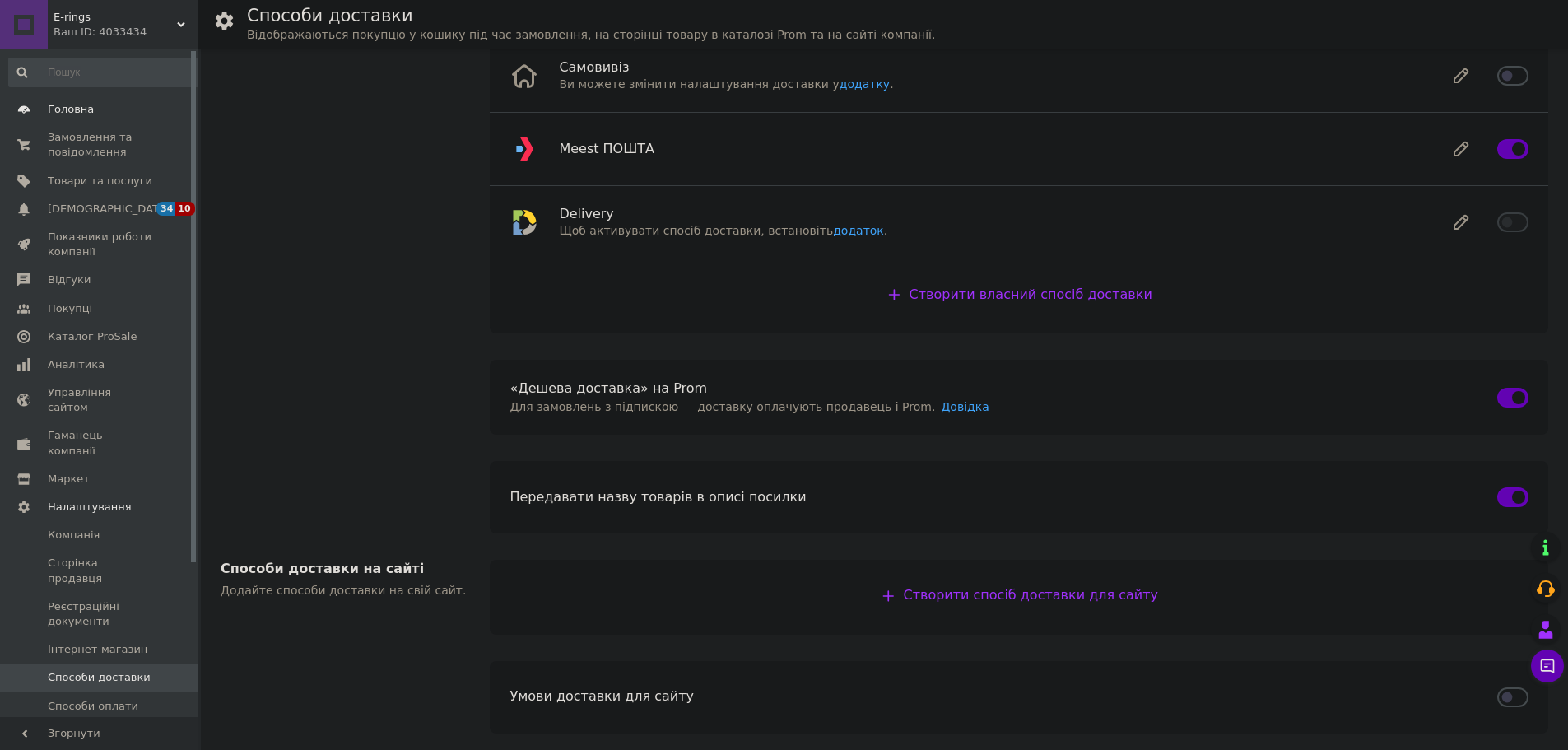
click at [124, 111] on span "Головна" at bounding box center [100, 108] width 105 height 15
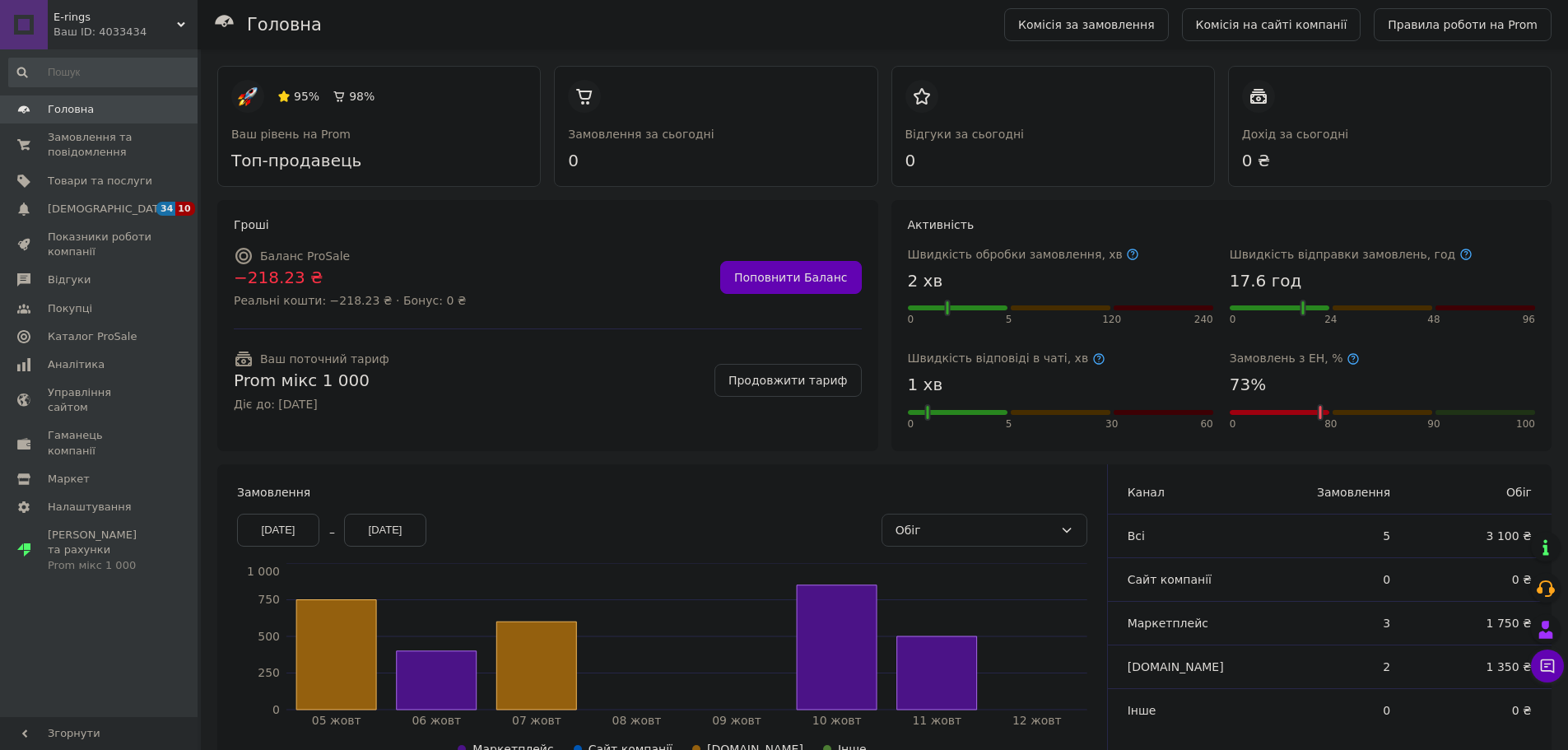
click at [78, 121] on link "Головна" at bounding box center [105, 109] width 210 height 28
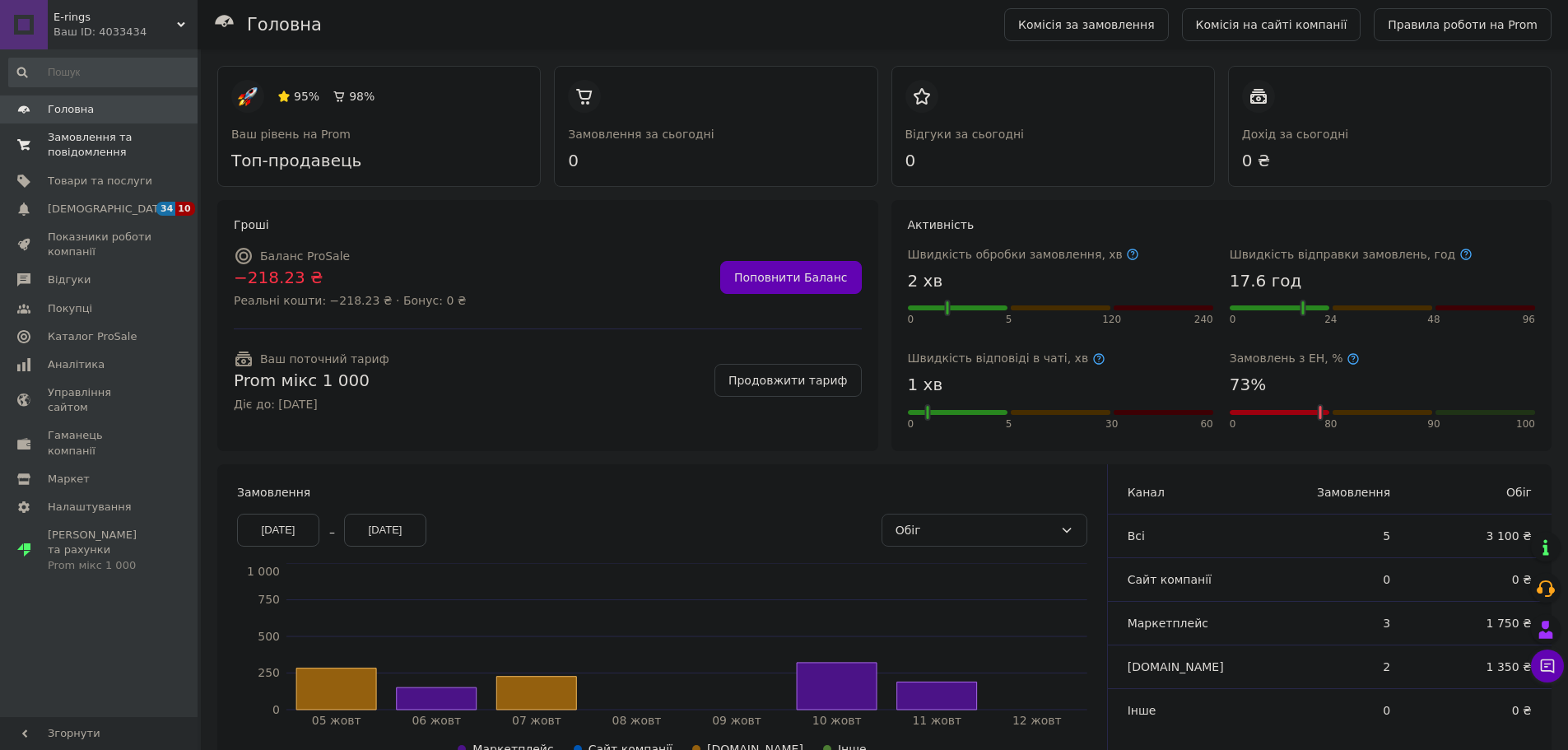
click at [93, 140] on span "Замовлення та повідомлення" at bounding box center [100, 144] width 105 height 30
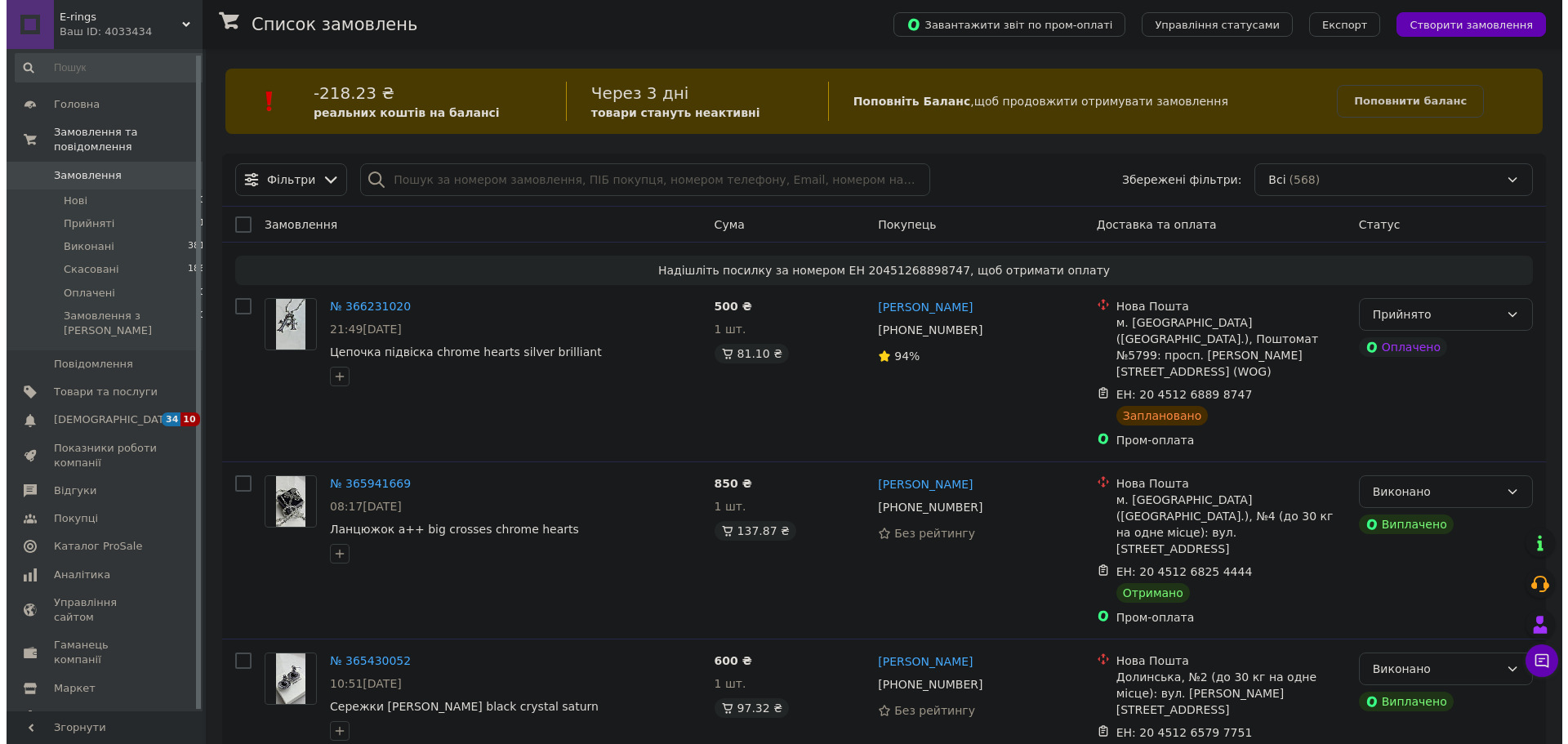
scroll to position [7, 0]
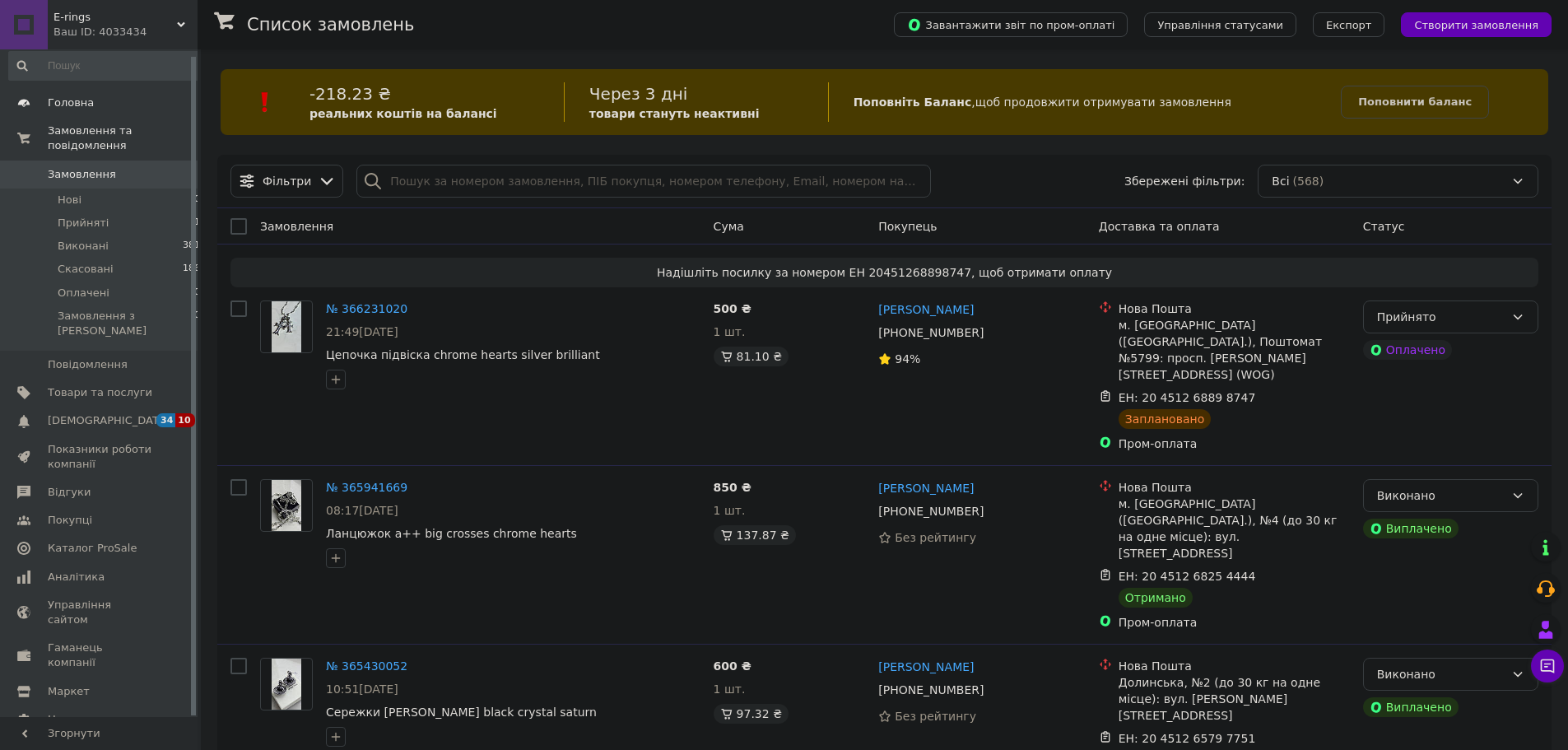
click at [97, 107] on span "Головна" at bounding box center [100, 103] width 105 height 15
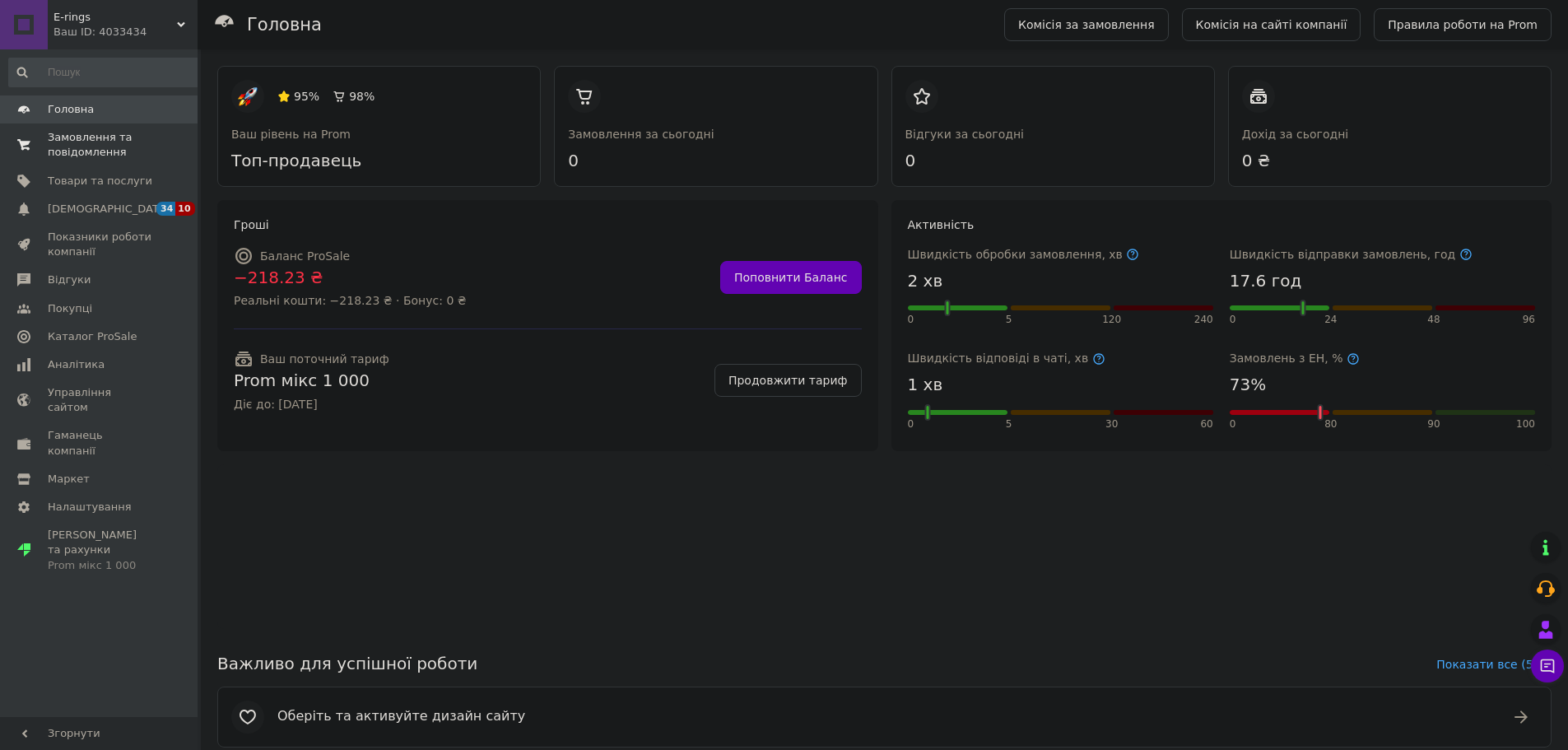
click at [120, 150] on span "Замовлення та повідомлення" at bounding box center [100, 144] width 105 height 30
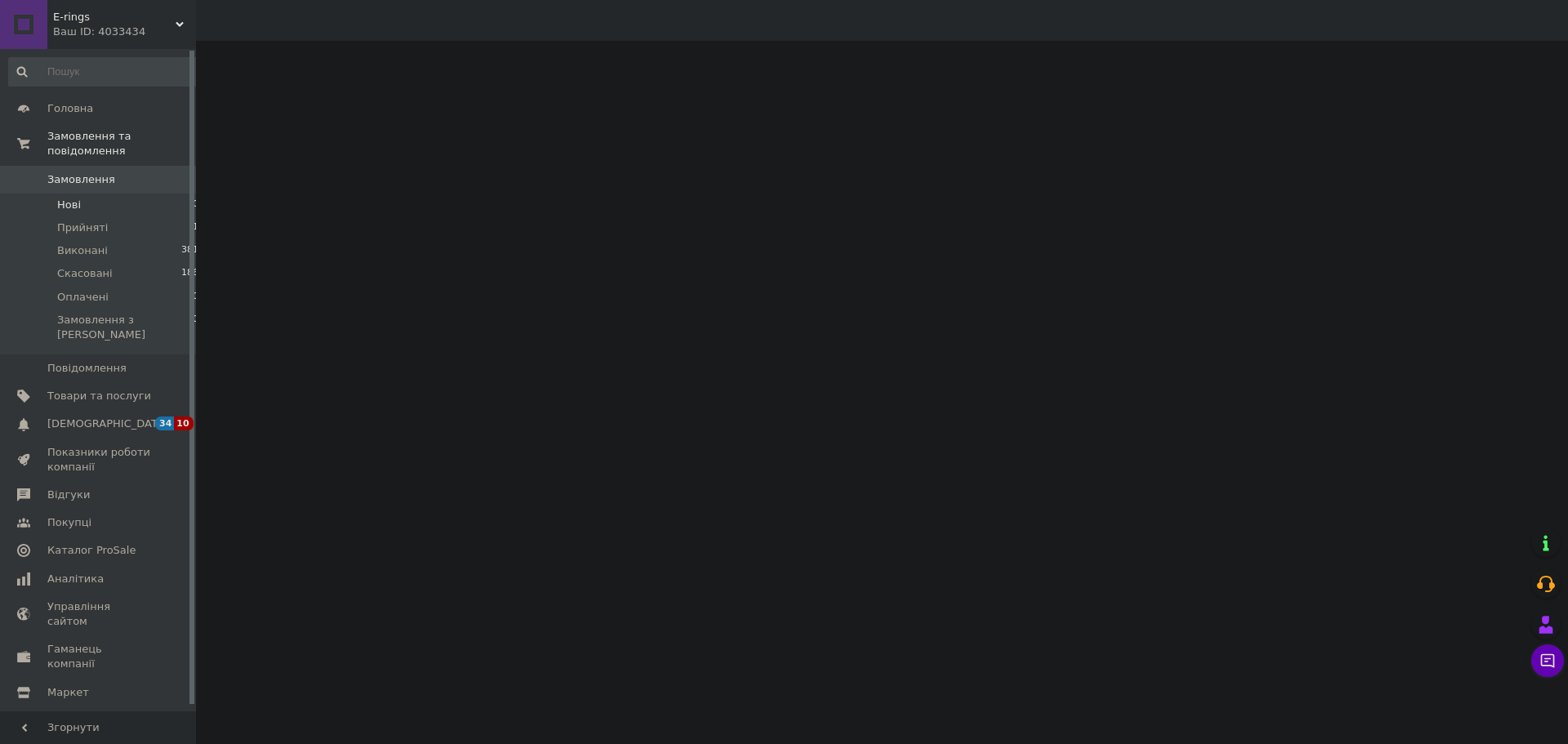
click at [105, 194] on li "Нові 0" at bounding box center [104, 205] width 208 height 23
click at [112, 216] on li "Прийняті 1" at bounding box center [104, 228] width 208 height 23
click at [108, 239] on li "Виконані 381" at bounding box center [104, 251] width 208 height 23
click at [113, 286] on li "Оплачені 0" at bounding box center [104, 298] width 208 height 23
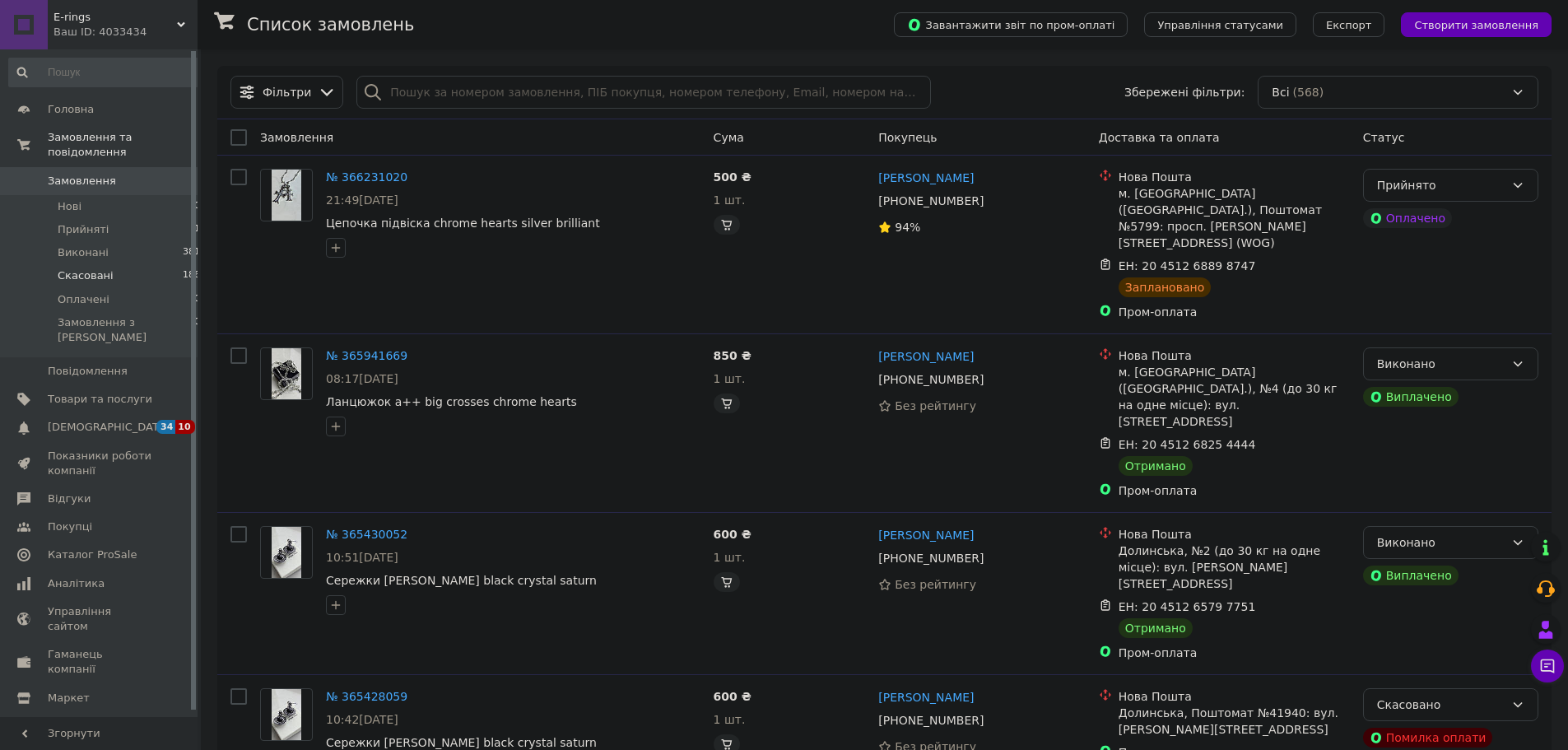
click at [106, 264] on li "Скасовані 186" at bounding box center [105, 276] width 210 height 23
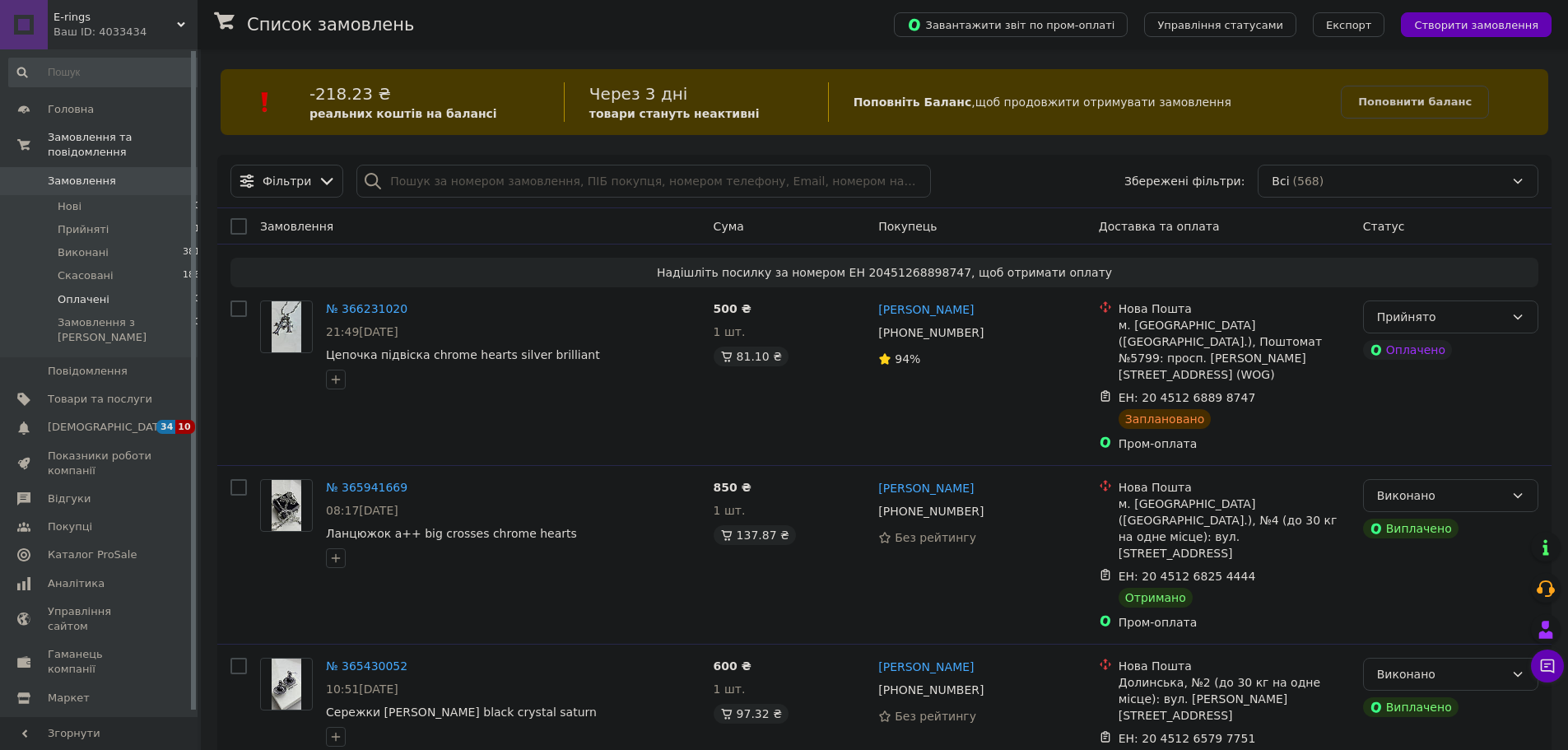
click at [114, 291] on li "Оплачені 0" at bounding box center [105, 300] width 210 height 23
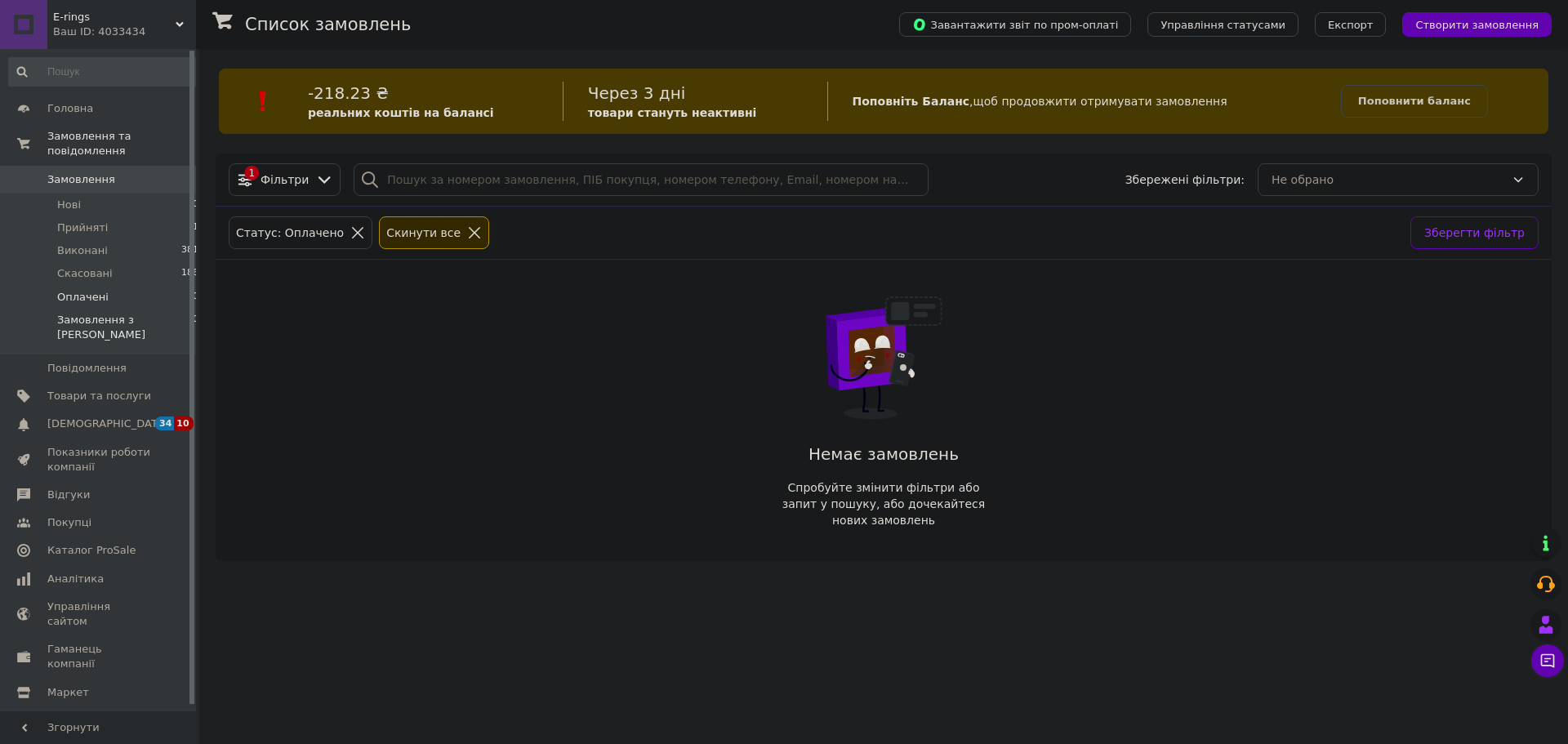
click at [112, 313] on span "Замовлення з [PERSON_NAME]" at bounding box center [125, 327] width 135 height 30
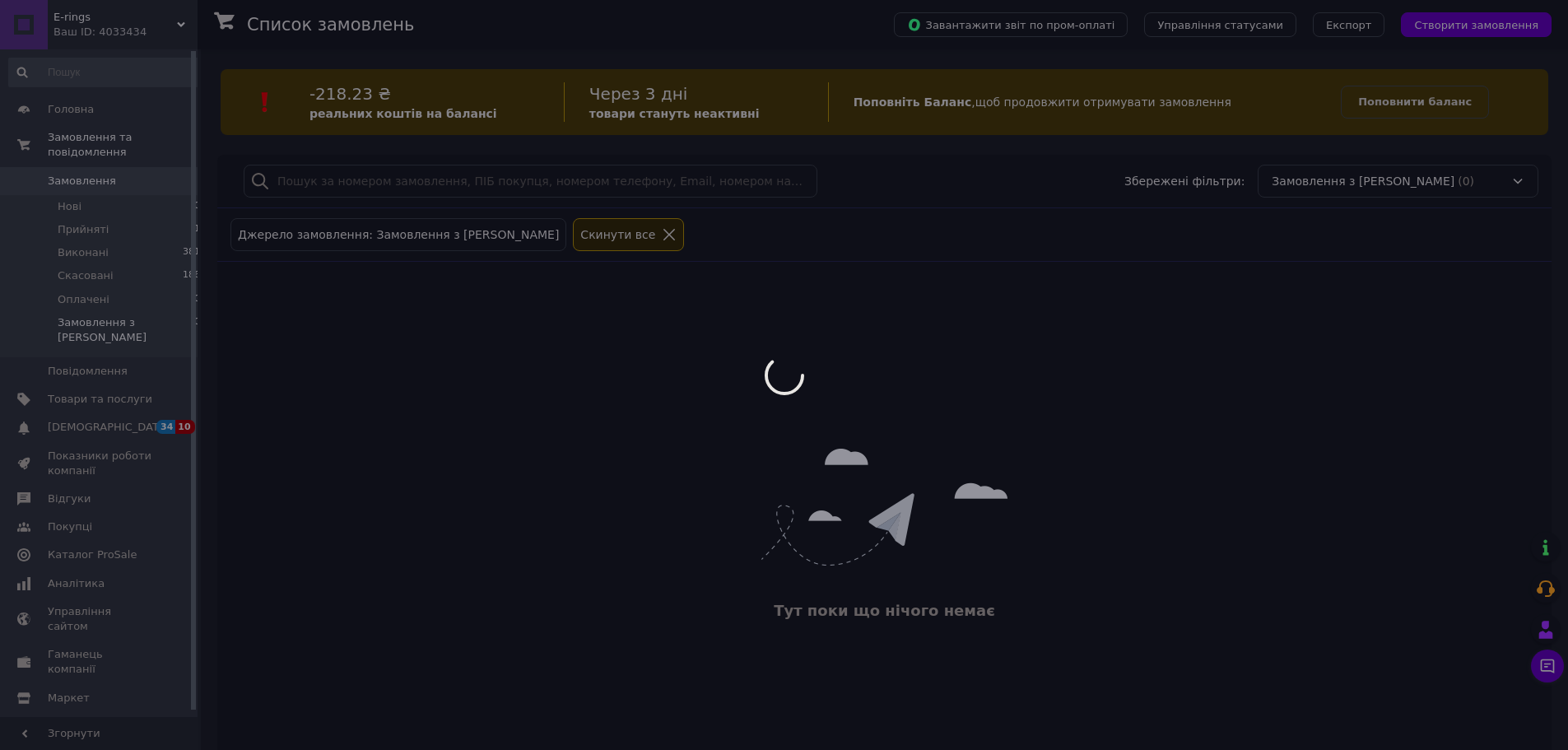
click at [107, 339] on div at bounding box center [784, 375] width 1568 height 750
click at [110, 341] on div at bounding box center [784, 375] width 1568 height 750
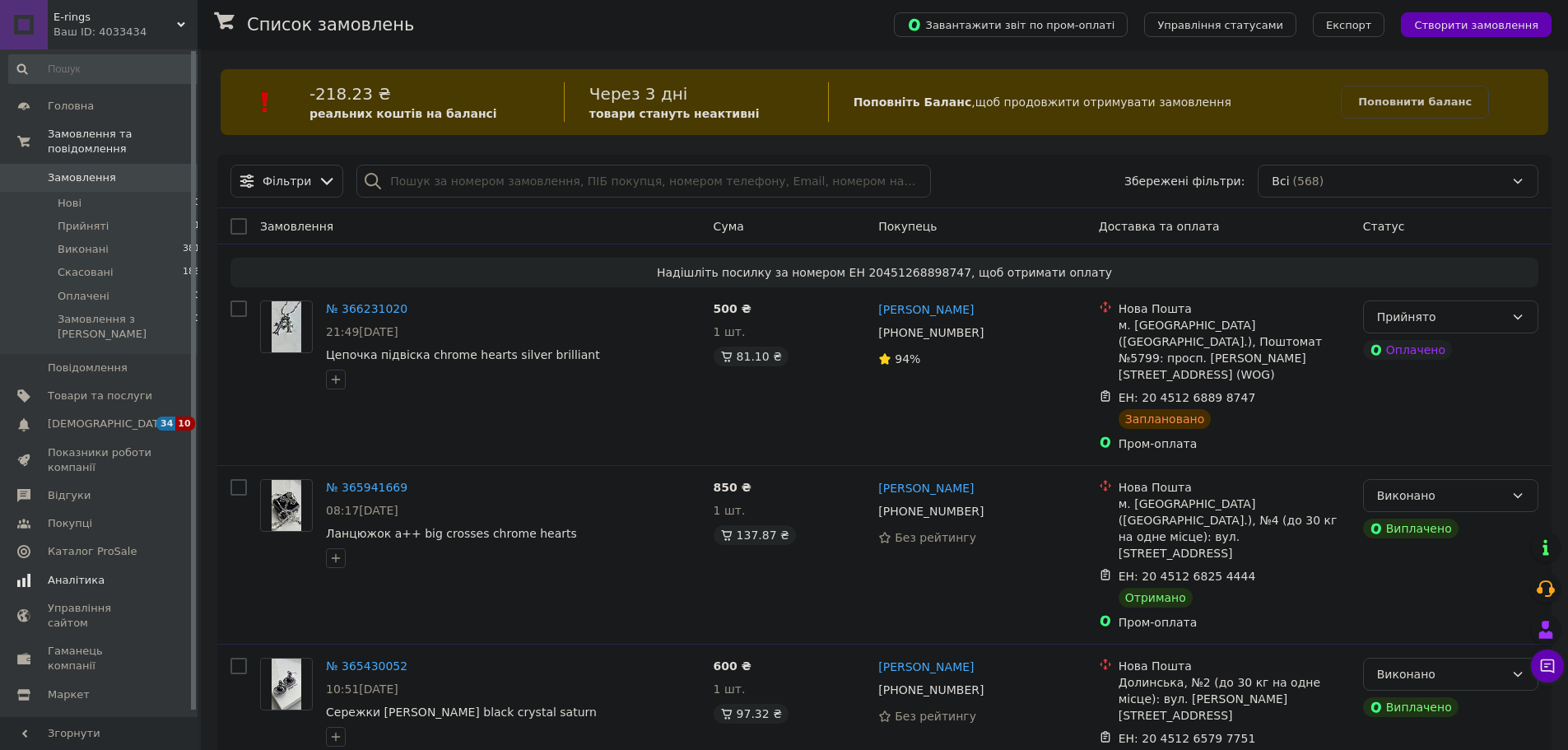
scroll to position [7, 0]
